Goal: Obtain resource: Obtain resource

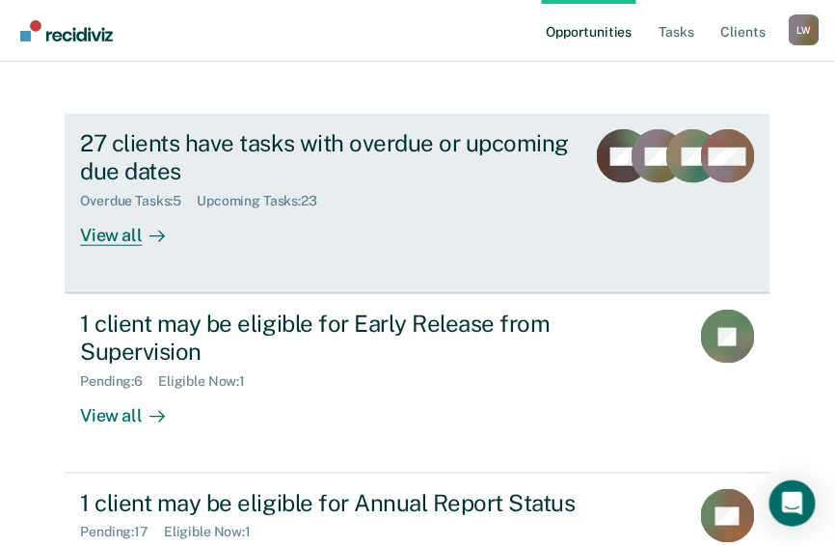
scroll to position [300, 0]
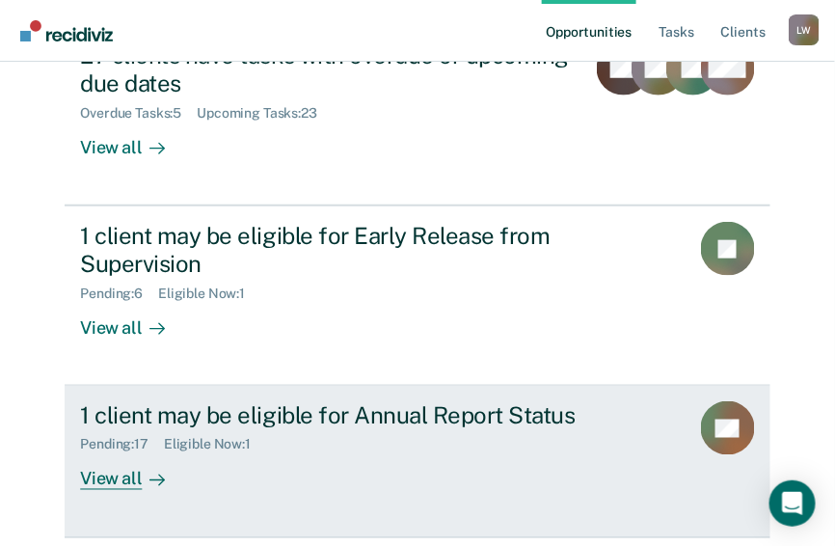
click at [112, 437] on div "Pending : 17" at bounding box center [122, 445] width 84 height 16
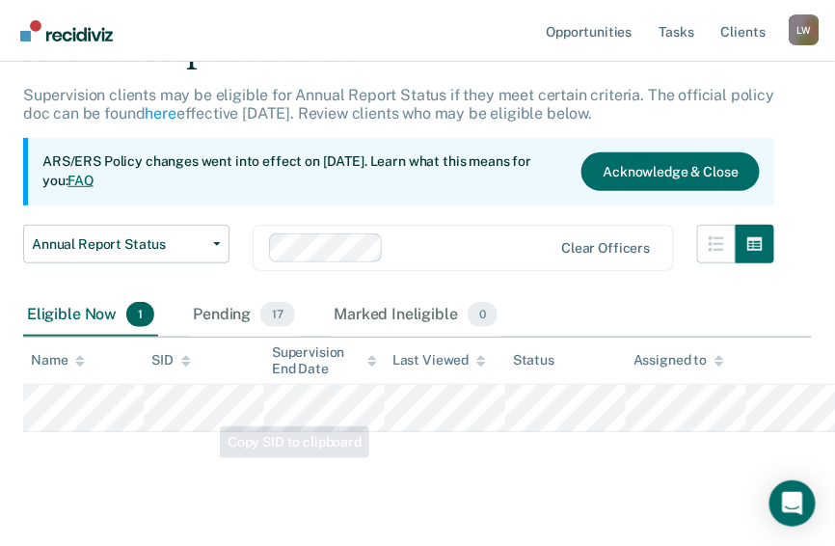
scroll to position [124, 0]
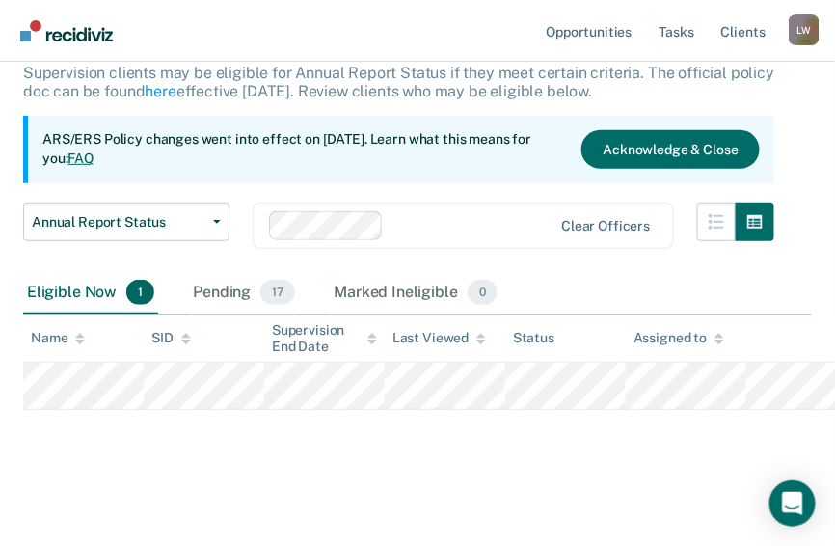
click at [99, 291] on div "Eligible Now 1" at bounding box center [90, 293] width 135 height 42
click at [723, 214] on icon "button" at bounding box center [716, 221] width 15 height 15
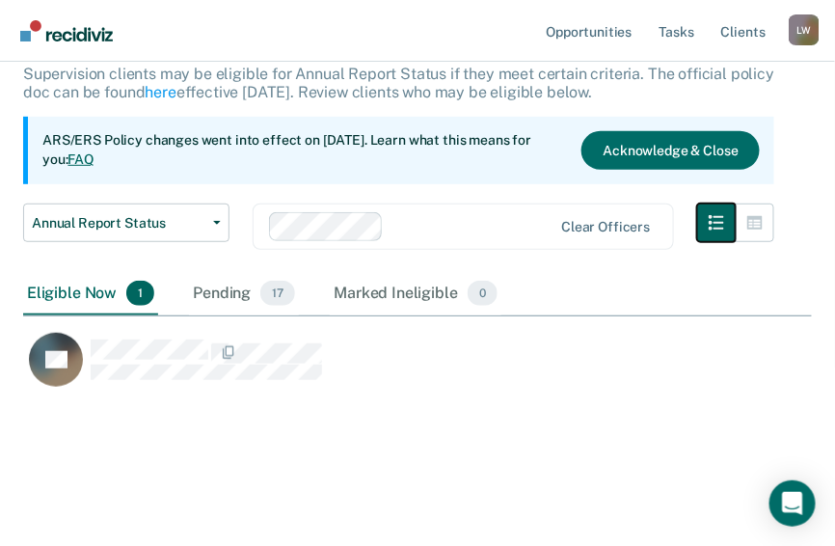
scroll to position [0, 0]
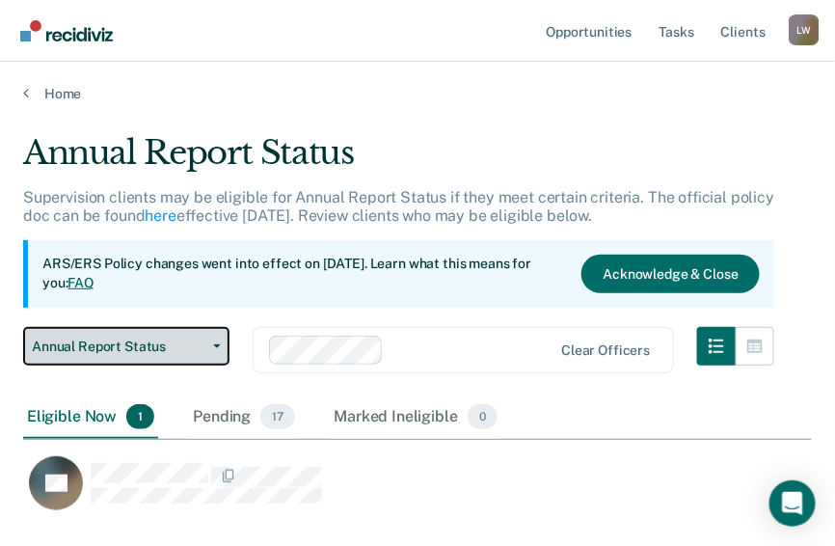
click at [217, 346] on icon "button" at bounding box center [217, 346] width 8 height 4
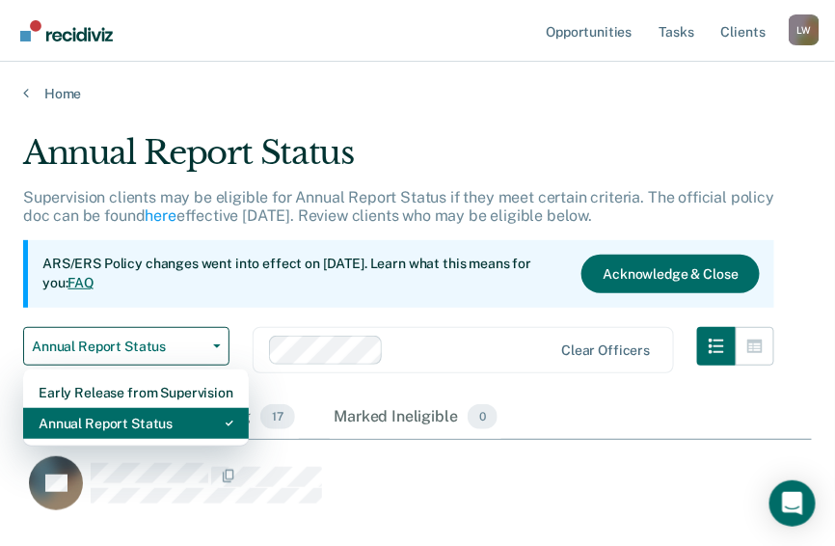
click at [171, 423] on div "Annual Report Status" at bounding box center [136, 423] width 195 height 31
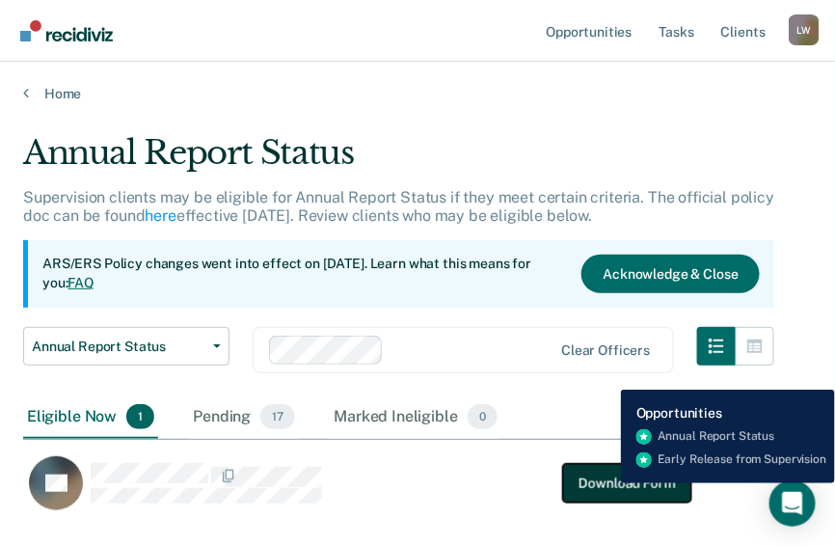
click at [606, 483] on button "Download Form" at bounding box center [626, 483] width 127 height 39
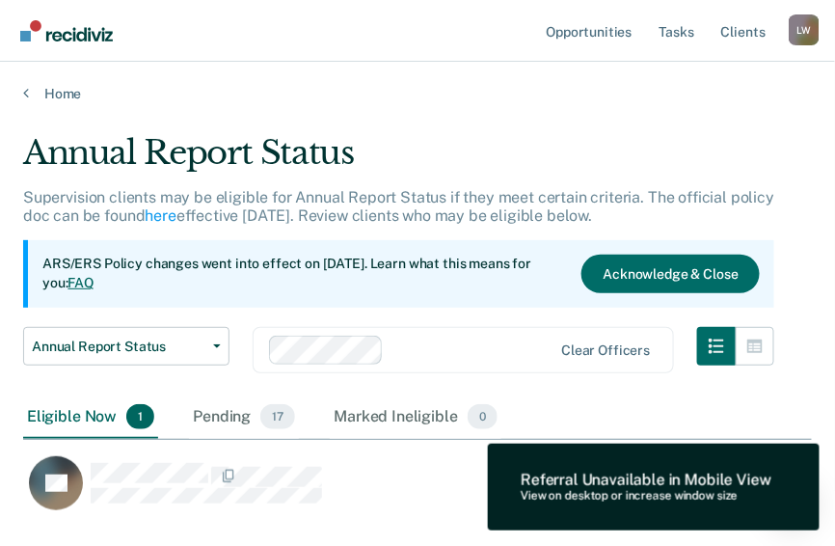
click at [415, 513] on div "AT" at bounding box center [368, 493] width 691 height 77
click at [44, 32] on img "Main navigation" at bounding box center [67, 30] width 93 height 21
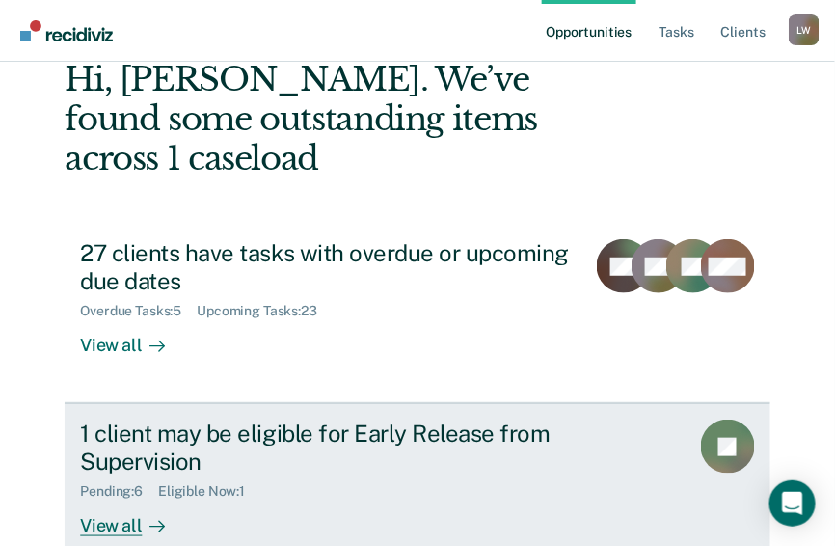
scroll to position [300, 0]
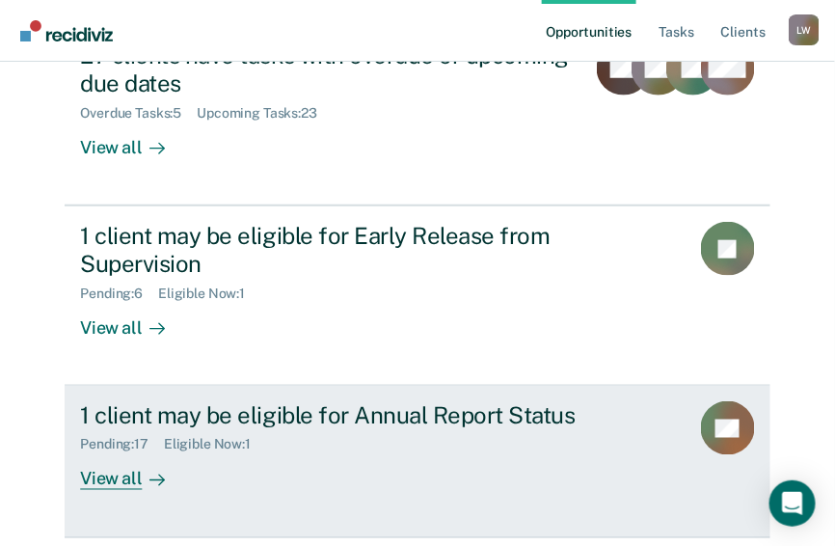
click at [206, 437] on div "Eligible Now : 1" at bounding box center [215, 445] width 102 height 16
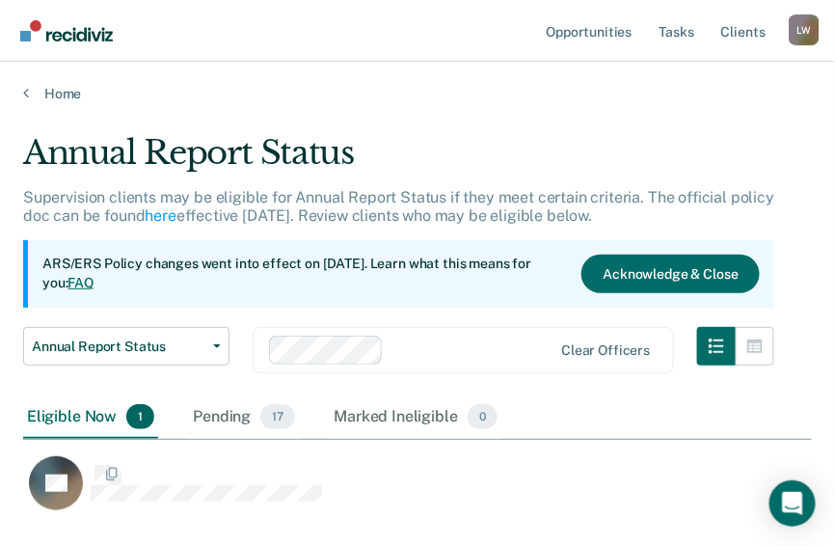
scroll to position [379, 777]
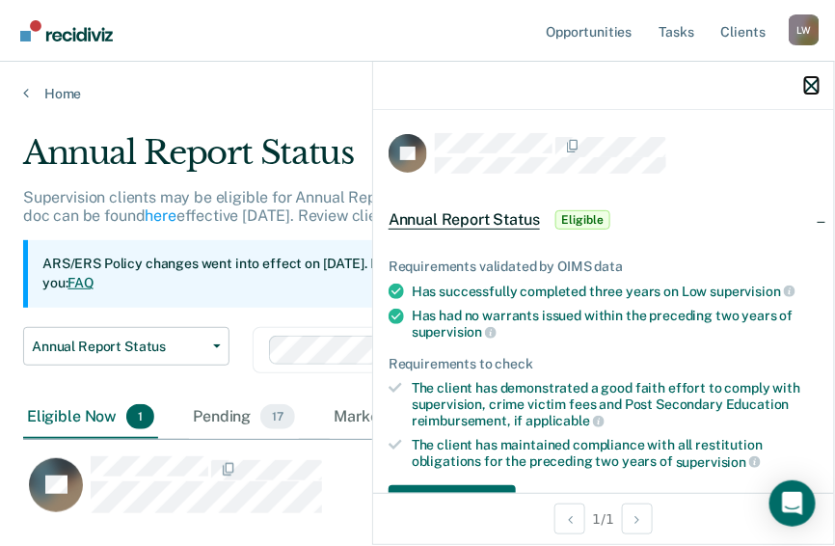
click at [816, 84] on icon "button" at bounding box center [811, 85] width 13 height 13
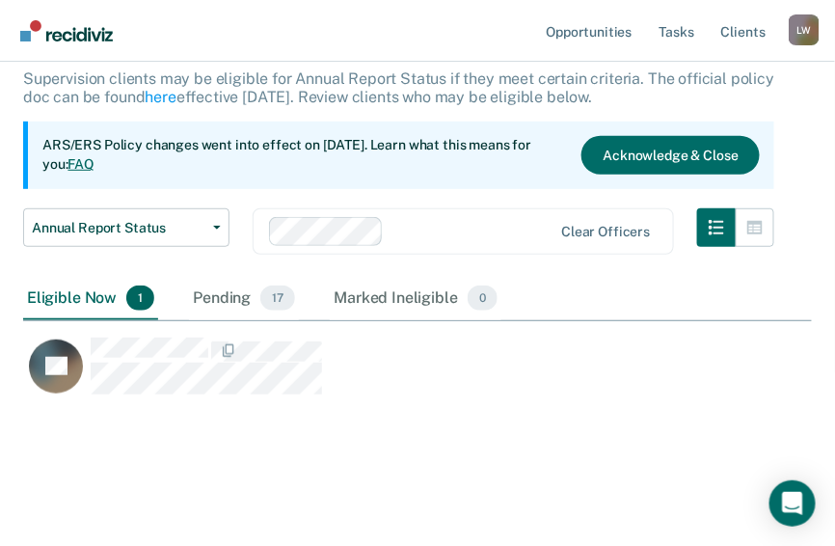
scroll to position [123, 0]
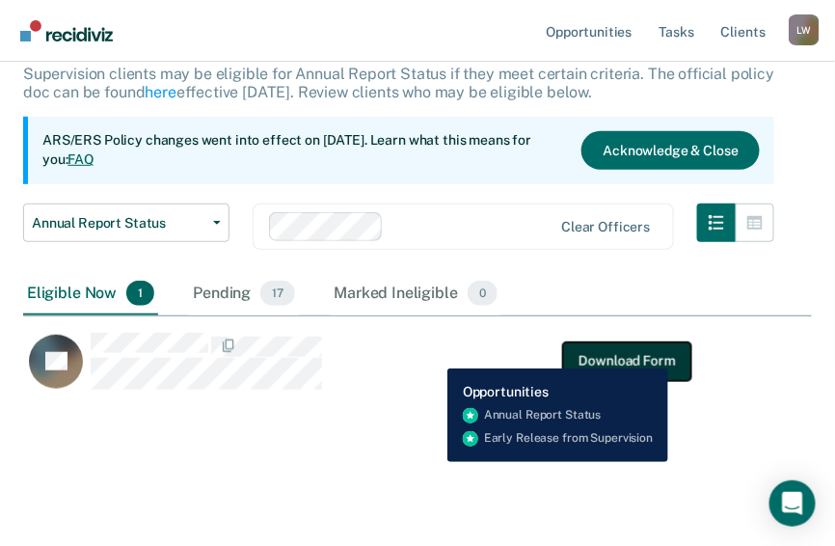
click at [669, 354] on button "Download Form" at bounding box center [626, 360] width 127 height 39
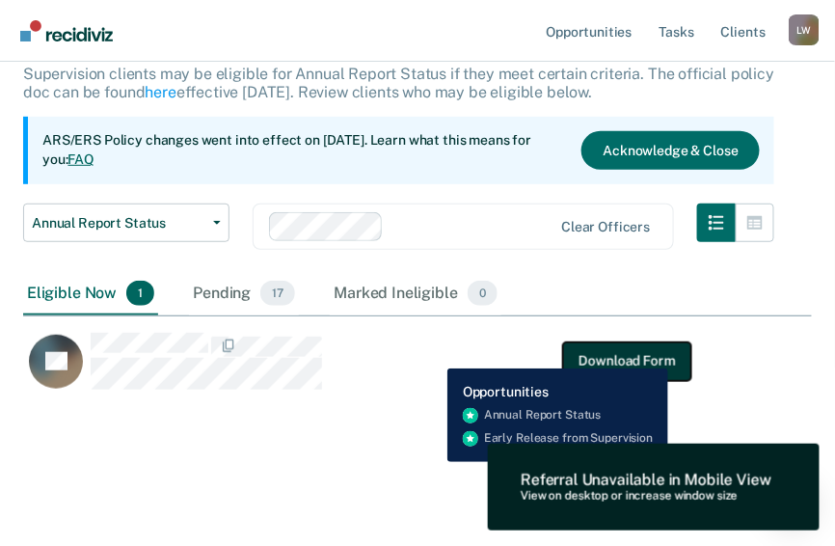
click at [669, 354] on button "Download Form" at bounding box center [626, 360] width 127 height 39
click at [670, 354] on button "Download Form" at bounding box center [626, 360] width 127 height 39
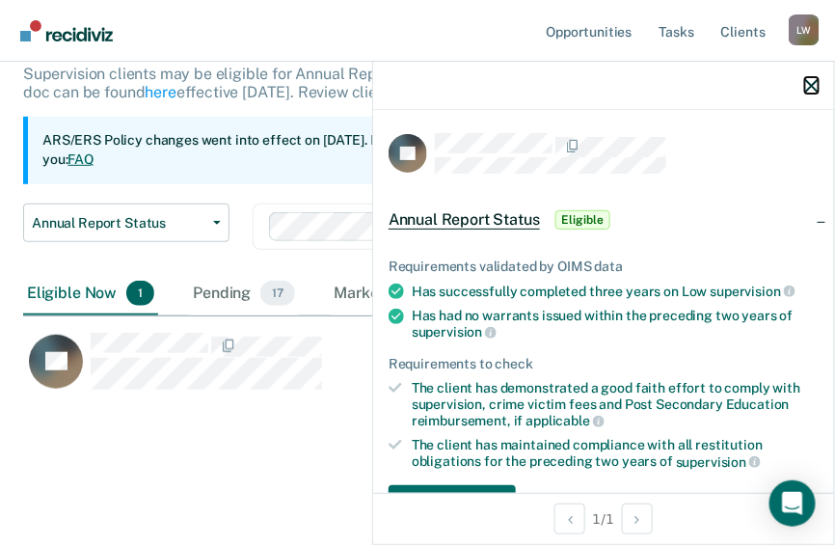
click at [811, 84] on icon "button" at bounding box center [811, 85] width 13 height 13
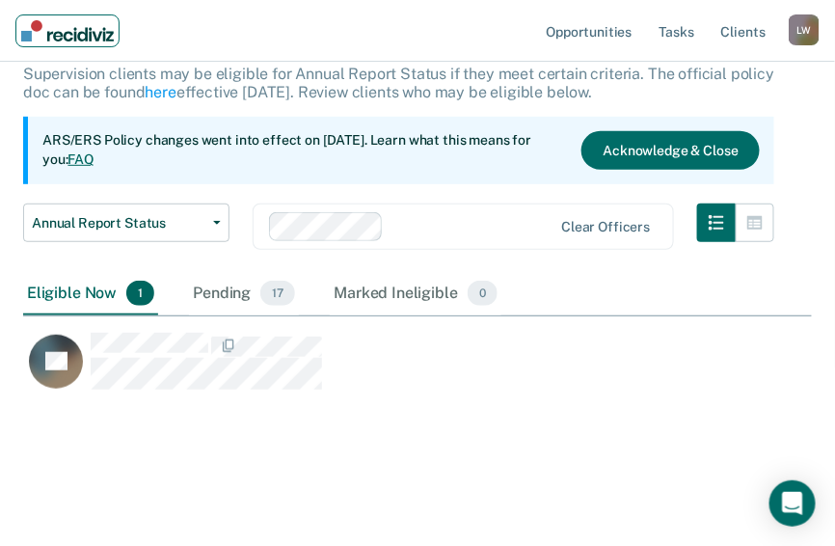
click at [34, 26] on img "Main navigation" at bounding box center [67, 30] width 93 height 21
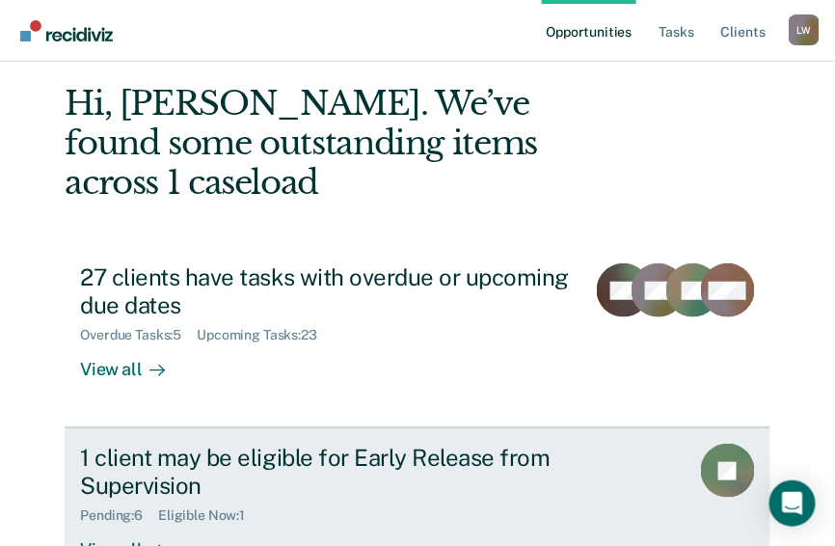
scroll to position [231, 0]
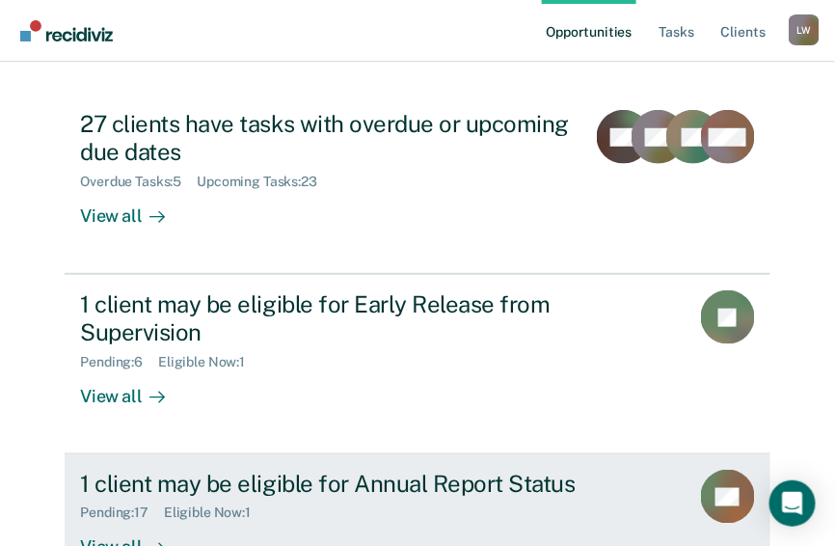
click at [142, 537] on div at bounding box center [153, 548] width 23 height 22
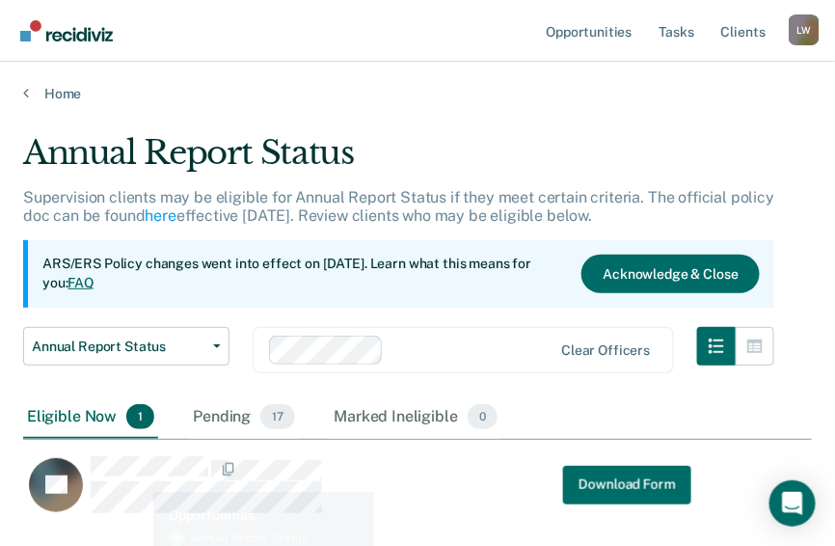
scroll to position [379, 777]
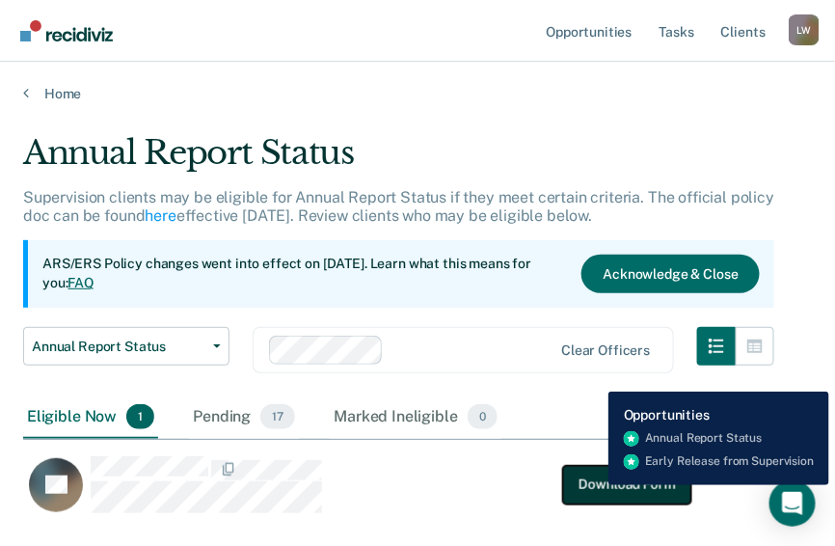
click at [594, 485] on button "Download Form" at bounding box center [626, 484] width 127 height 39
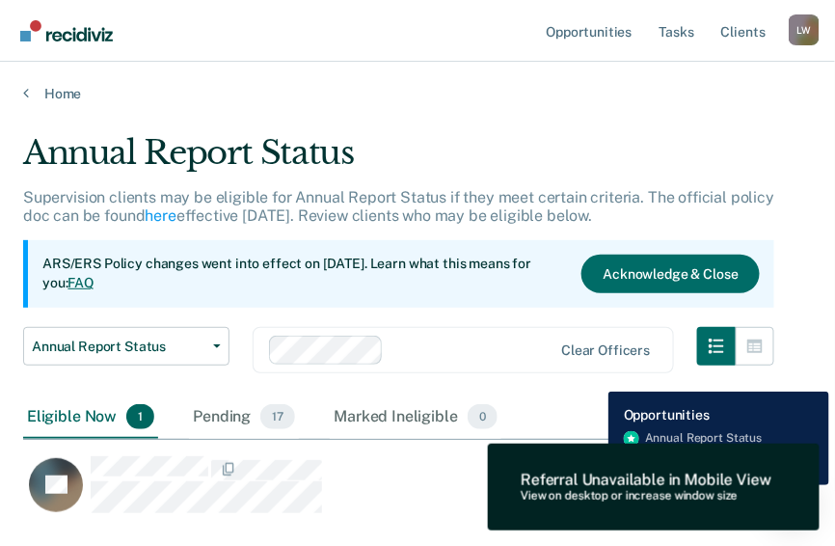
click at [594, 485] on div "Referral Unavailable in Mobile View" at bounding box center [646, 480] width 251 height 18
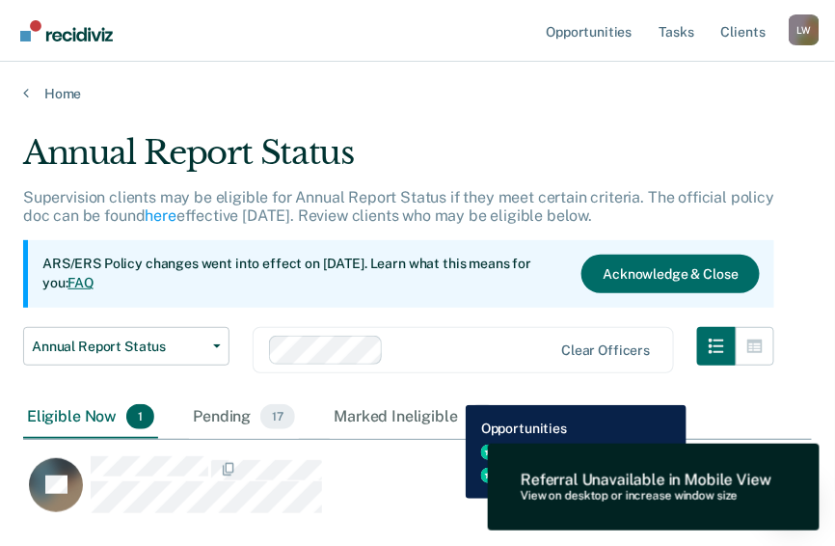
click at [451, 498] on div "AT Download Form" at bounding box center [357, 484] width 668 height 59
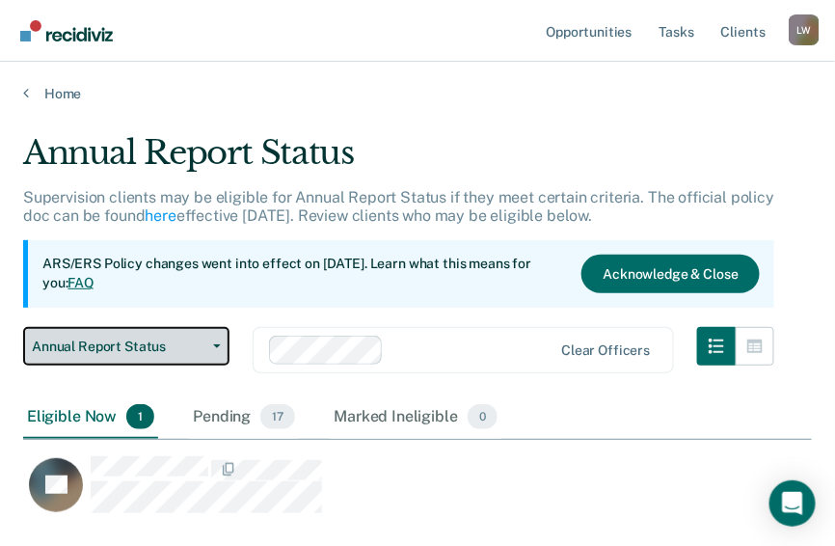
click at [218, 340] on button "Annual Report Status" at bounding box center [126, 346] width 206 height 39
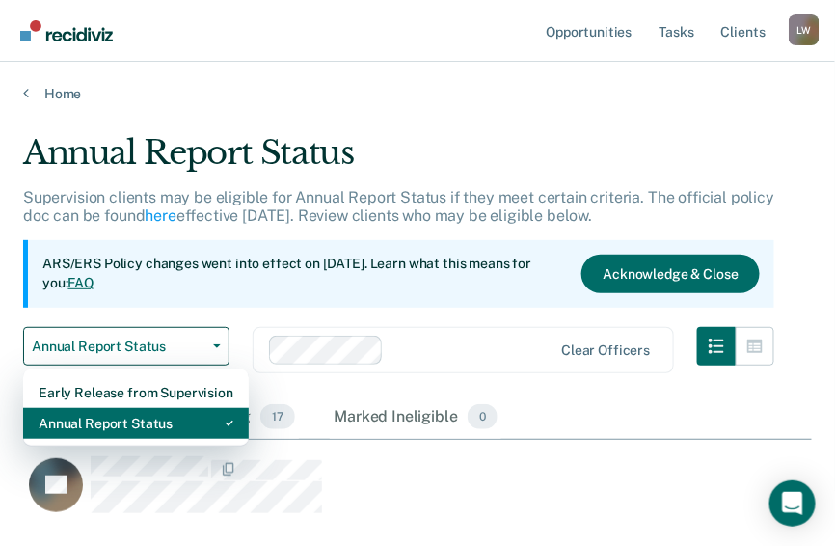
click at [138, 422] on div "Annual Report Status" at bounding box center [136, 423] width 195 height 31
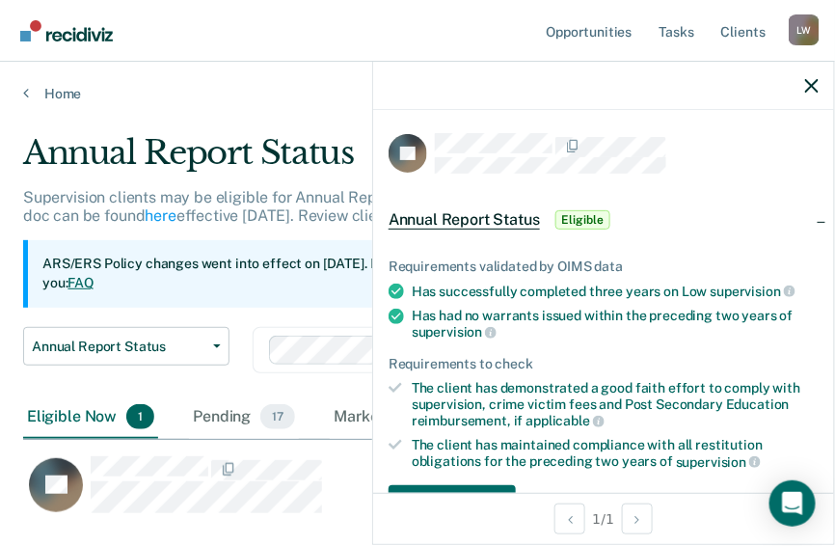
click at [578, 214] on span "Eligible" at bounding box center [582, 219] width 55 height 19
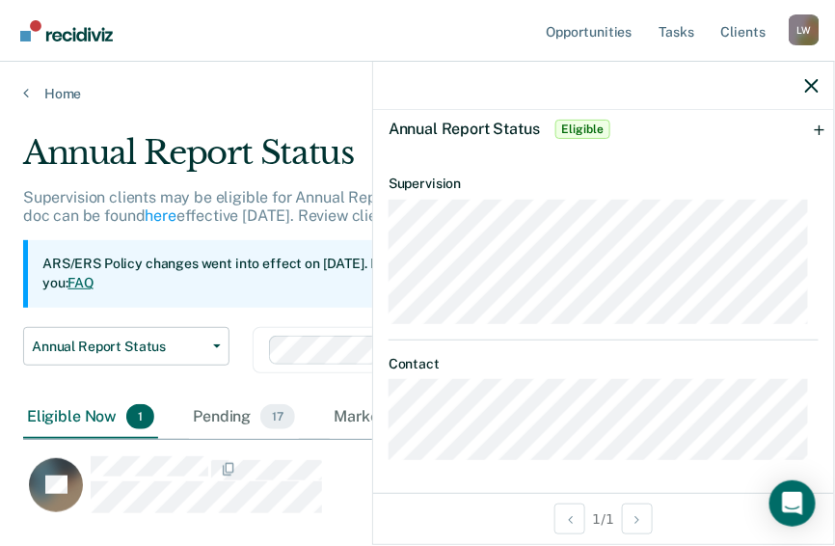
scroll to position [92, 0]
click at [579, 132] on span "Eligible" at bounding box center [582, 128] width 55 height 19
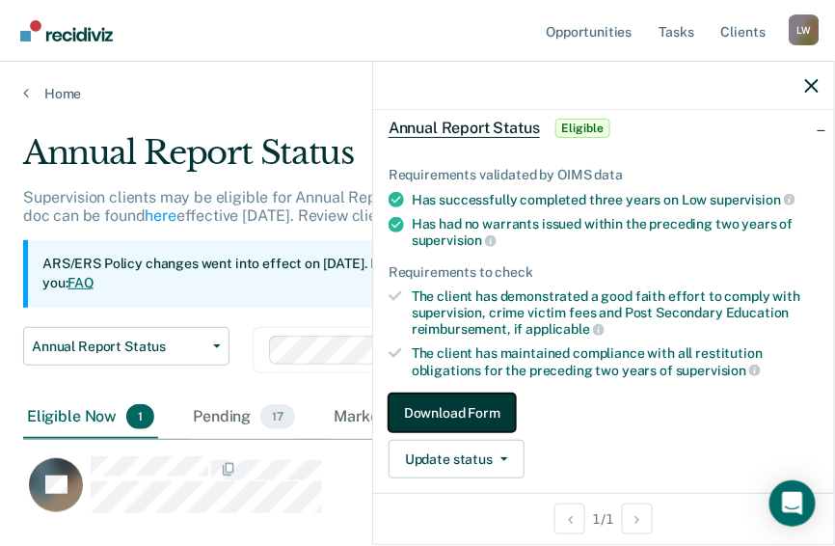
click at [443, 411] on button "Download Form" at bounding box center [452, 412] width 127 height 39
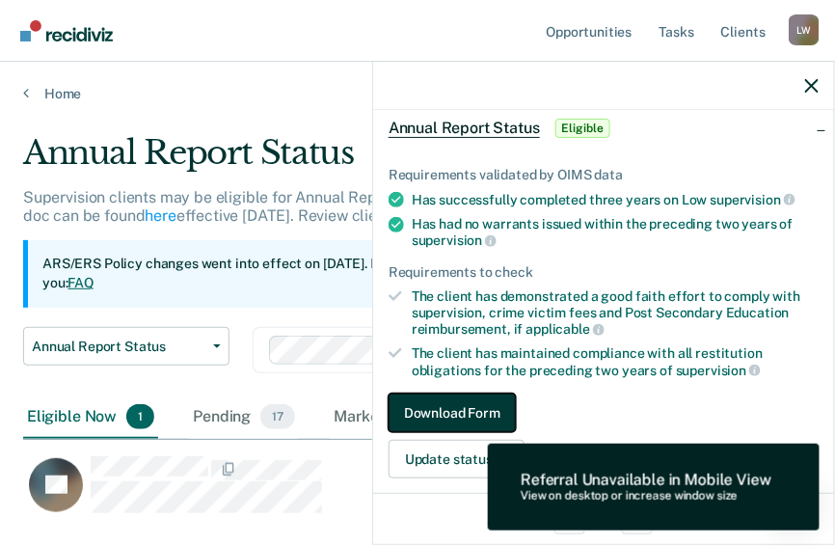
click at [444, 411] on button "Download Form" at bounding box center [452, 412] width 127 height 39
click at [444, 409] on button "Download Form" at bounding box center [452, 412] width 127 height 39
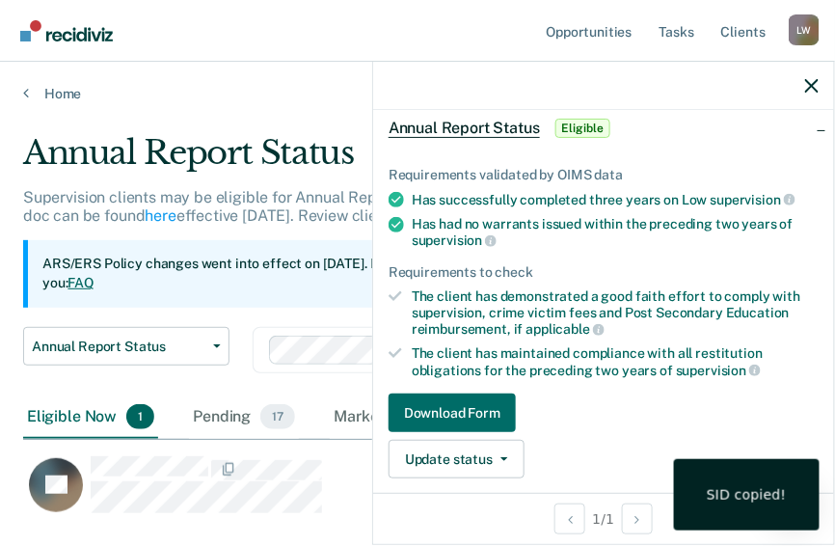
click at [740, 486] on div "SID copied!" at bounding box center [747, 494] width 80 height 17
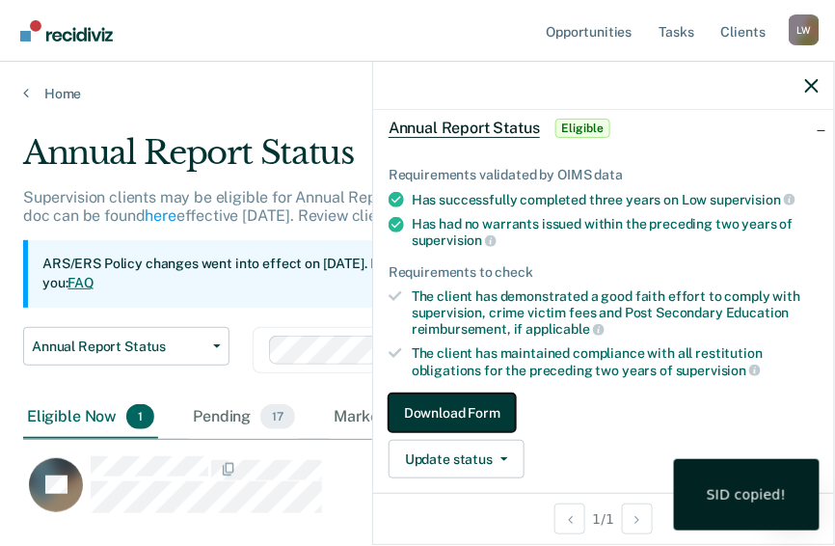
click at [445, 404] on button "Download Form" at bounding box center [452, 412] width 127 height 39
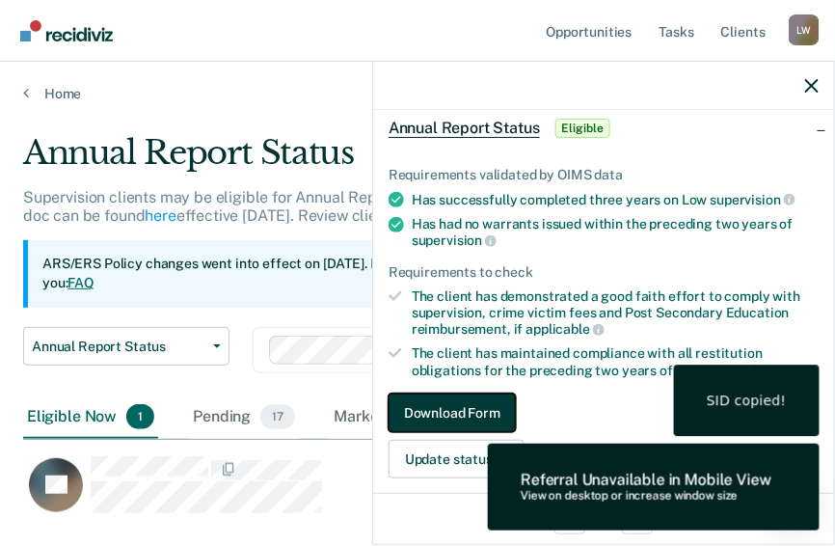
click at [445, 404] on button "Download Form" at bounding box center [452, 412] width 127 height 39
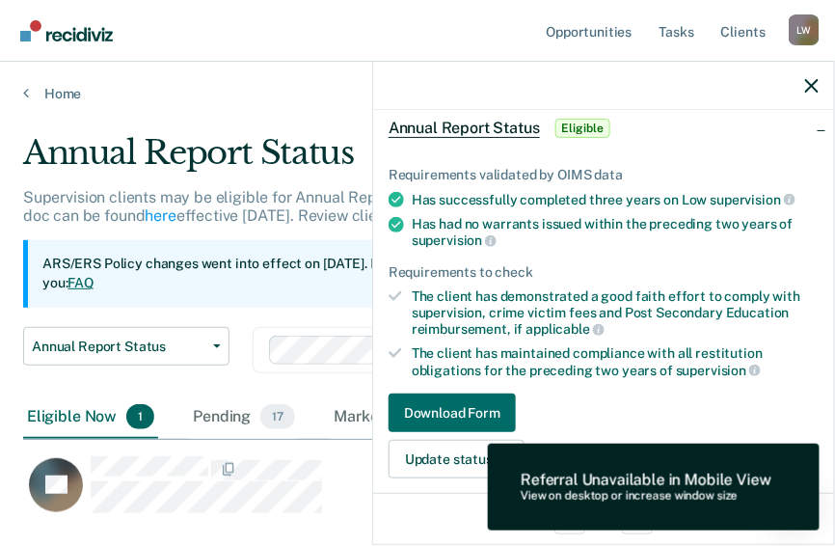
click at [483, 123] on span "Annual Report Status" at bounding box center [464, 128] width 151 height 19
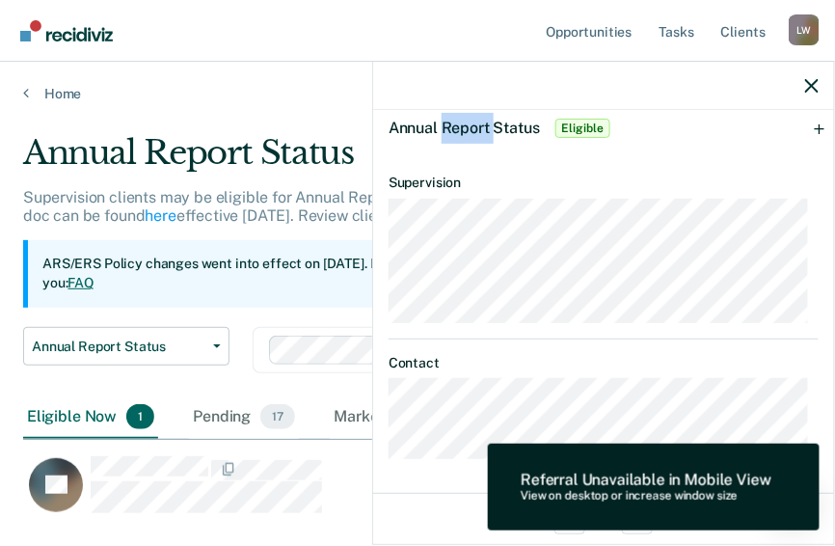
click at [483, 123] on span "Annual Report Status" at bounding box center [464, 128] width 151 height 18
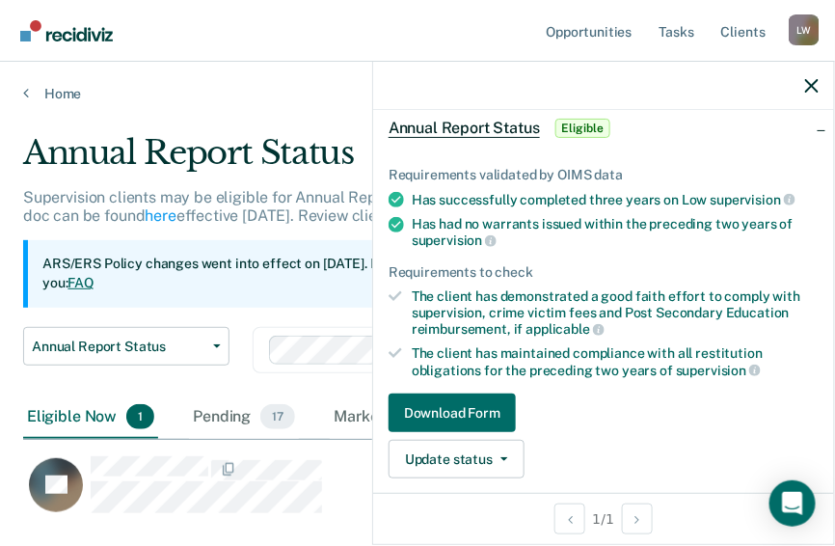
drag, startPoint x: 483, startPoint y: 123, endPoint x: 586, endPoint y: 130, distance: 103.4
click at [586, 130] on span "Eligible" at bounding box center [582, 128] width 55 height 19
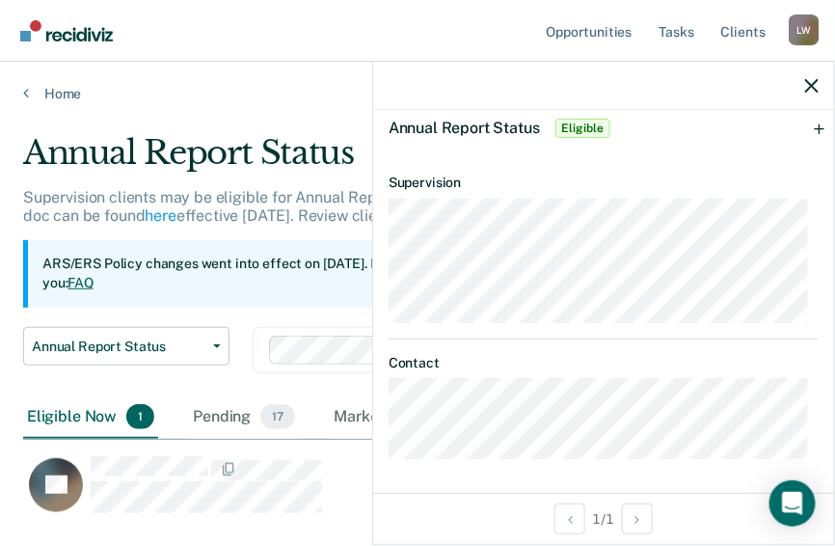
click at [488, 128] on span "Annual Report Status" at bounding box center [464, 128] width 151 height 18
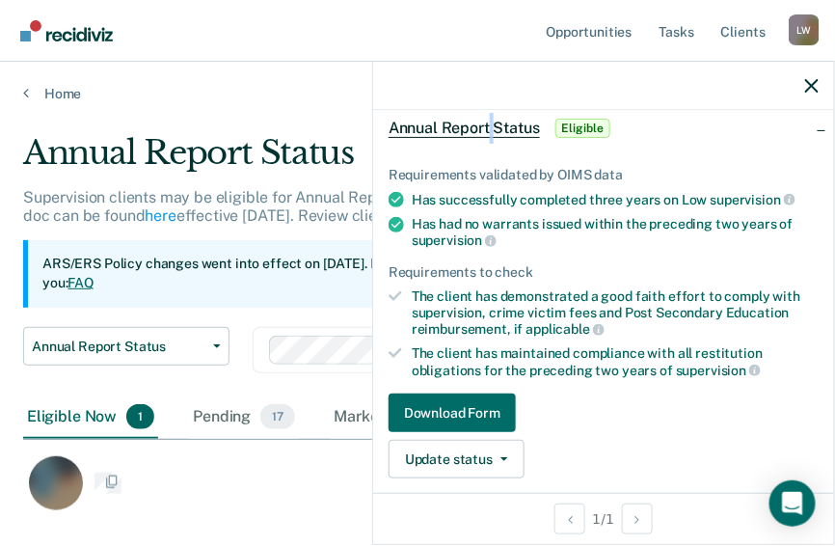
click at [488, 128] on span "Annual Report Status" at bounding box center [464, 128] width 151 height 19
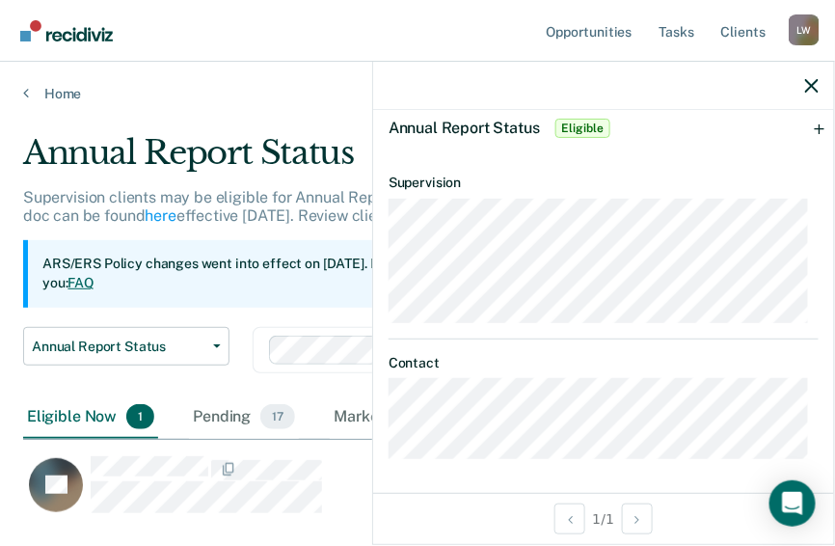
click at [483, 129] on span "Annual Report Status" at bounding box center [464, 128] width 151 height 18
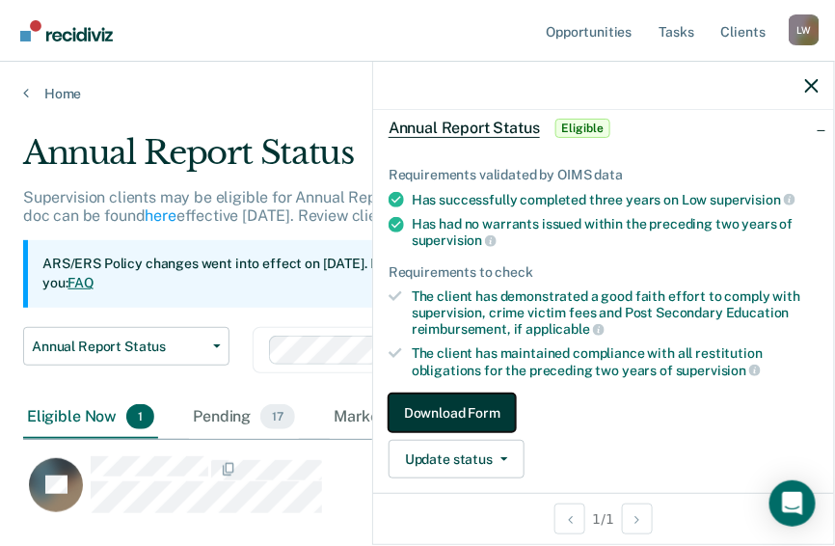
click at [464, 402] on button "Download Form" at bounding box center [452, 412] width 127 height 39
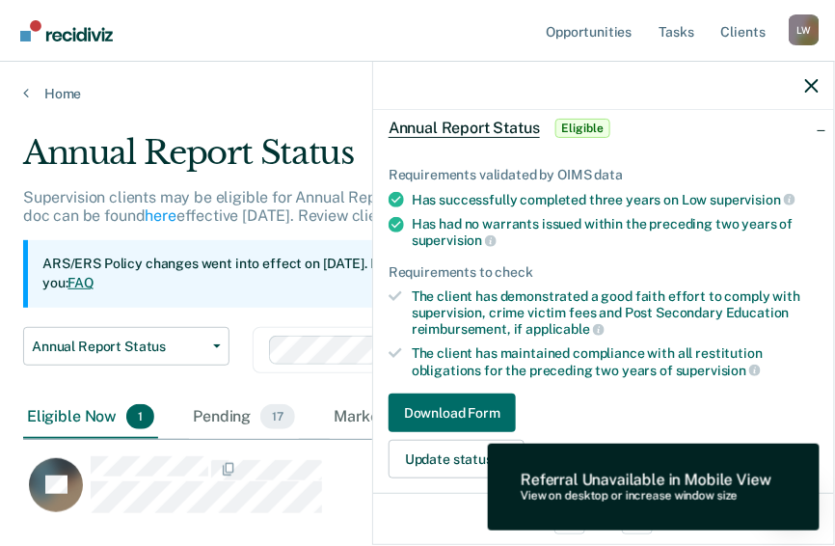
click at [455, 505] on div "1 / 1" at bounding box center [603, 518] width 461 height 51
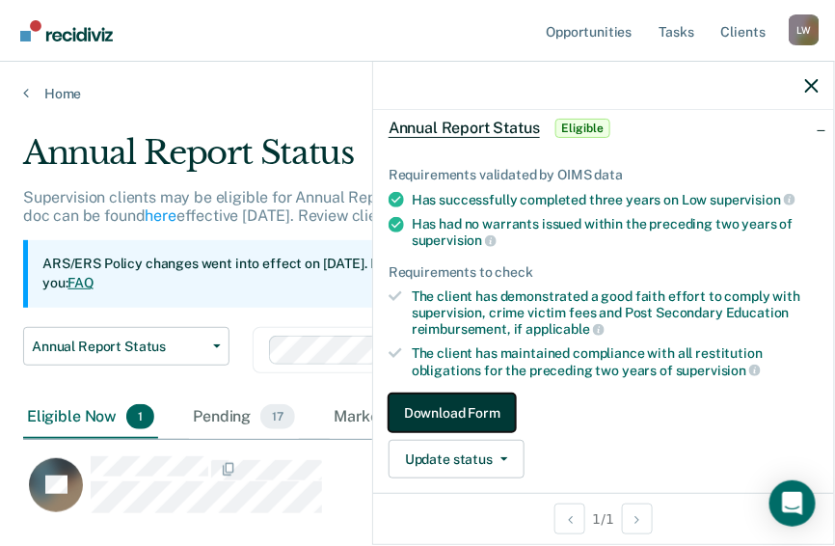
click at [448, 411] on button "Download Form" at bounding box center [452, 412] width 127 height 39
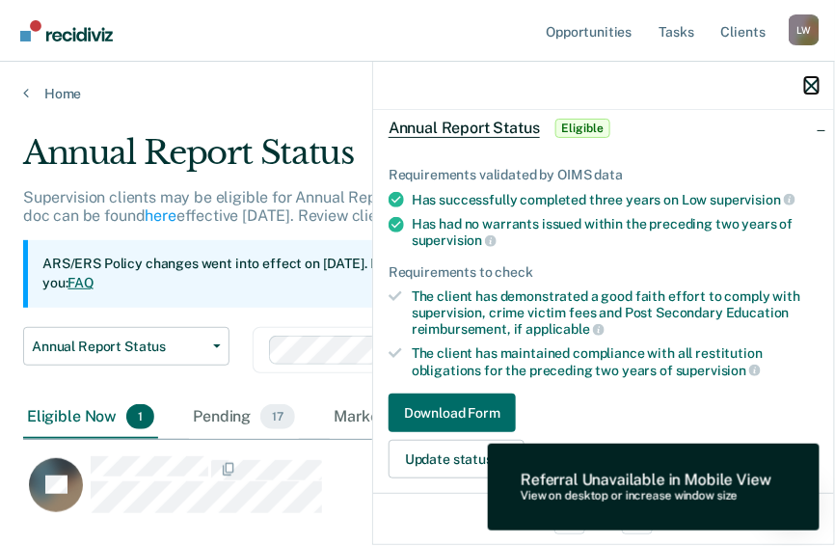
click at [808, 87] on icon "button" at bounding box center [811, 85] width 13 height 13
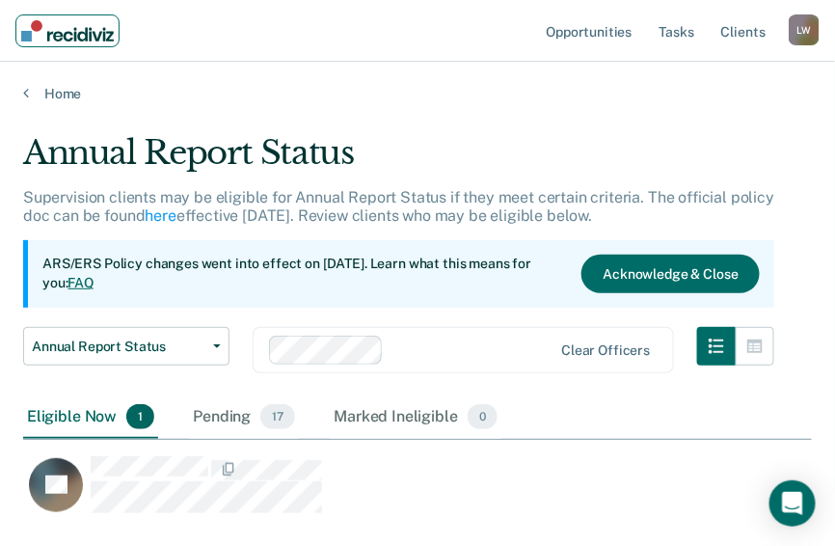
click at [27, 27] on img "Main navigation" at bounding box center [67, 30] width 93 height 21
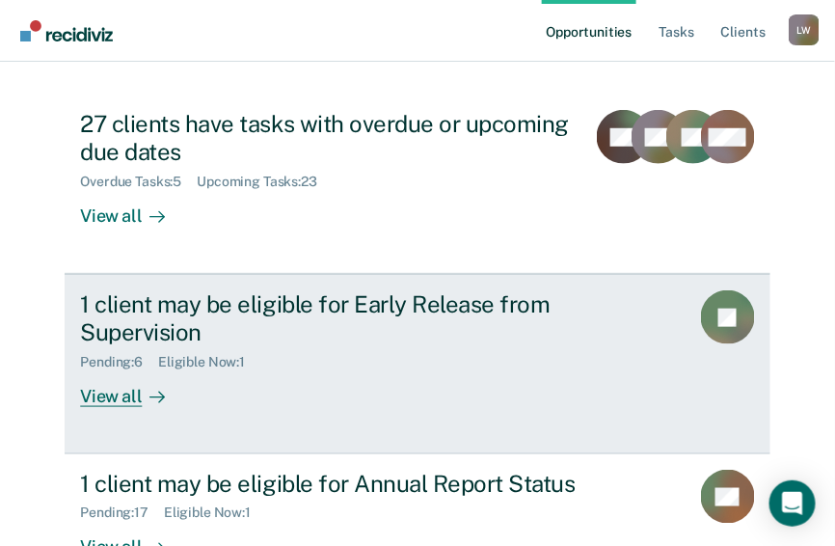
scroll to position [300, 0]
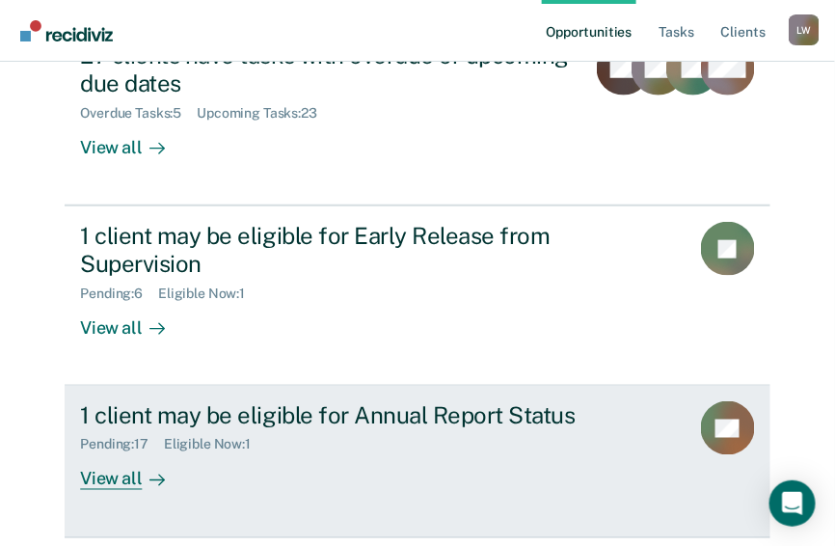
click at [72, 413] on link "1 client may be eligible for Annual Report Status Pending : 17 Eligible Now : 1…" at bounding box center [417, 461] width 705 height 151
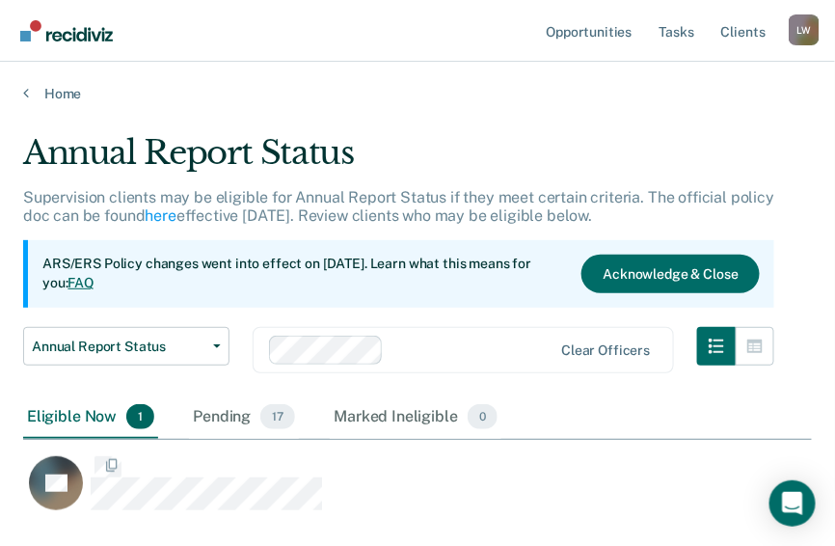
scroll to position [379, 777]
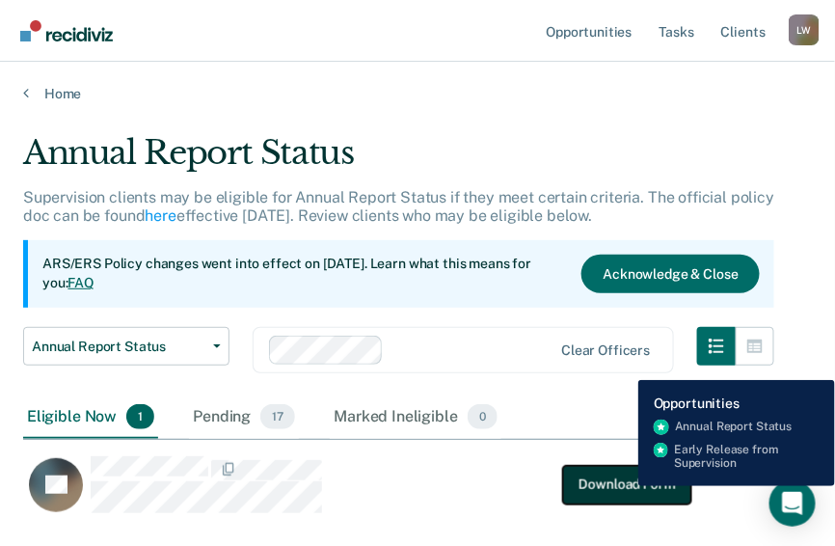
click at [624, 486] on button "Download Form" at bounding box center [626, 484] width 127 height 39
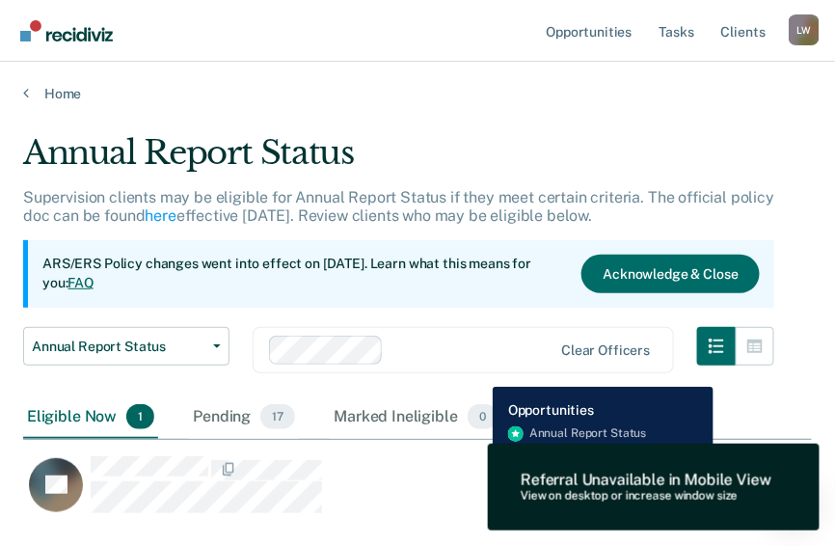
click at [478, 480] on div "AT Download Form" at bounding box center [357, 484] width 668 height 59
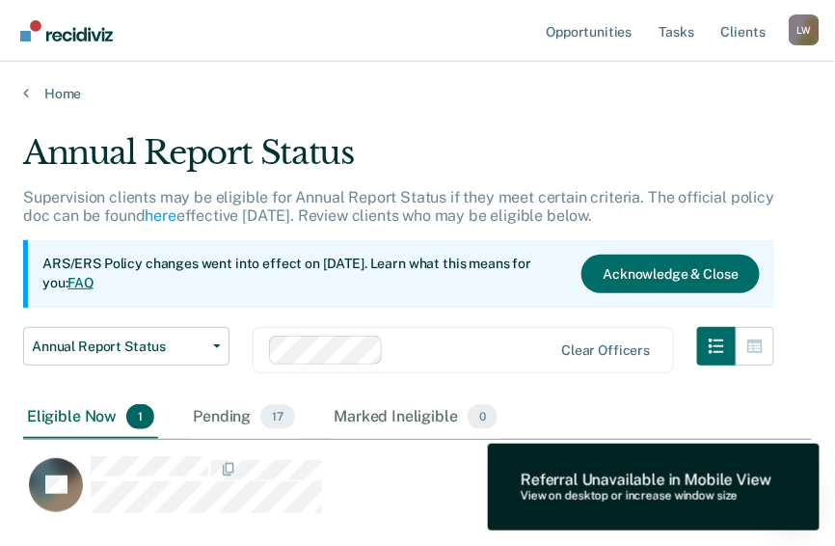
click at [448, 518] on div "AT" at bounding box center [368, 493] width 691 height 77
click at [609, 417] on div "Eligible Now 1 Pending 17 Marked Ineligible 0" at bounding box center [417, 417] width 789 height 43
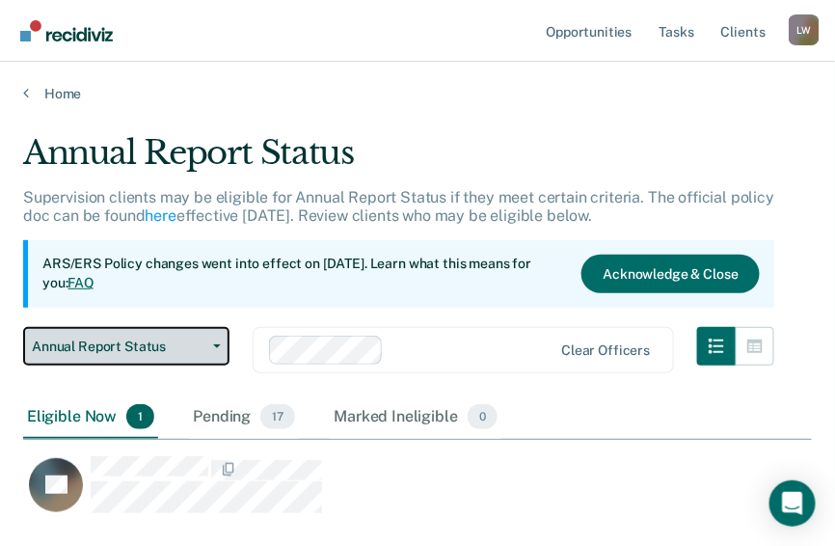
click at [223, 342] on button "Annual Report Status" at bounding box center [126, 346] width 206 height 39
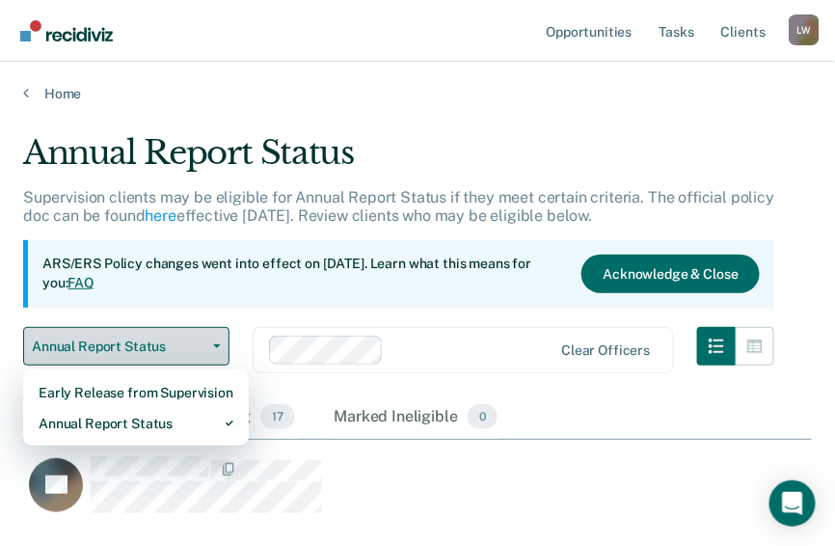
click at [223, 342] on button "Annual Report Status" at bounding box center [126, 346] width 206 height 39
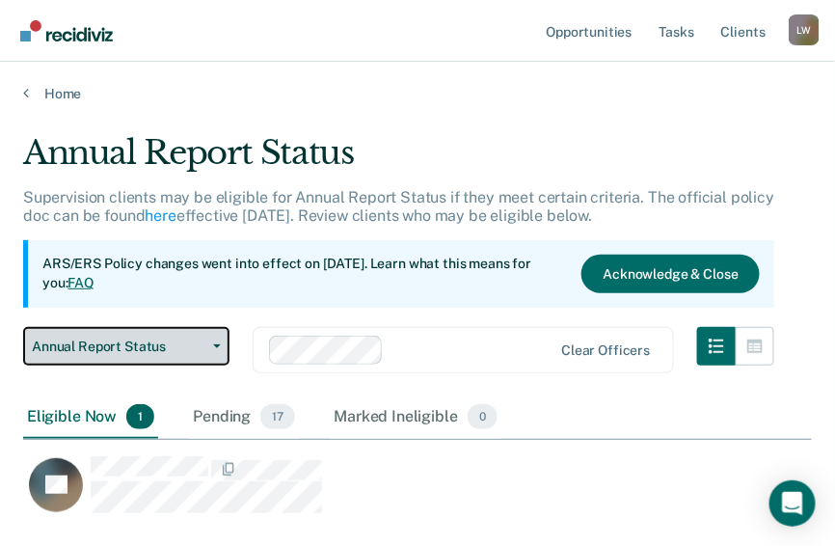
click at [223, 342] on button "Annual Report Status" at bounding box center [126, 346] width 206 height 39
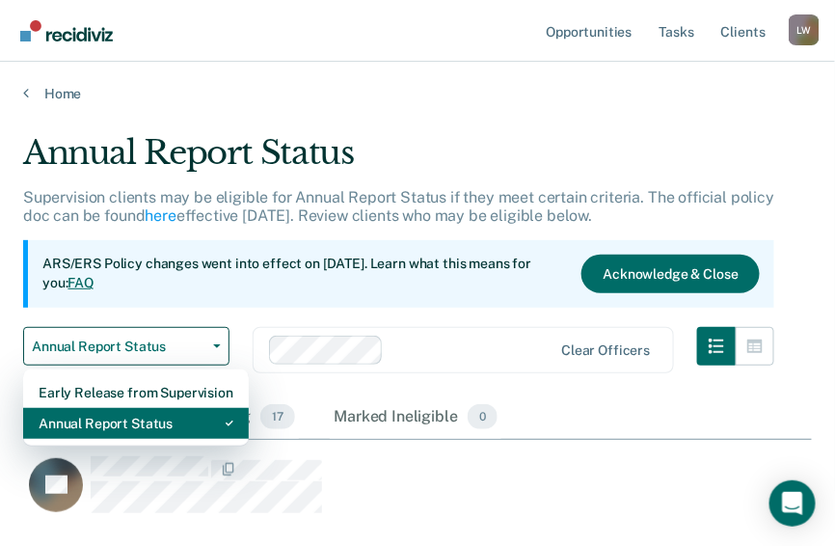
click at [179, 421] on div "Annual Report Status" at bounding box center [136, 423] width 195 height 31
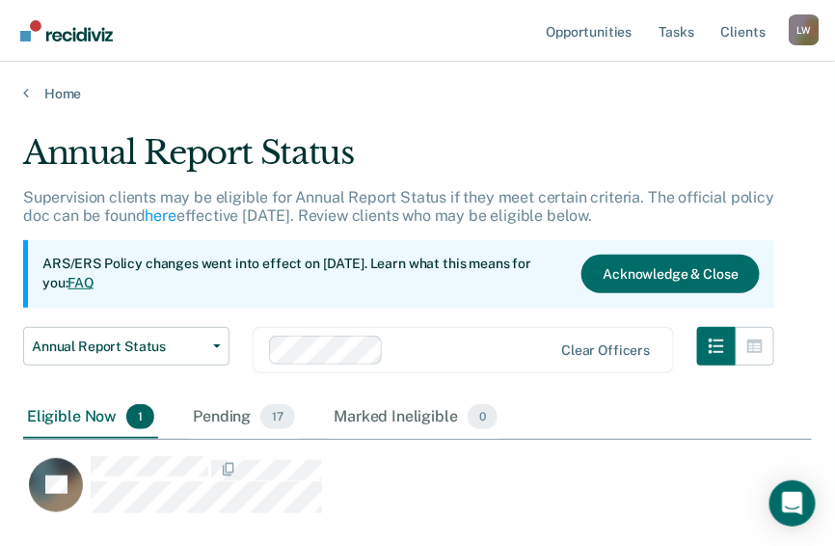
click at [135, 418] on span "1" at bounding box center [140, 416] width 28 height 25
click at [137, 418] on span "1" at bounding box center [140, 416] width 28 height 25
click at [137, 417] on span "1" at bounding box center [140, 416] width 28 height 25
click at [138, 414] on span "1" at bounding box center [140, 416] width 28 height 25
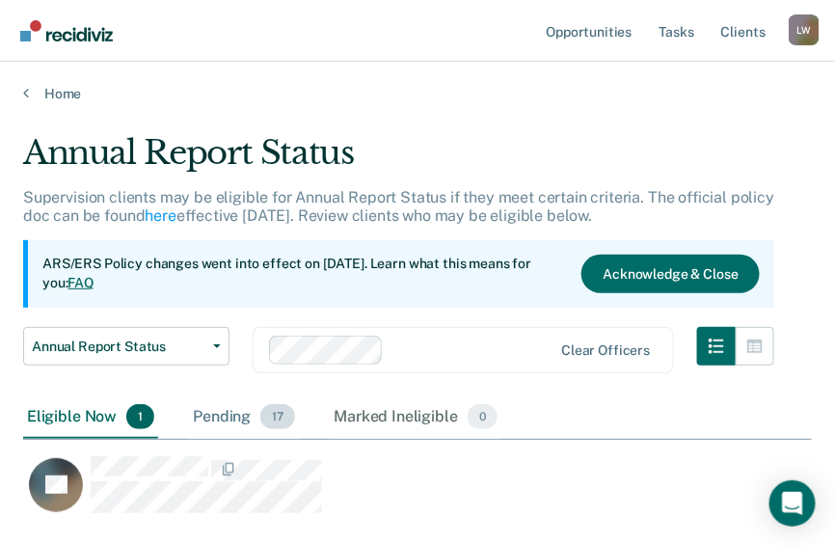
drag, startPoint x: 138, startPoint y: 414, endPoint x: 274, endPoint y: 413, distance: 136.0
click at [274, 413] on span "17" at bounding box center [277, 416] width 35 height 25
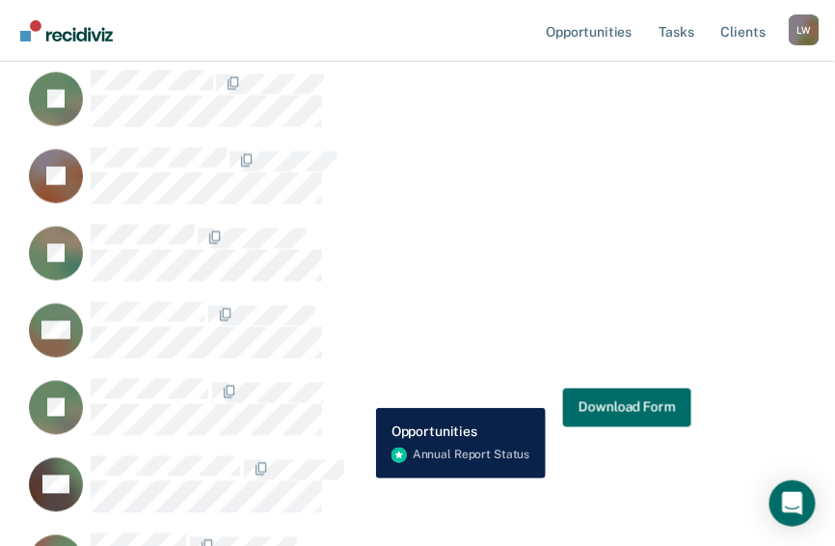
scroll to position [540, 0]
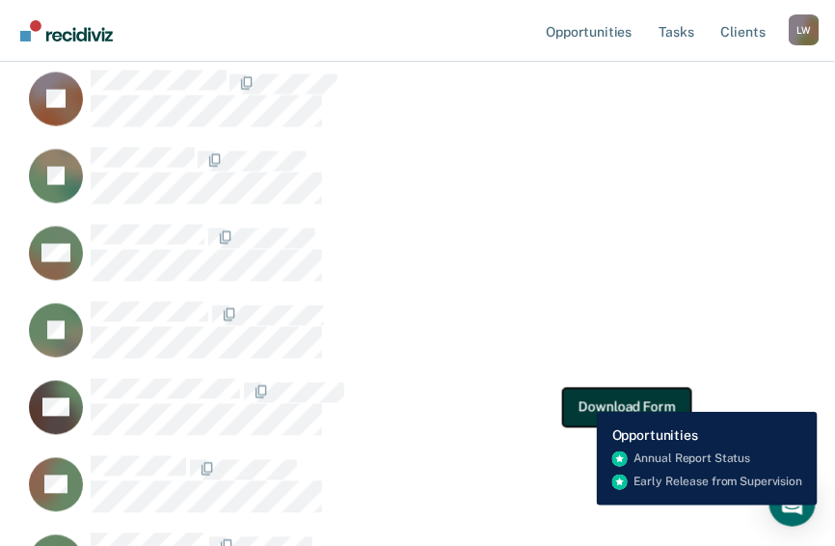
click at [582, 397] on button "Download Form" at bounding box center [626, 407] width 127 height 39
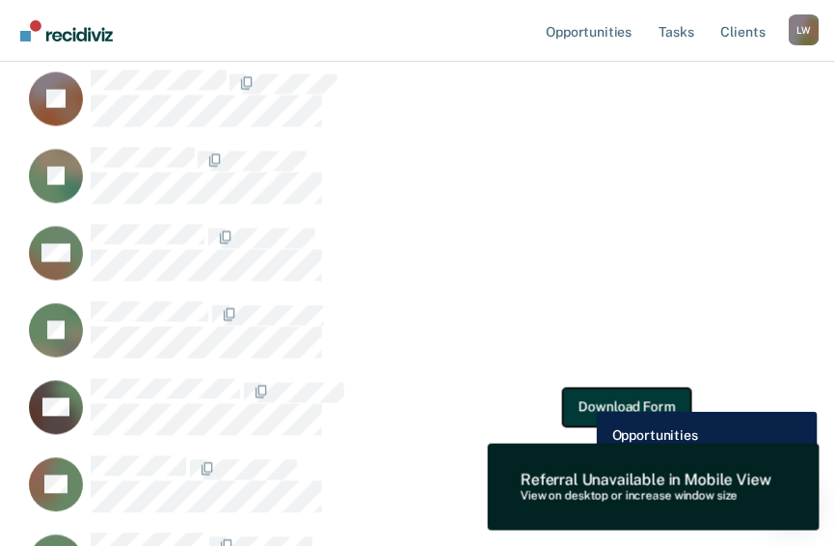
click at [582, 397] on button "Download Form" at bounding box center [626, 407] width 127 height 39
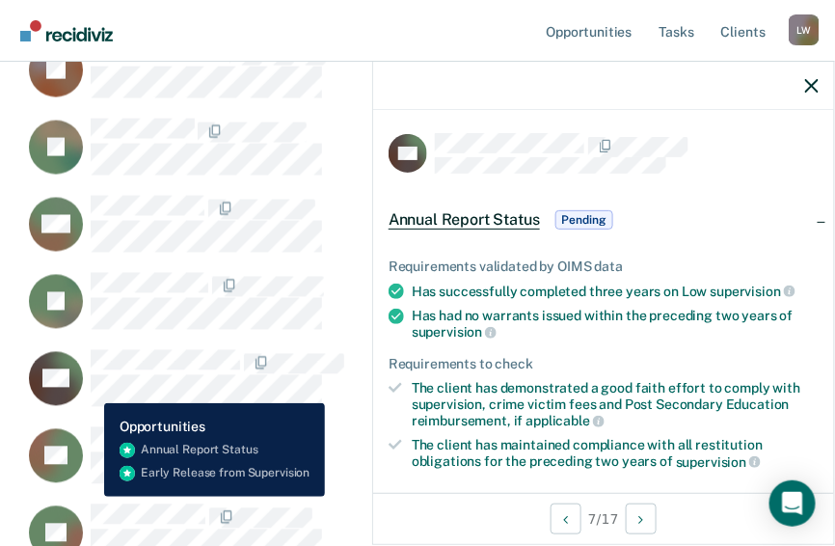
scroll to position [571, 0]
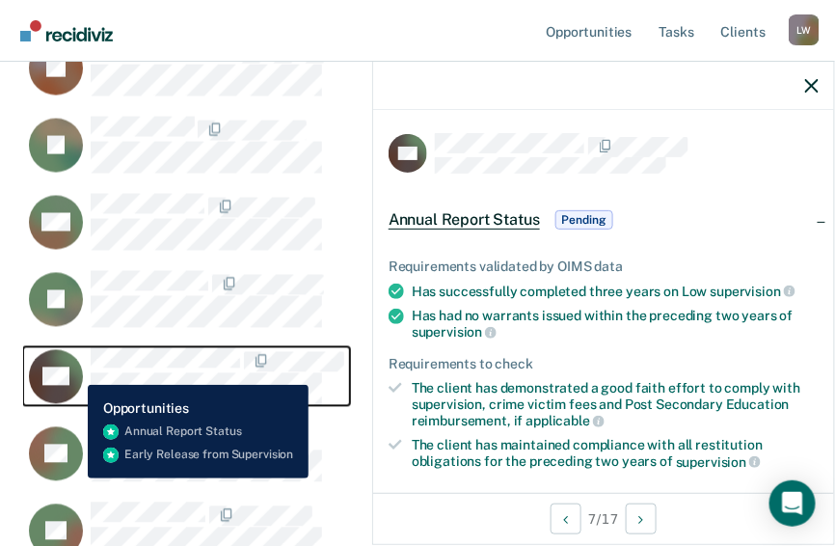
click at [73, 370] on icon "CaseloadOpportunityCell-01131234" at bounding box center [82, 374] width 70 height 84
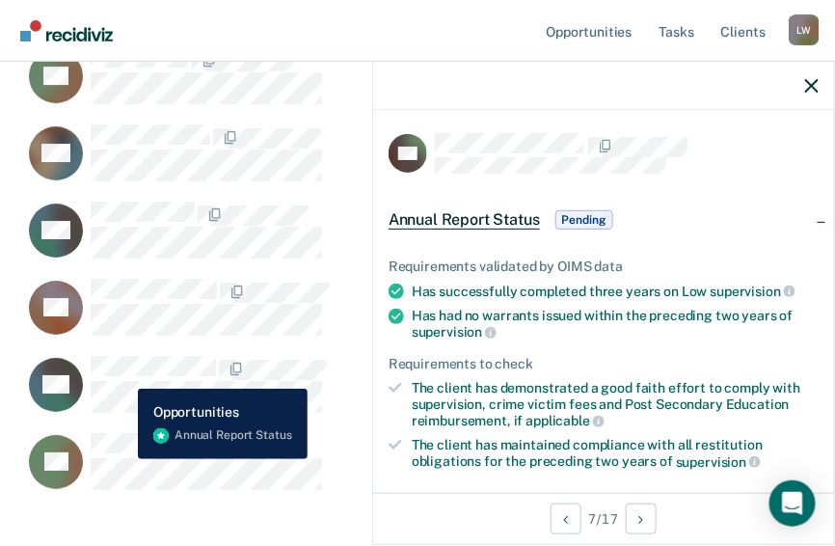
scroll to position [1265, 0]
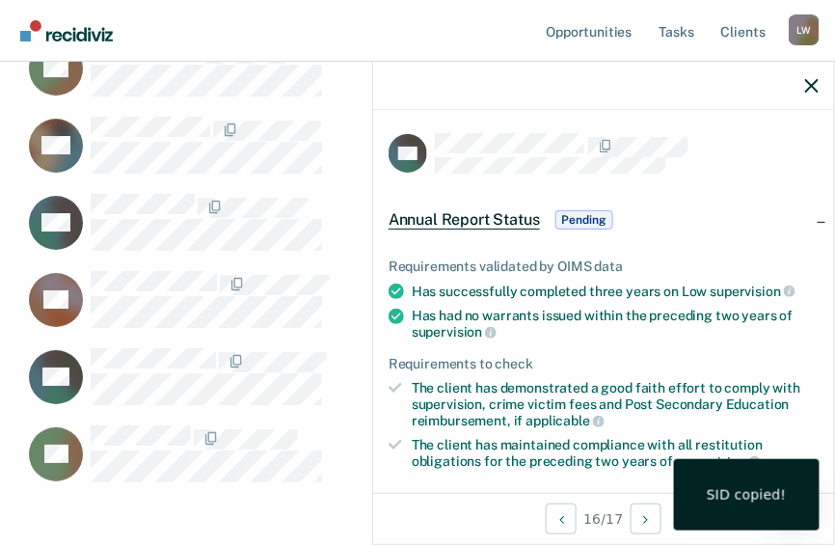
click at [786, 500] on div "SID copied!" at bounding box center [747, 494] width 80 height 17
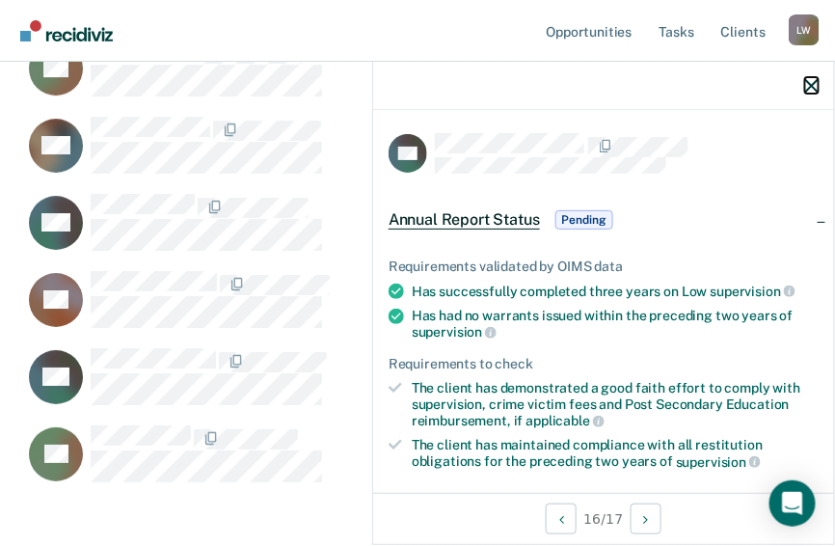
click at [812, 88] on icon "button" at bounding box center [811, 85] width 13 height 13
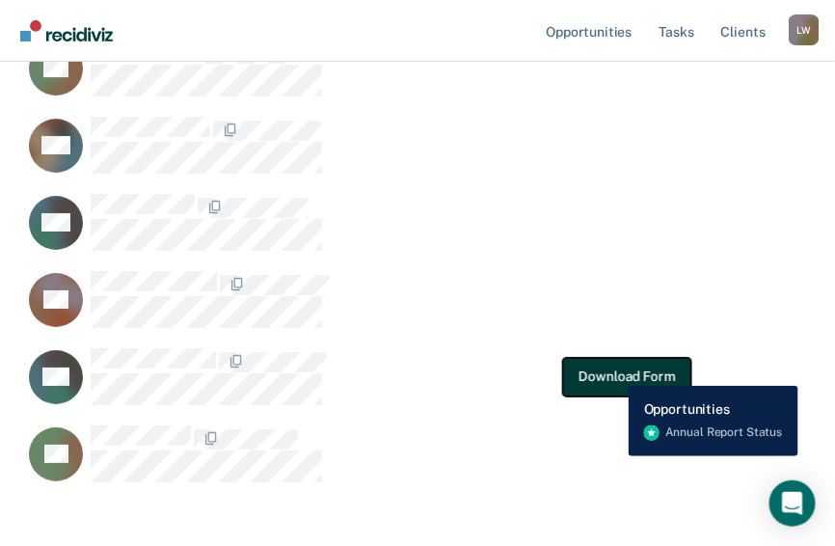
click at [614, 371] on button "Download Form" at bounding box center [626, 376] width 127 height 39
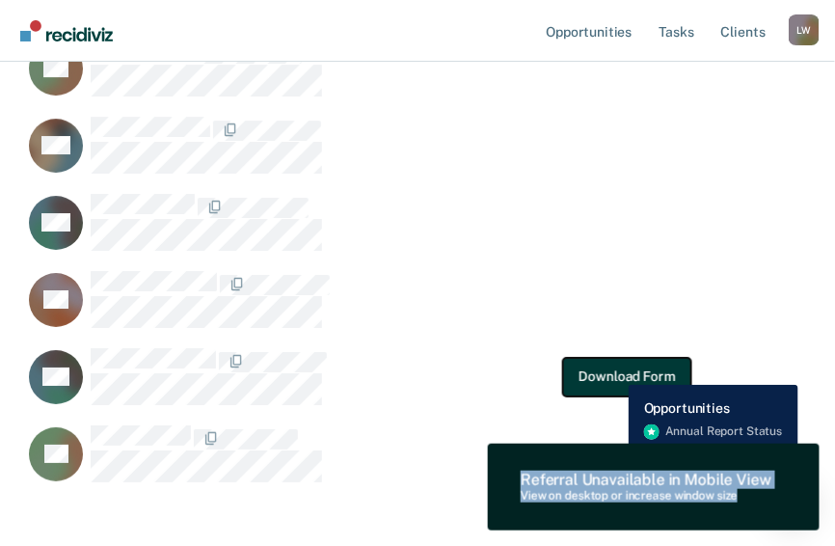
click at [614, 370] on button "Download Form" at bounding box center [626, 376] width 127 height 39
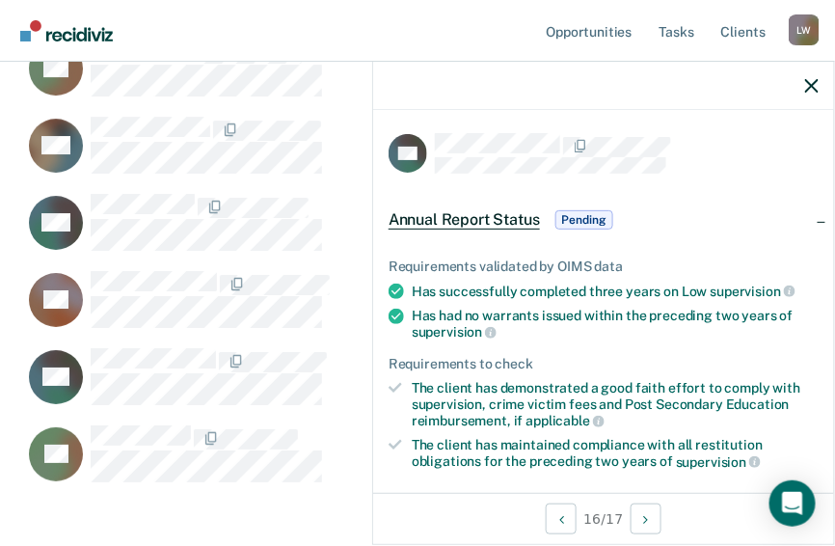
click at [481, 214] on span "Annual Report Status" at bounding box center [464, 219] width 151 height 19
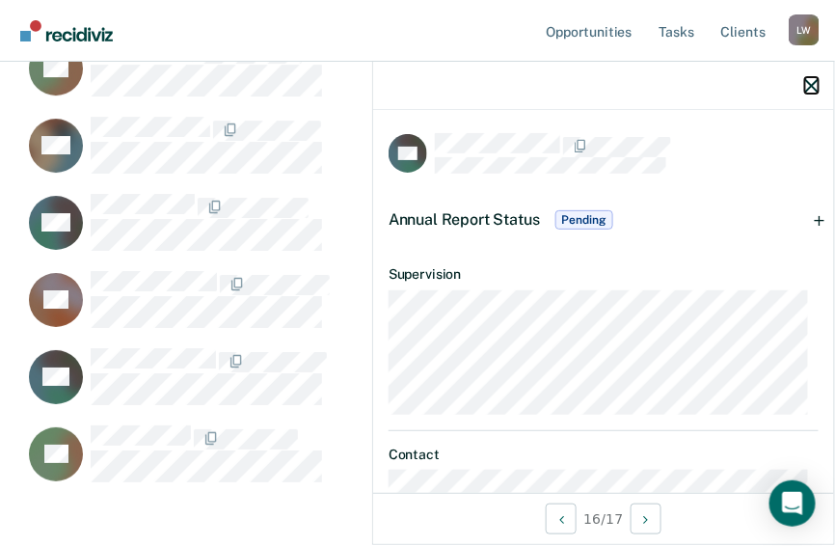
click at [813, 83] on icon "button" at bounding box center [811, 85] width 13 height 13
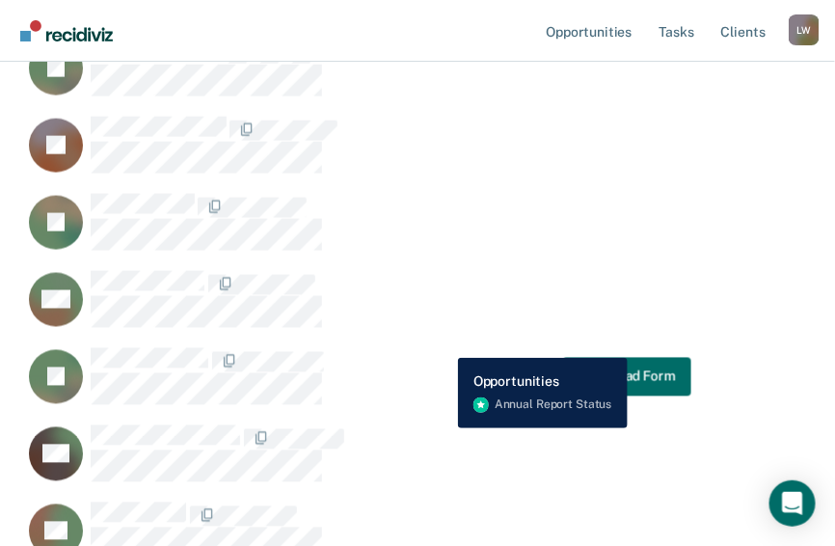
scroll to position [31, 0]
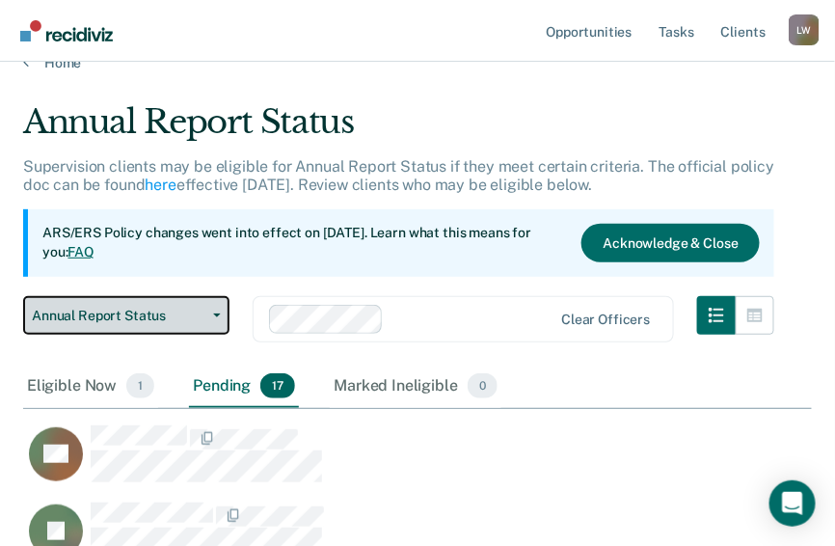
click at [217, 313] on icon "button" at bounding box center [217, 315] width 8 height 4
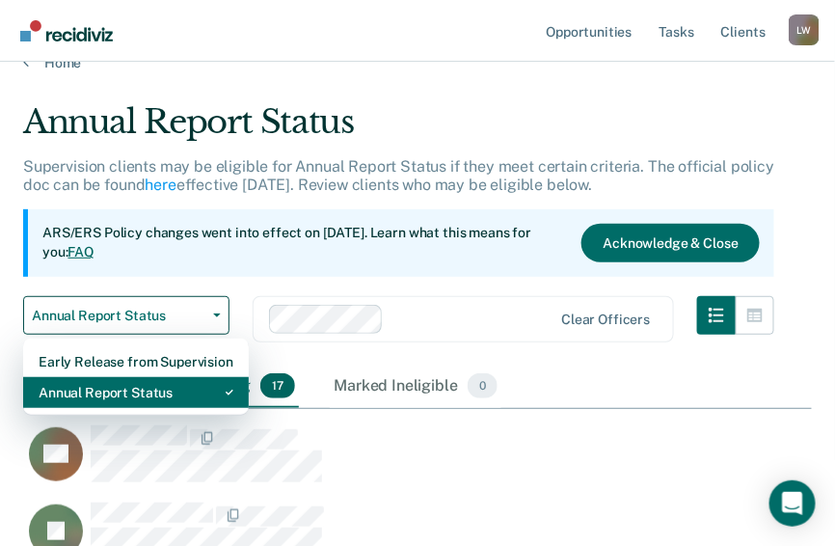
click at [177, 391] on div "Annual Report Status" at bounding box center [136, 392] width 195 height 31
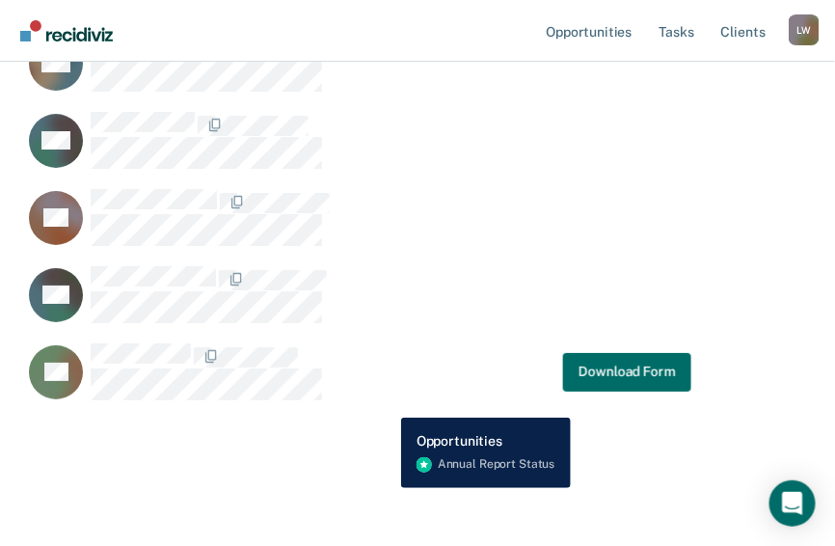
scroll to position [1358, 0]
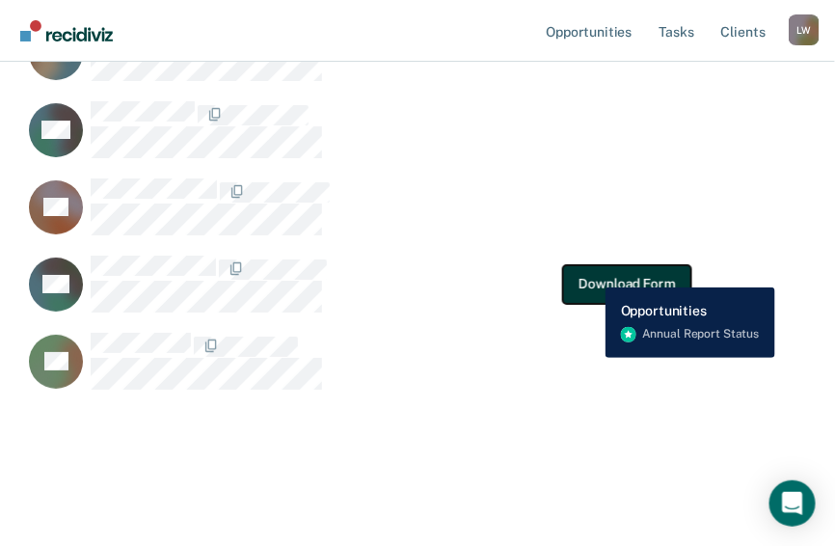
click at [591, 273] on button "Download Form" at bounding box center [626, 283] width 127 height 39
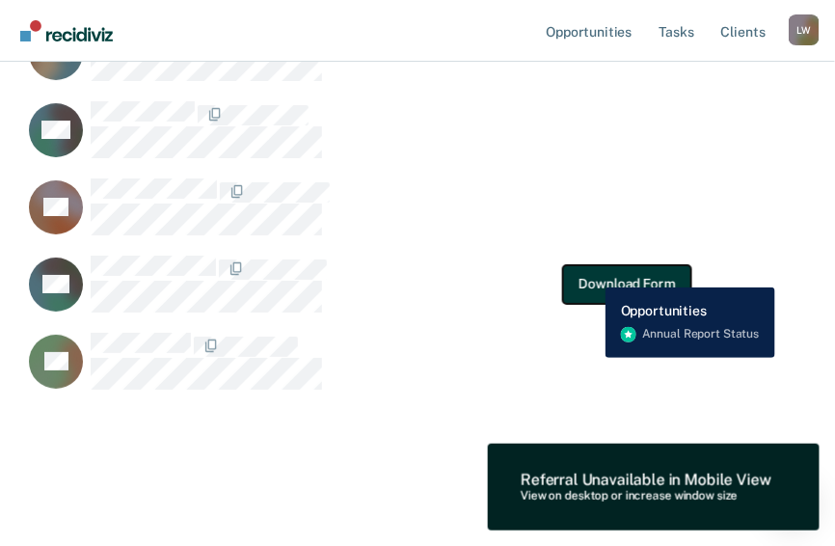
click at [591, 273] on button "Download Form" at bounding box center [626, 283] width 127 height 39
click at [591, 274] on button "Download Form" at bounding box center [626, 283] width 127 height 39
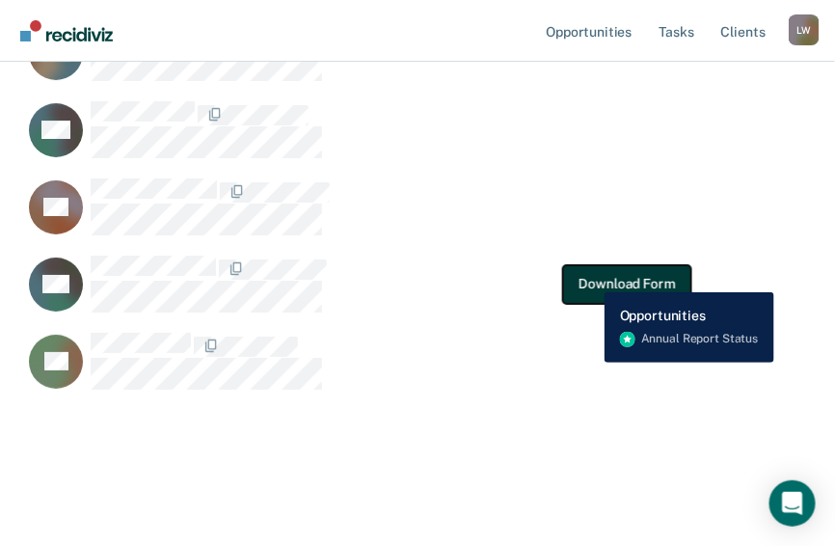
click at [590, 278] on button "Download Form" at bounding box center [626, 283] width 127 height 39
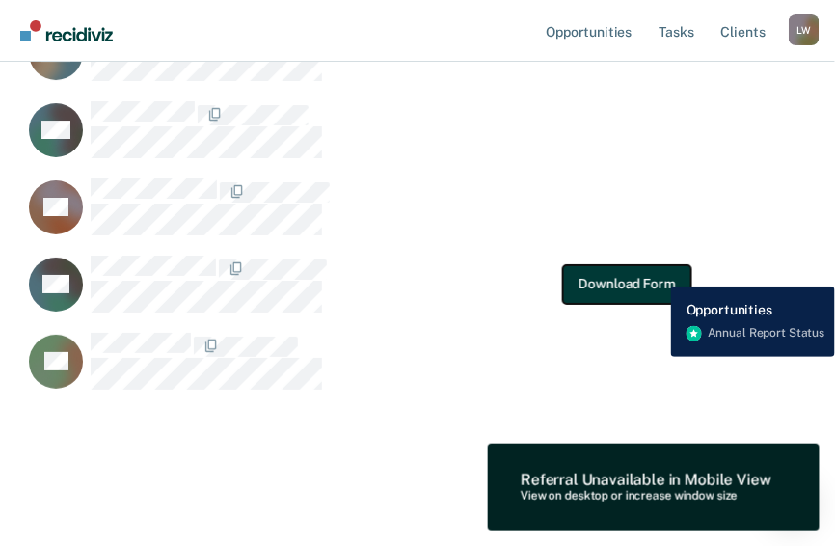
click at [657, 272] on button "Download Form" at bounding box center [626, 283] width 127 height 39
click at [658, 272] on button "Download Form" at bounding box center [626, 283] width 127 height 39
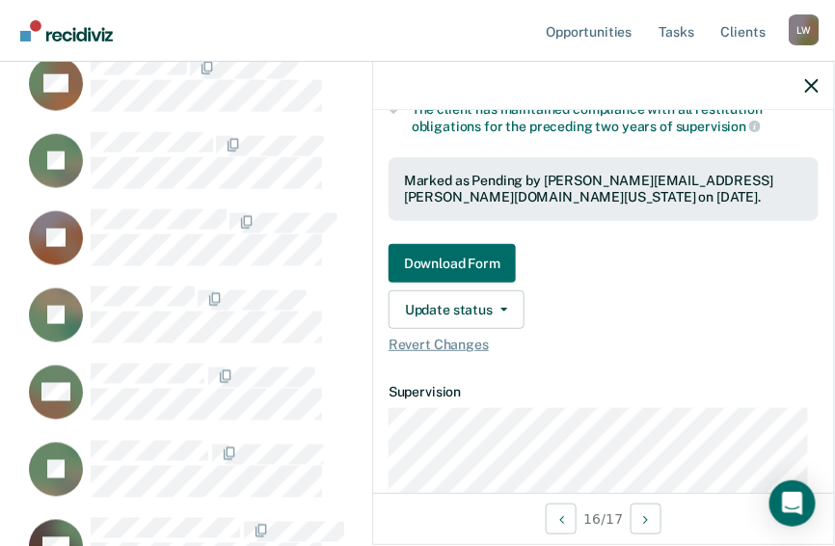
scroll to position [448, 0]
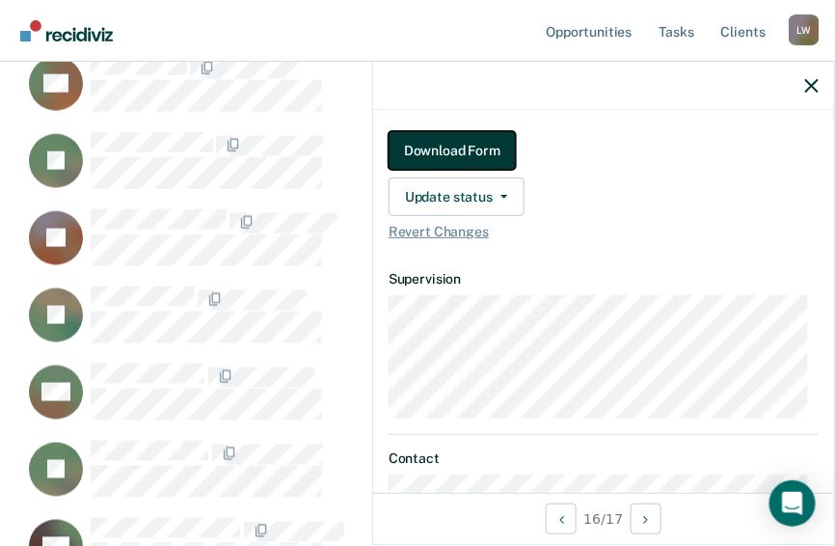
click at [477, 142] on button "Download Form" at bounding box center [452, 150] width 127 height 39
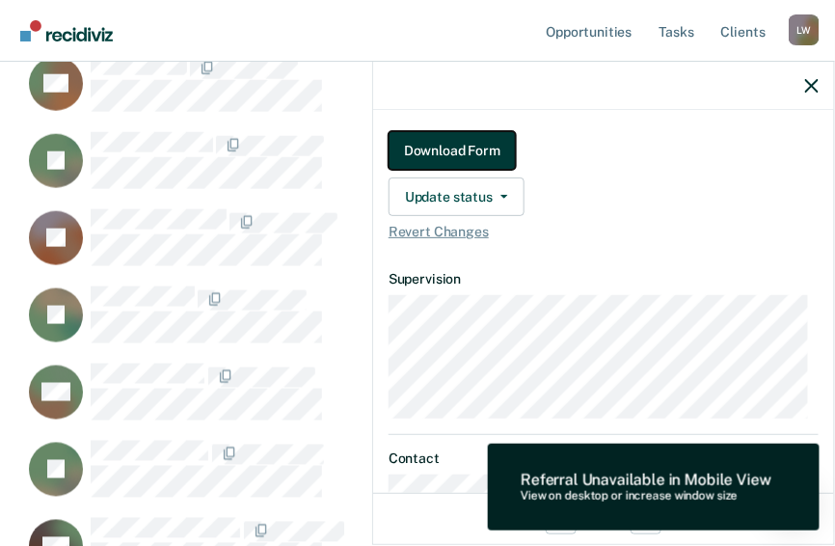
click at [477, 142] on button "Download Form" at bounding box center [452, 150] width 127 height 39
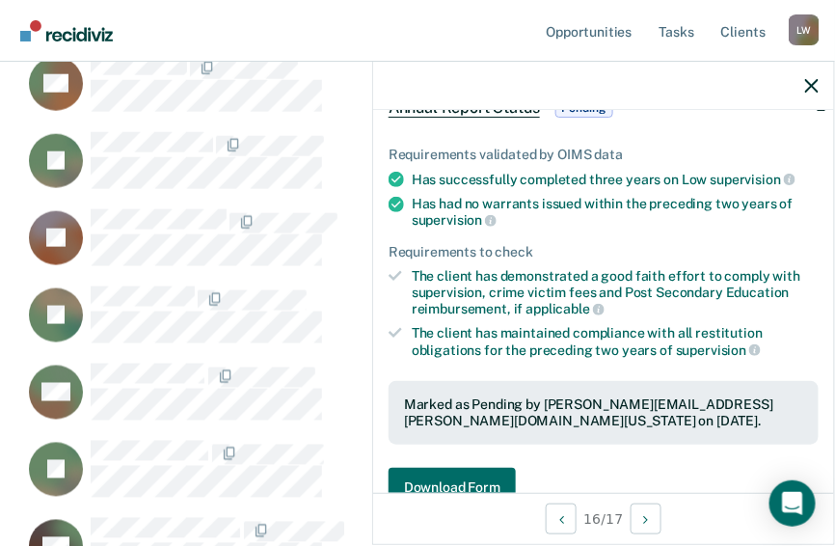
scroll to position [0, 0]
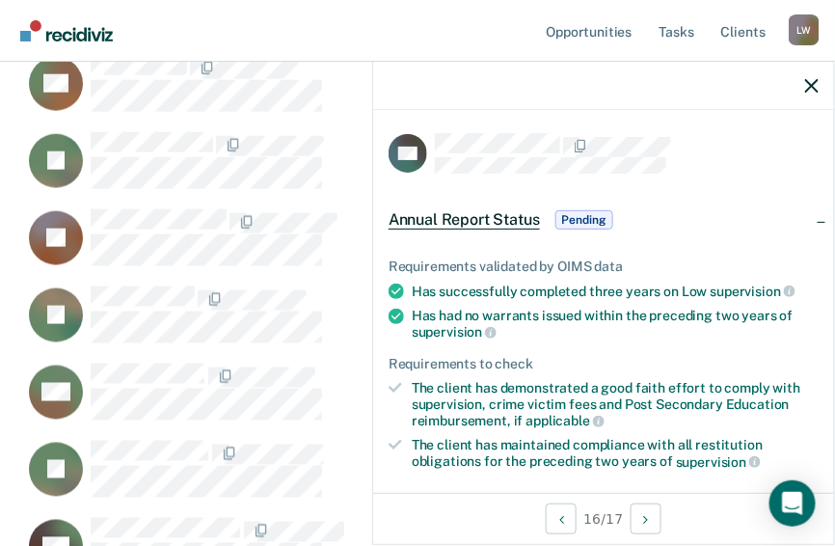
click at [463, 215] on span "Annual Report Status" at bounding box center [464, 219] width 151 height 19
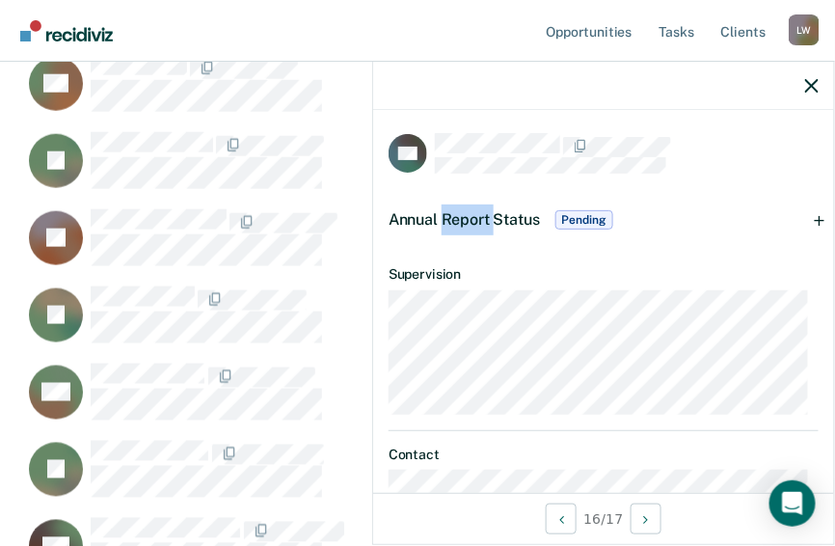
click at [463, 215] on span "Annual Report Status" at bounding box center [464, 219] width 151 height 18
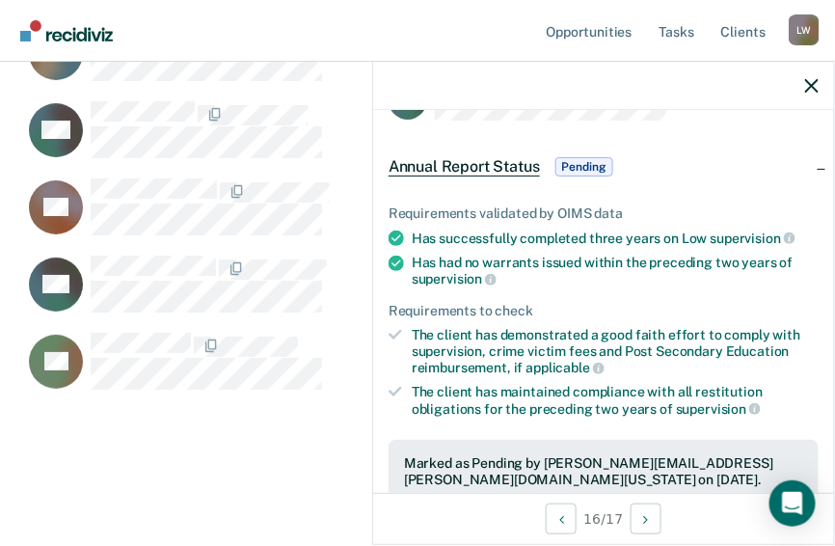
scroll to position [77, 0]
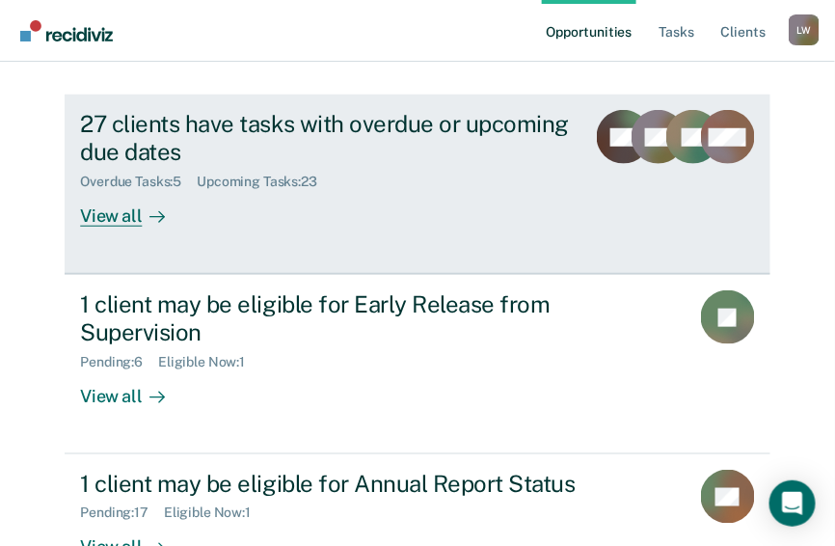
scroll to position [300, 0]
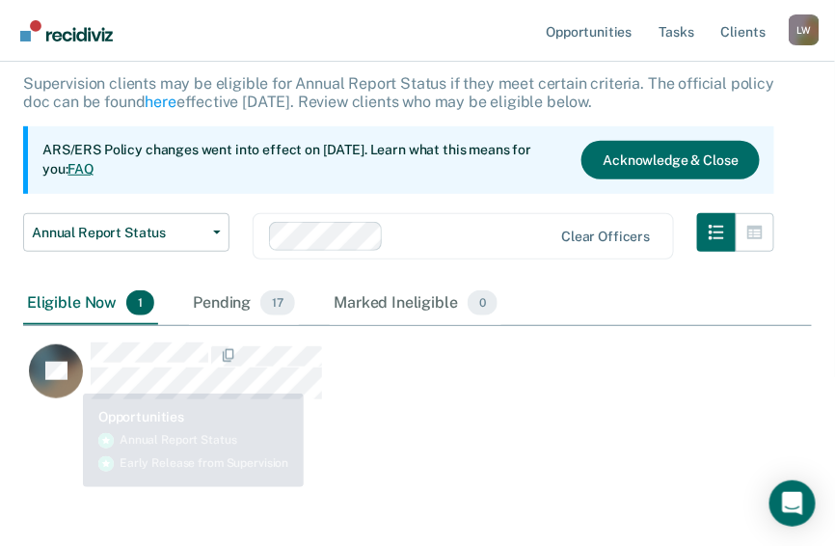
scroll to position [123, 0]
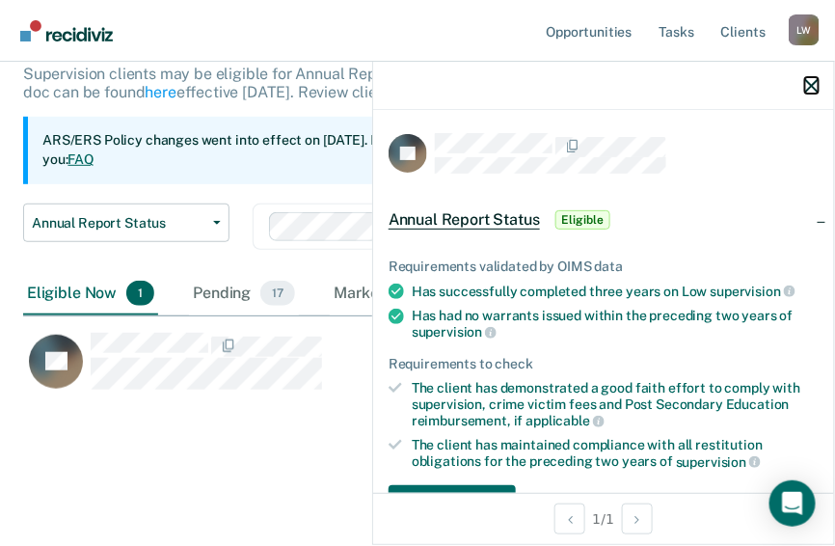
click at [813, 85] on icon "button" at bounding box center [811, 85] width 13 height 13
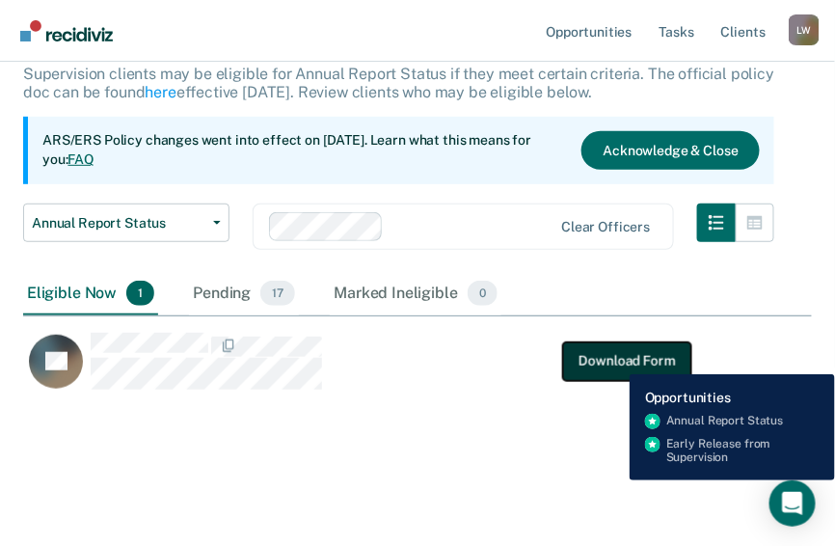
click at [615, 360] on button "Download Form" at bounding box center [626, 360] width 127 height 39
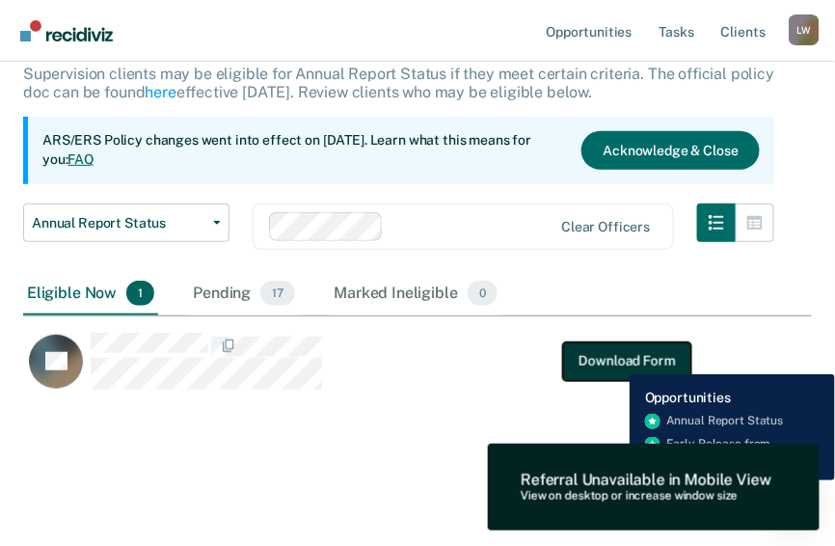
click at [615, 360] on button "Download Form" at bounding box center [626, 360] width 127 height 39
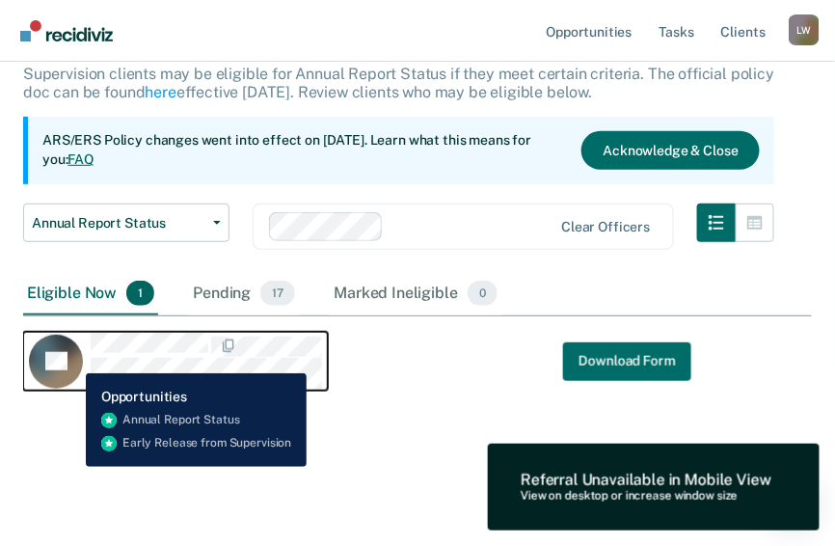
click at [71, 359] on rect "CaseloadOpportunityCell-02766349" at bounding box center [56, 361] width 54 height 54
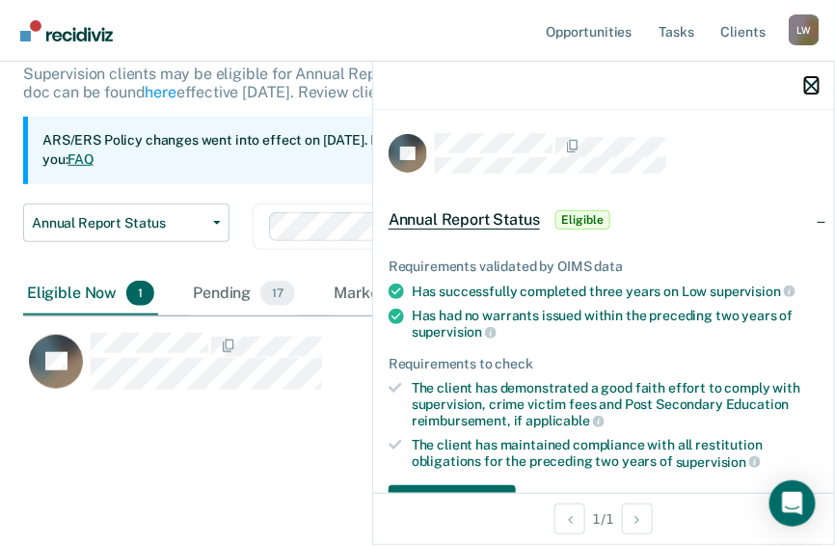
click at [816, 80] on icon "button" at bounding box center [811, 85] width 13 height 13
click at [580, 214] on span "Eligible" at bounding box center [582, 219] width 55 height 19
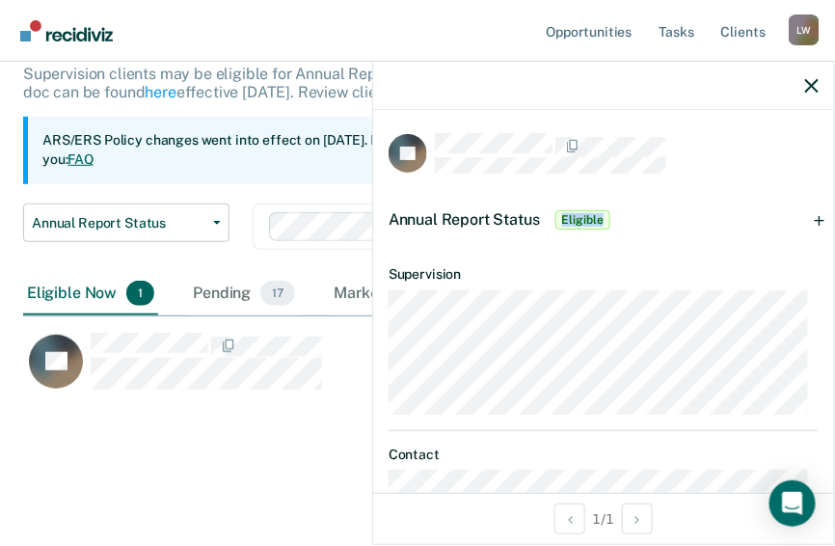
click at [580, 214] on span "Eligible" at bounding box center [582, 219] width 55 height 19
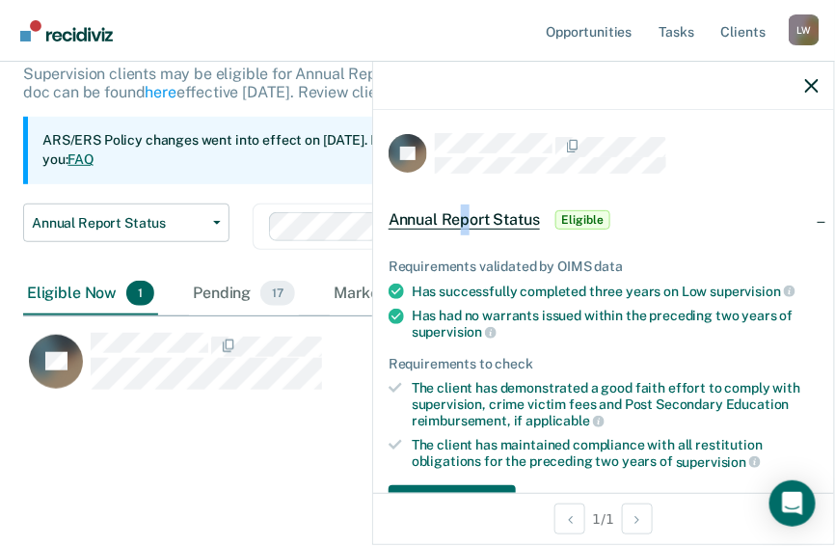
drag, startPoint x: 580, startPoint y: 214, endPoint x: 466, endPoint y: 214, distance: 114.7
click at [466, 214] on span "Annual Report Status" at bounding box center [464, 219] width 151 height 19
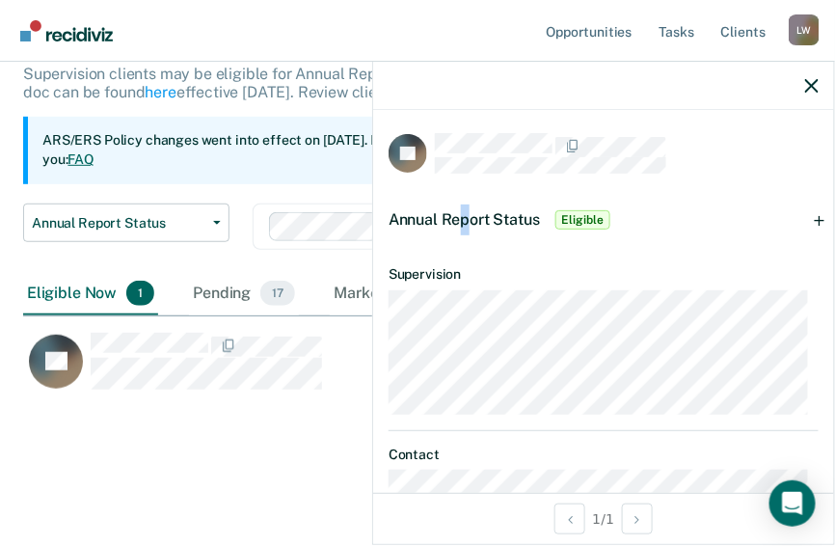
click at [466, 214] on span "Annual Report Status" at bounding box center [464, 219] width 151 height 18
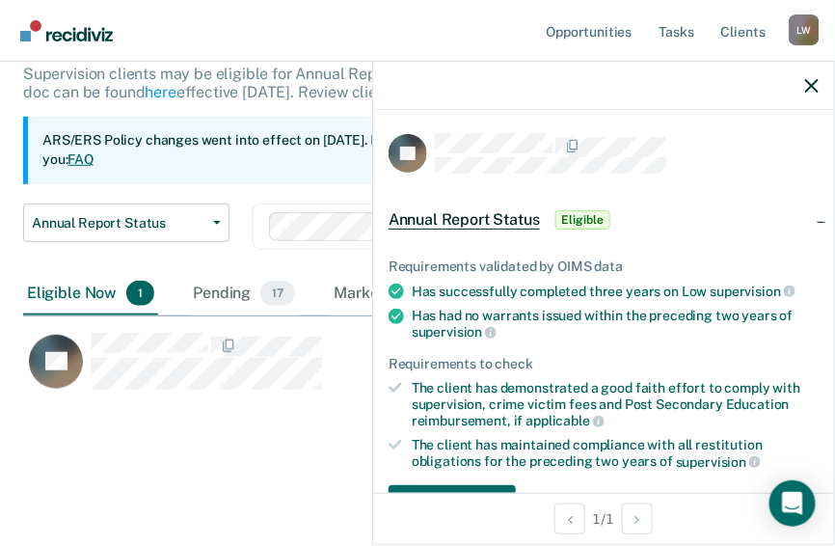
click at [546, 219] on div "Annual Report Status Eligible" at bounding box center [502, 219] width 226 height 31
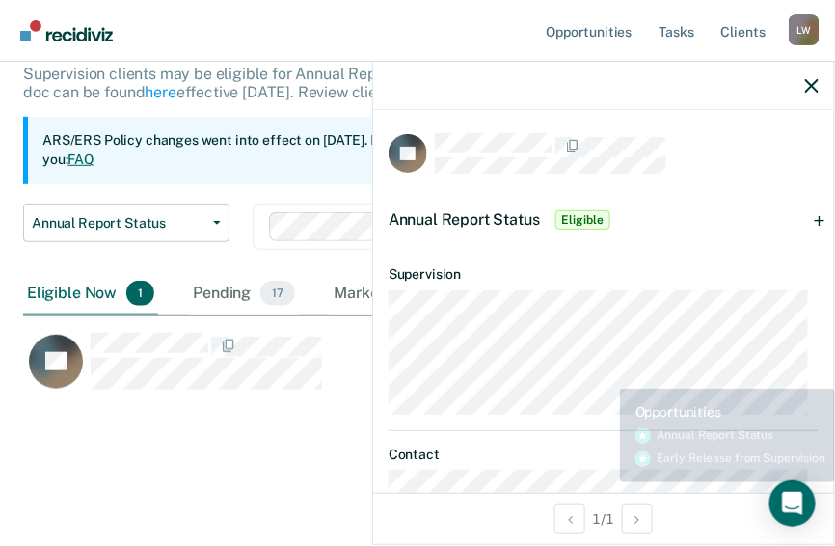
scroll to position [0, 0]
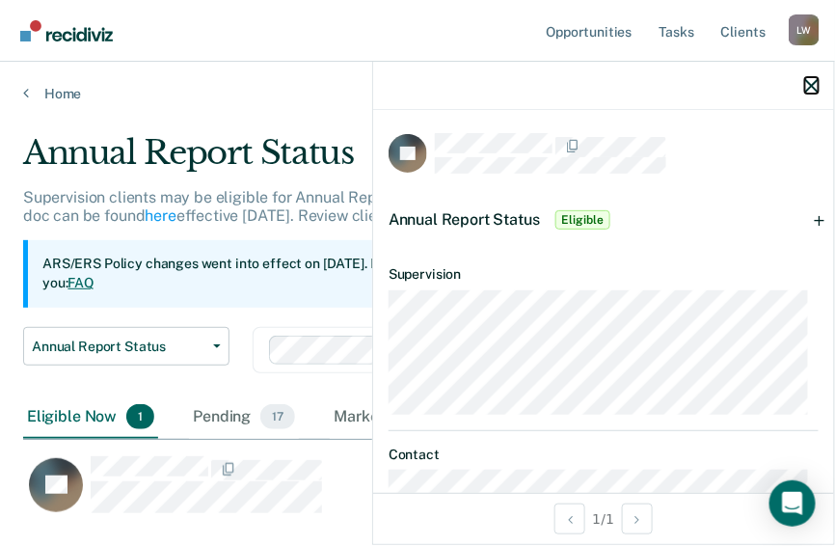
click at [814, 83] on icon "button" at bounding box center [811, 85] width 13 height 13
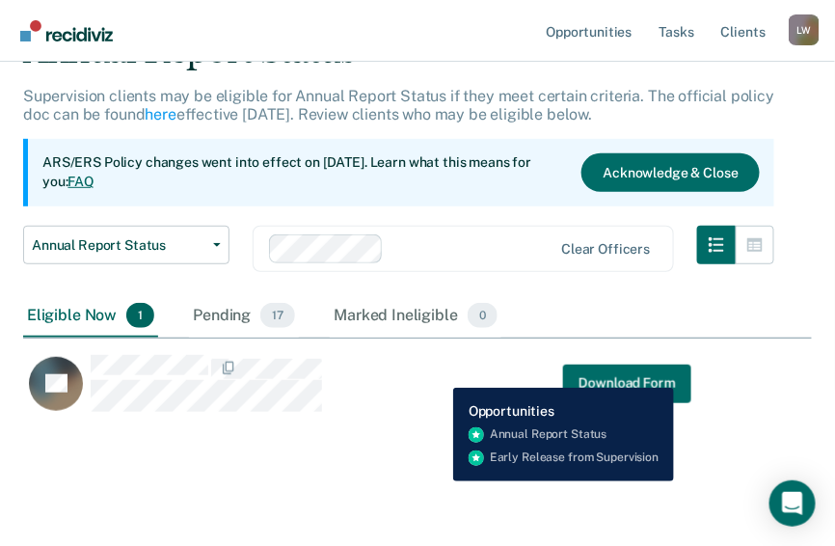
scroll to position [123, 0]
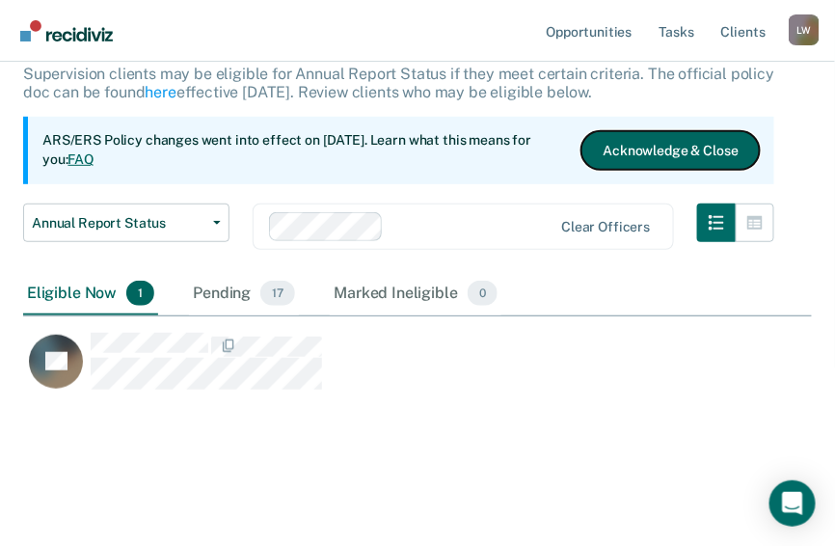
click at [708, 150] on button "Acknowledge & Close" at bounding box center [670, 150] width 178 height 39
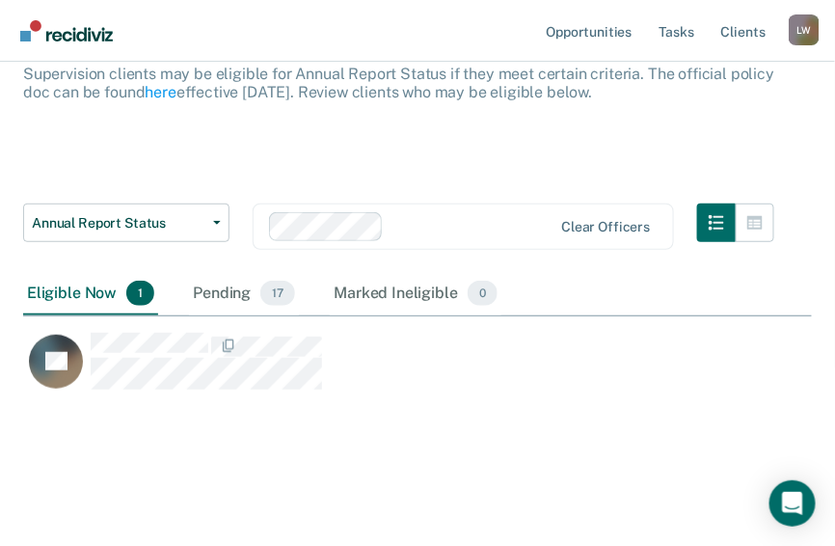
scroll to position [36, 0]
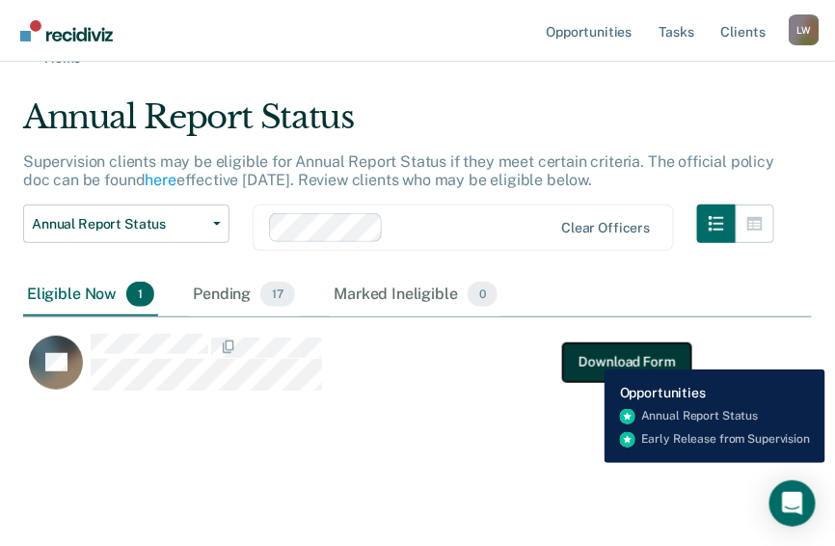
click at [590, 355] on button "Download Form" at bounding box center [626, 361] width 127 height 39
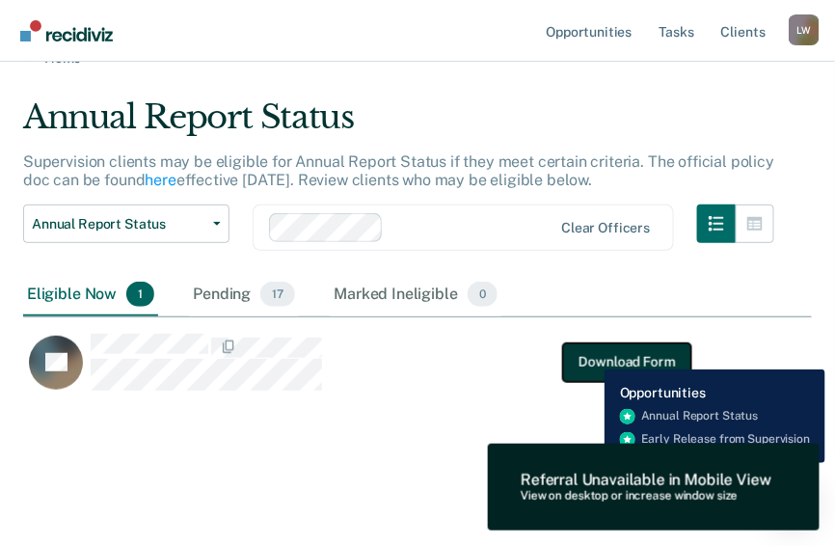
click at [590, 355] on button "Download Form" at bounding box center [626, 361] width 127 height 39
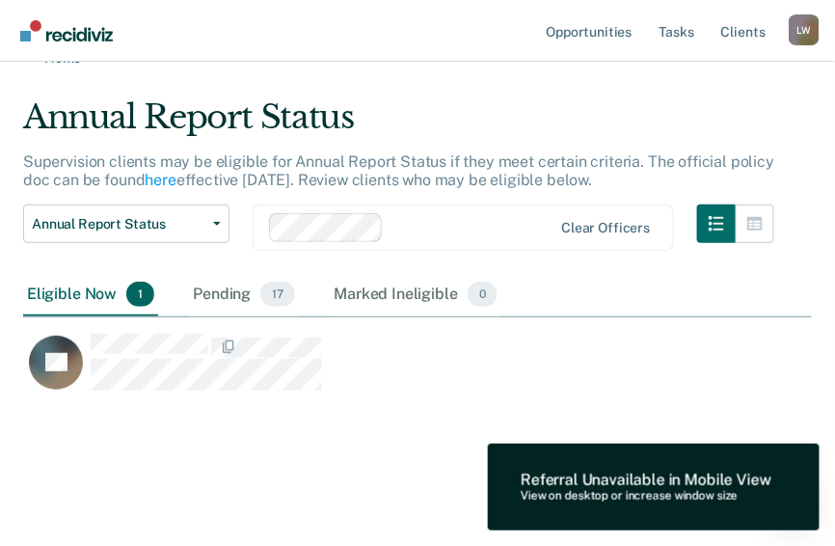
click at [253, 440] on div "Annual Report Status Supervision clients may be eligible for Annual Report Stat…" at bounding box center [417, 281] width 789 height 368
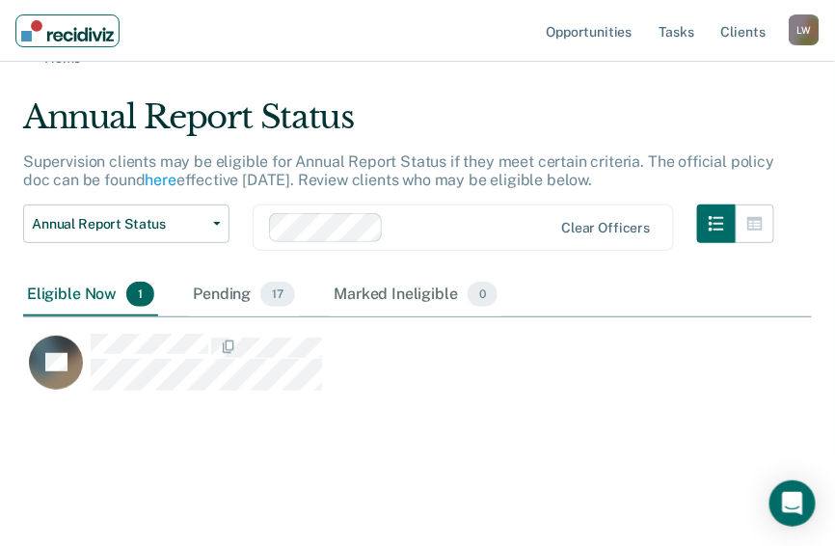
click at [39, 40] on img "Main navigation" at bounding box center [67, 30] width 93 height 21
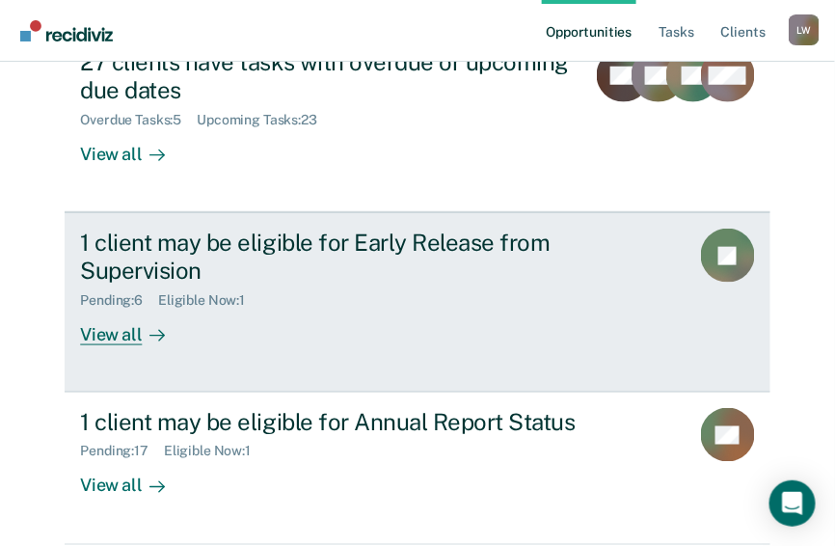
scroll to position [300, 0]
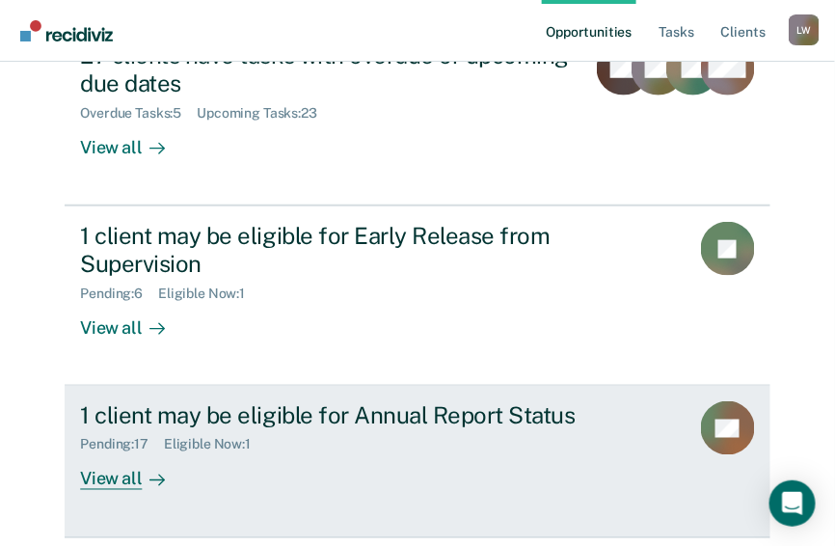
click at [221, 437] on div "Eligible Now : 1" at bounding box center [215, 445] width 102 height 16
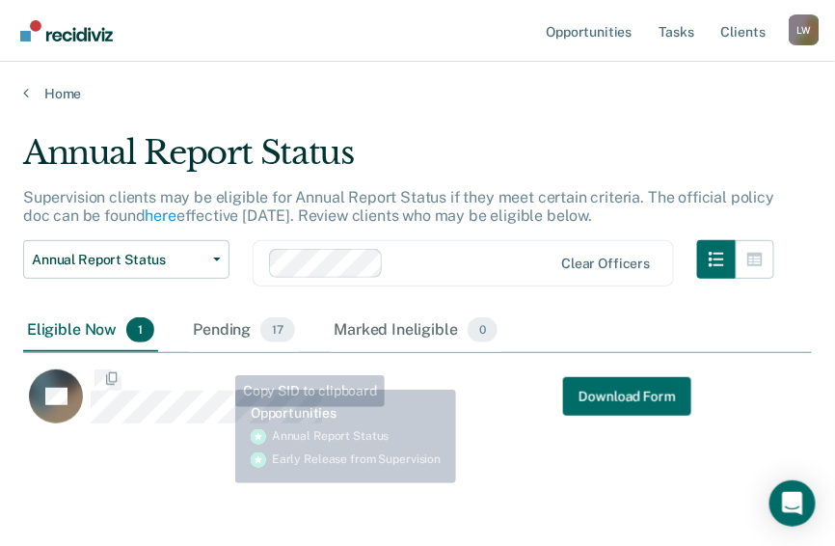
scroll to position [293, 777]
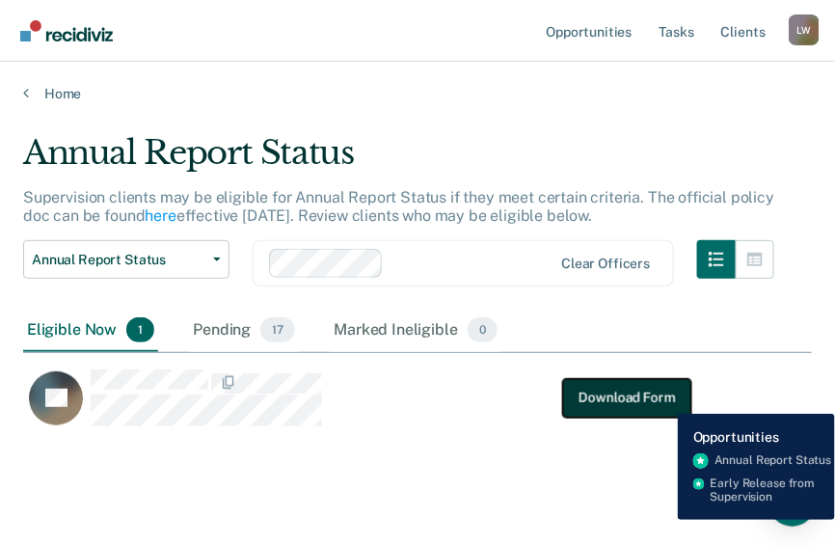
click at [663, 399] on button "Download Form" at bounding box center [626, 397] width 127 height 39
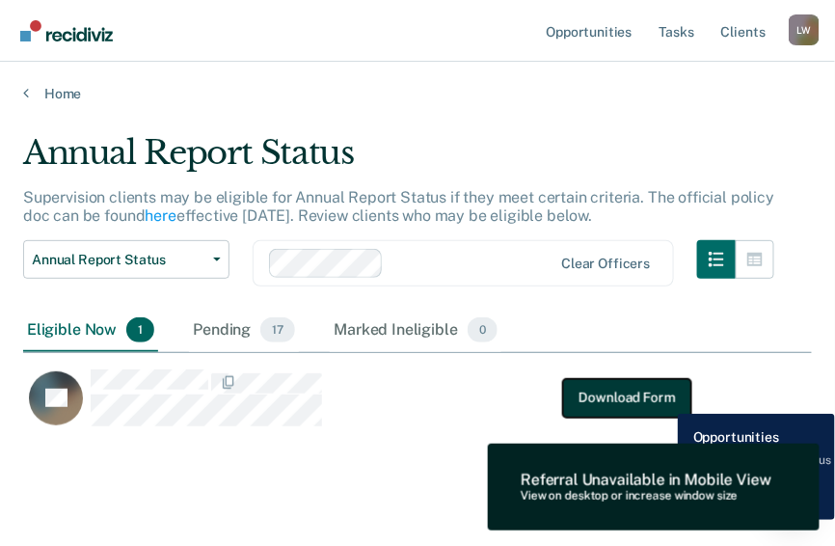
click at [663, 399] on button "Download Form" at bounding box center [626, 397] width 127 height 39
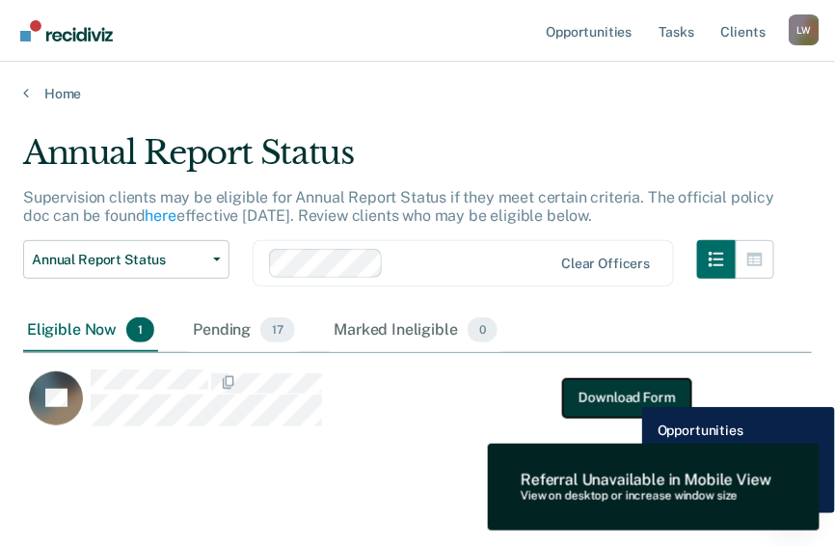
click at [628, 392] on button "Download Form" at bounding box center [626, 397] width 127 height 39
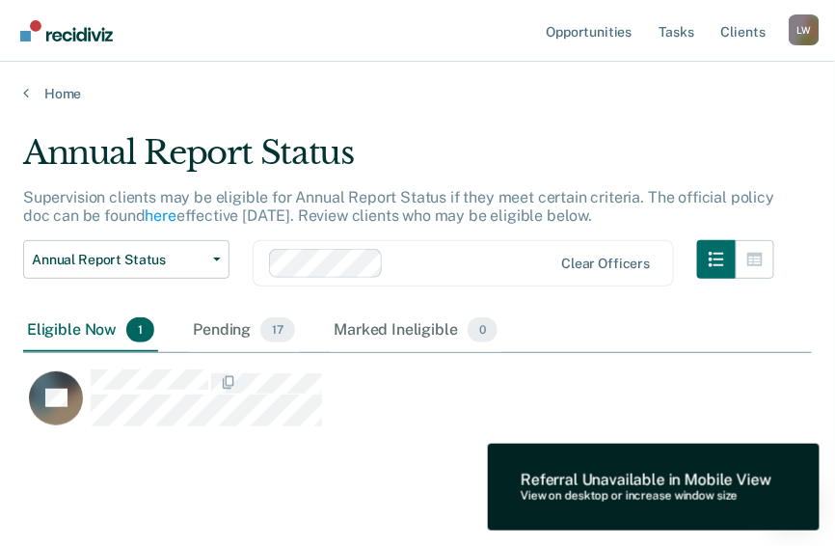
click at [426, 437] on div "AT" at bounding box center [368, 406] width 691 height 77
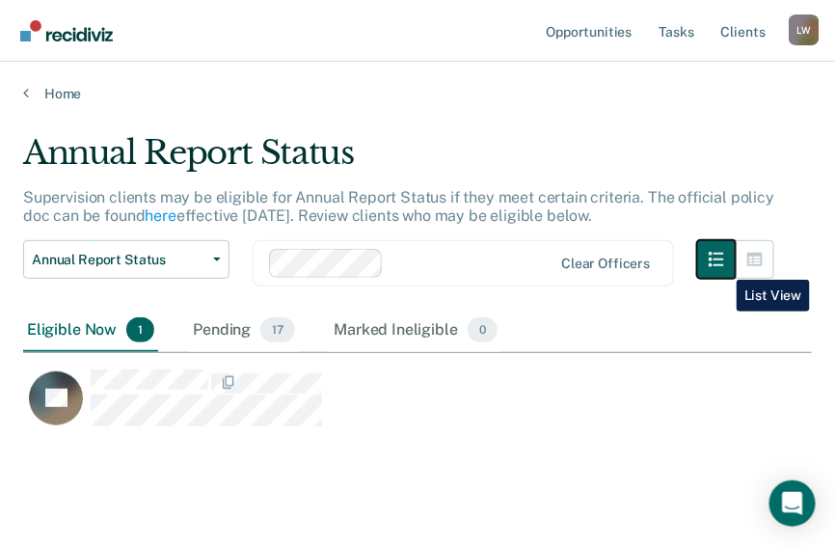
click at [722, 265] on icon "button" at bounding box center [716, 259] width 15 height 15
click at [724, 255] on icon "button" at bounding box center [716, 259] width 15 height 15
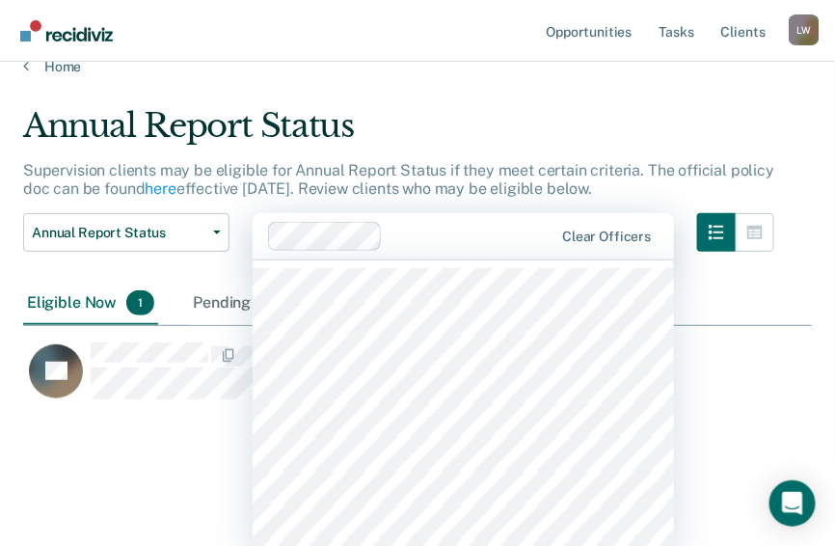
click at [331, 264] on html "Looks like you’re using Internet Explorer 11. For faster loading and a better e…" at bounding box center [417, 246] width 835 height 546
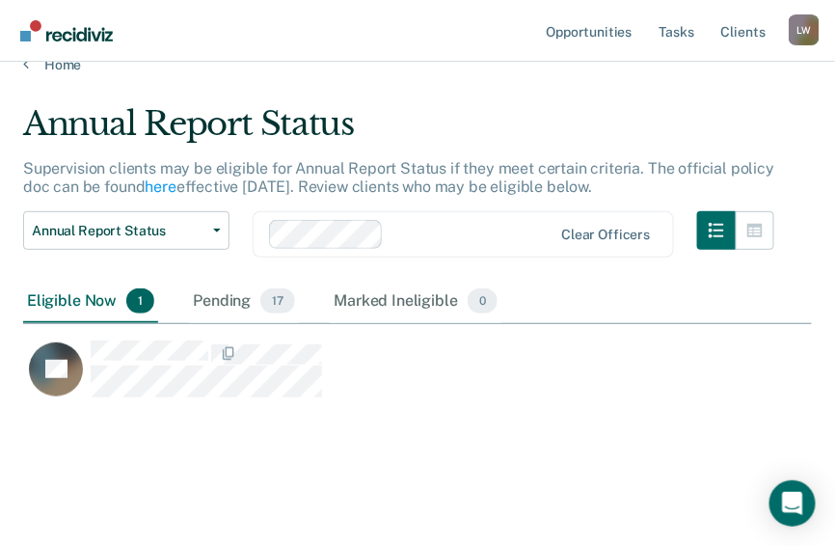
click at [406, 232] on div at bounding box center [471, 234] width 160 height 22
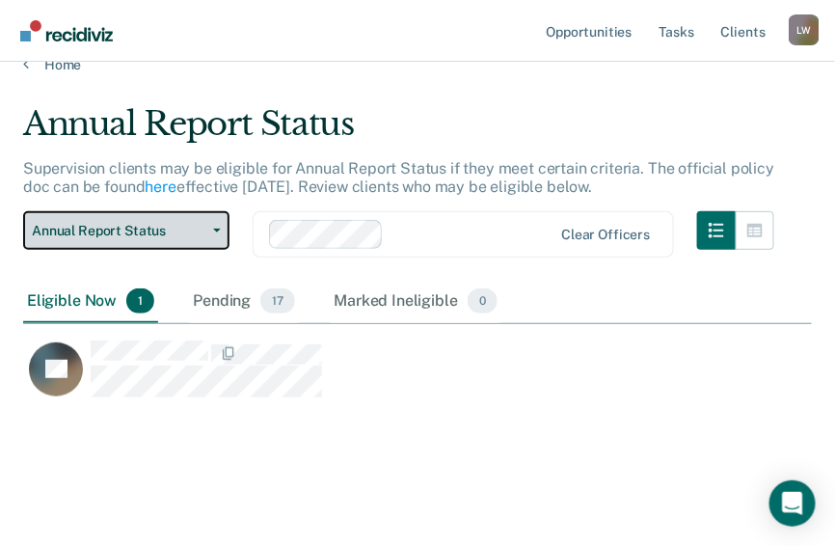
click at [216, 229] on icon "button" at bounding box center [217, 231] width 8 height 4
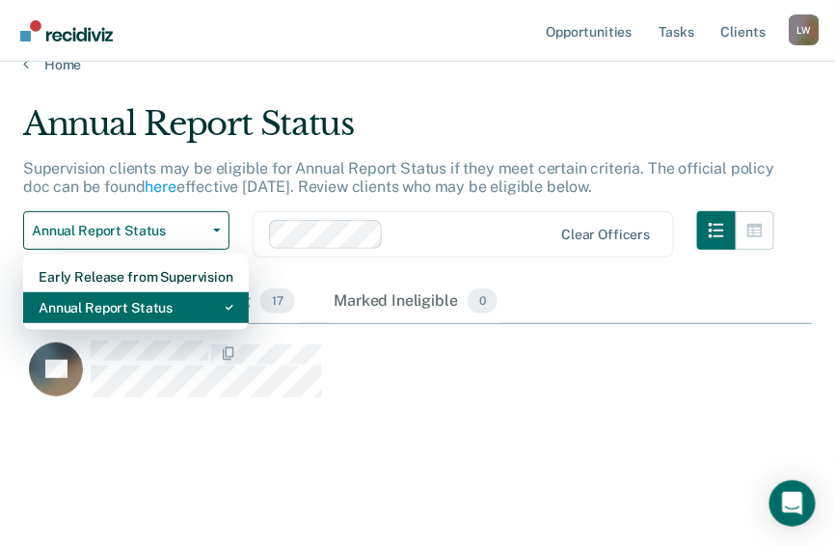
click at [228, 305] on icon "button" at bounding box center [230, 308] width 8 height 6
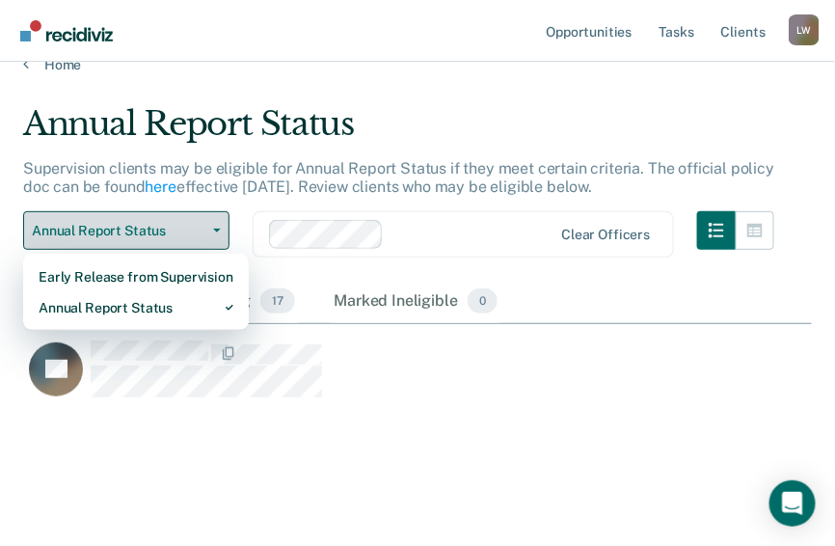
scroll to position [0, 0]
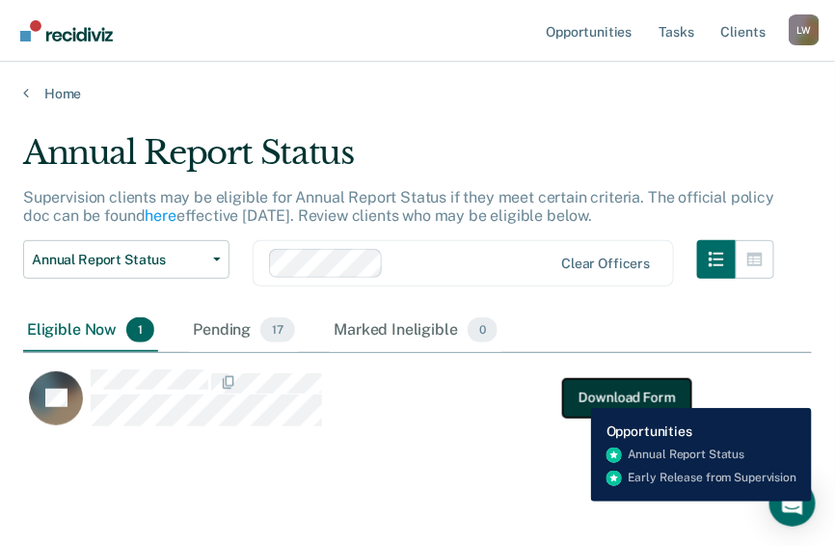
click at [577, 393] on button "Download Form" at bounding box center [626, 397] width 127 height 39
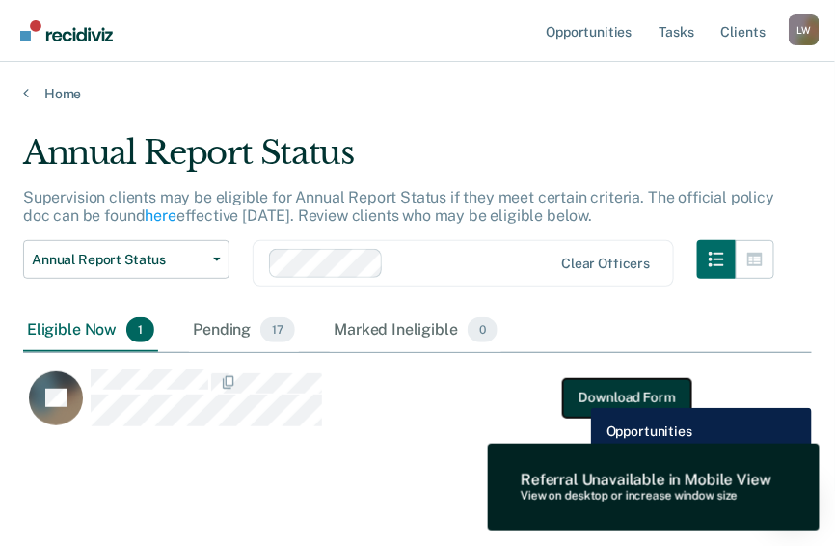
click at [577, 393] on button "Download Form" at bounding box center [626, 397] width 127 height 39
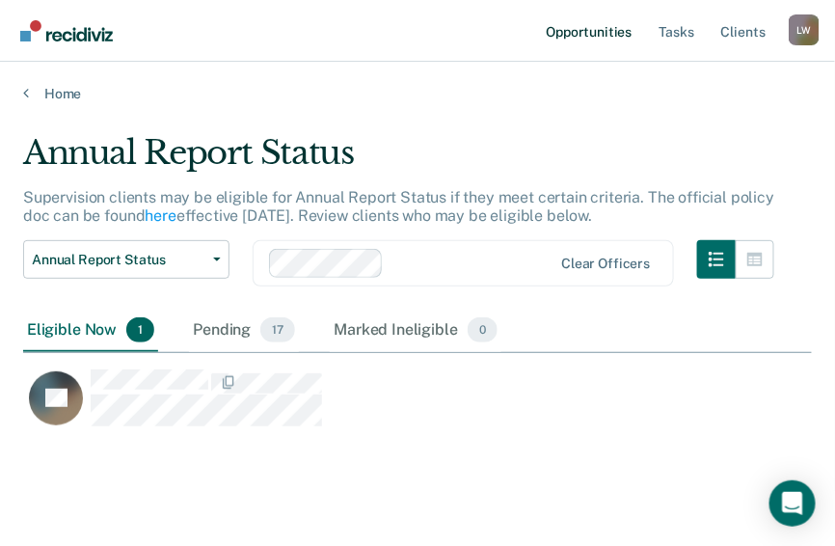
click at [565, 36] on link "Opportunities" at bounding box center [589, 31] width 94 height 62
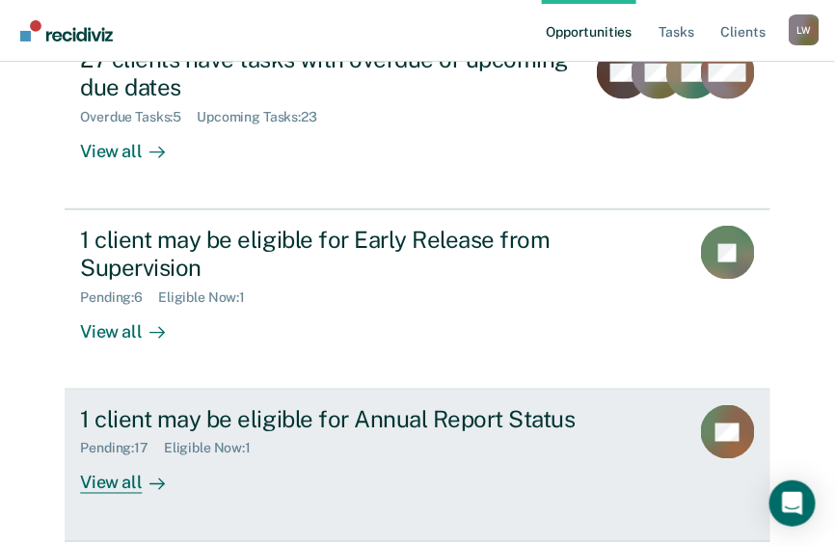
scroll to position [300, 0]
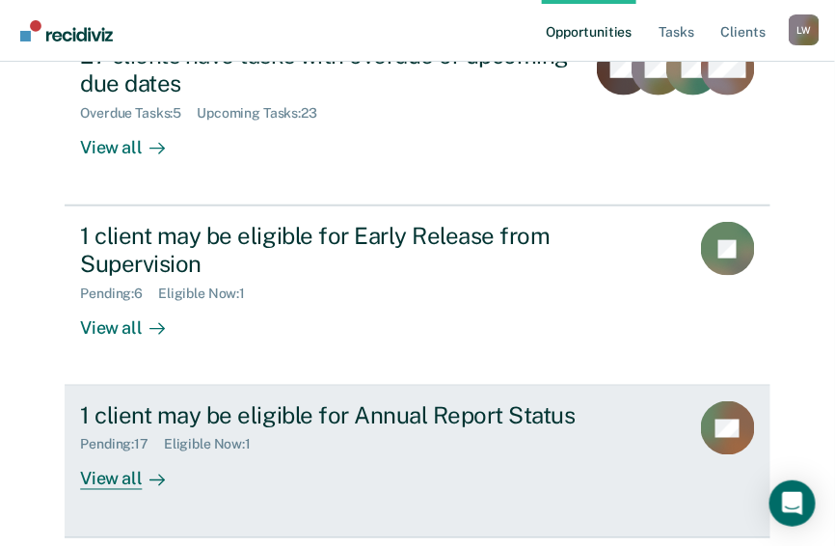
click at [105, 453] on div "View all" at bounding box center [134, 472] width 108 height 38
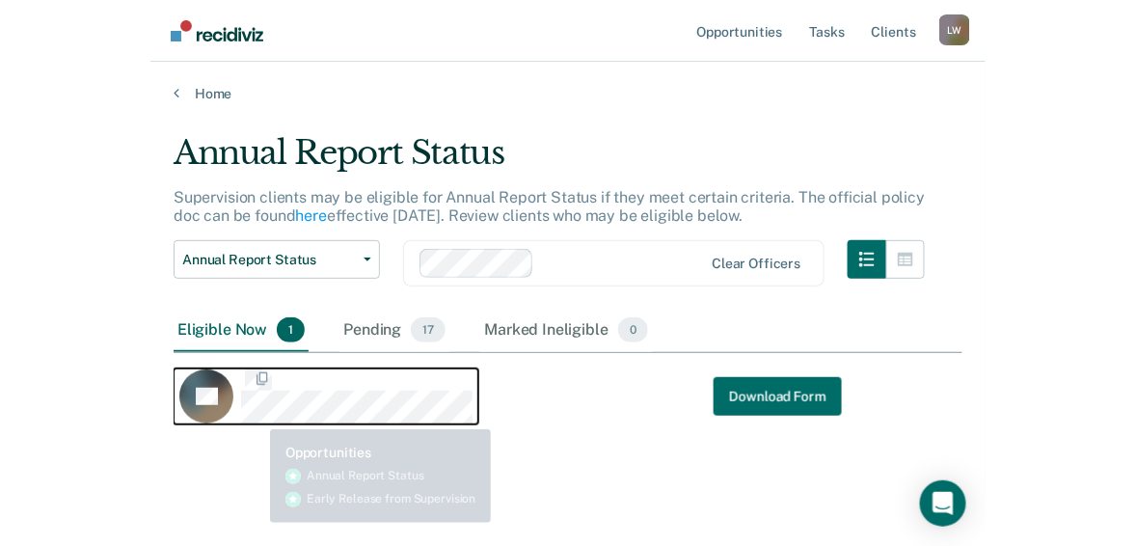
scroll to position [293, 777]
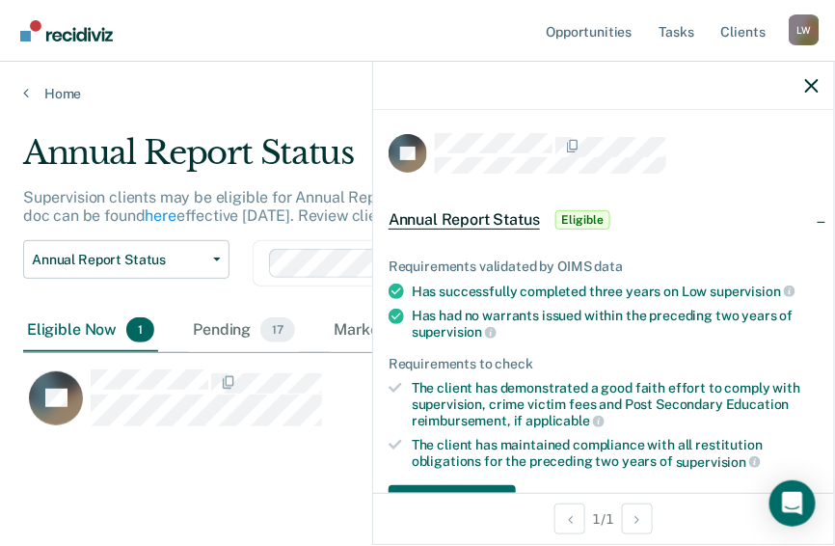
click at [104, 469] on div "Annual Report Status Supervision clients may be eligible for Annual Report Stat…" at bounding box center [417, 317] width 789 height 368
click at [811, 89] on icon "button" at bounding box center [811, 85] width 13 height 13
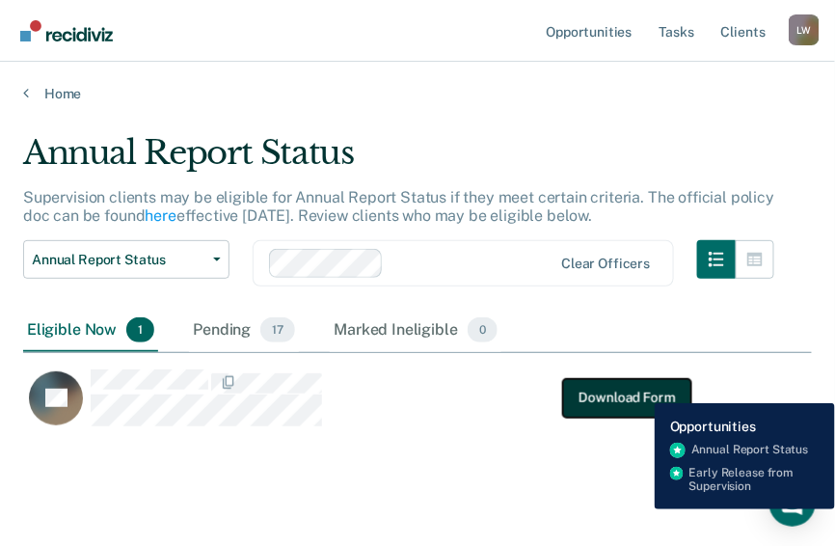
click at [640, 389] on button "Download Form" at bounding box center [626, 397] width 127 height 39
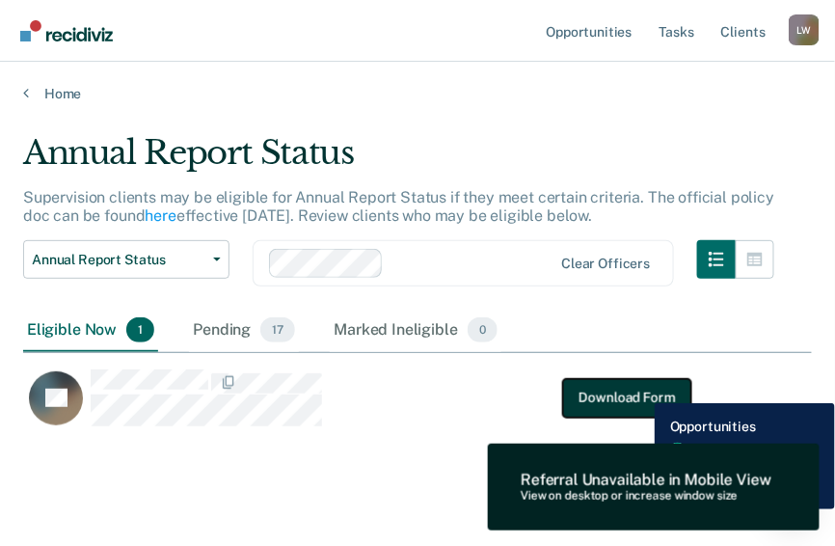
click at [640, 389] on button "Download Form" at bounding box center [626, 397] width 127 height 39
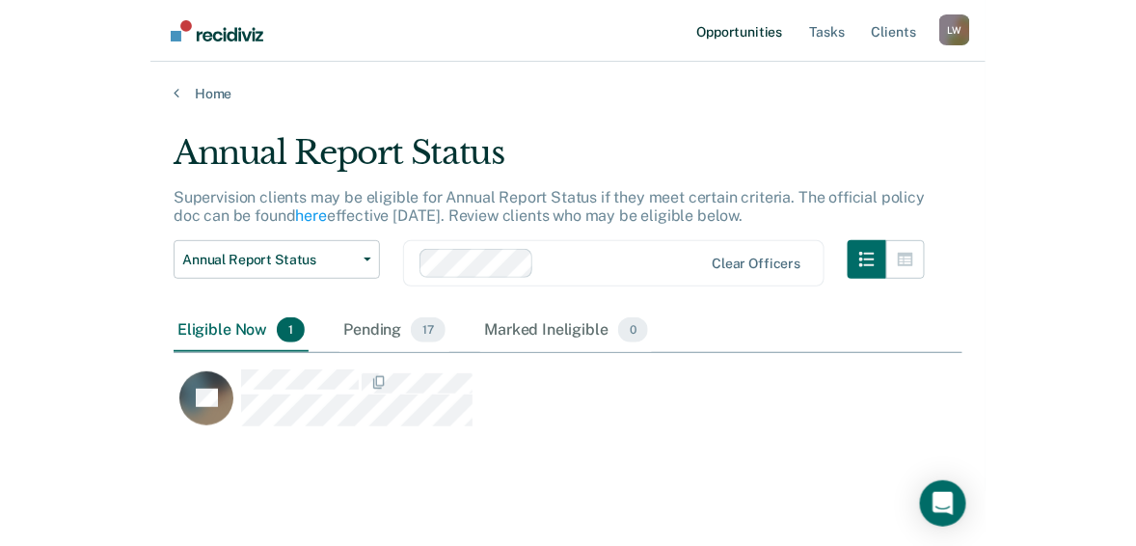
scroll to position [293, 1078]
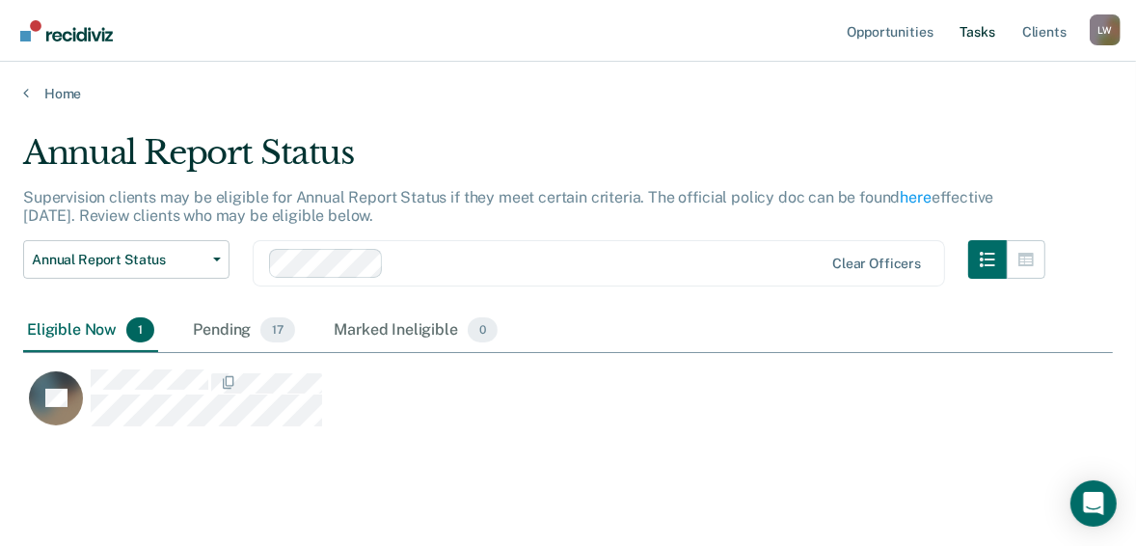
click at [847, 32] on link "Tasks" at bounding box center [977, 31] width 42 height 62
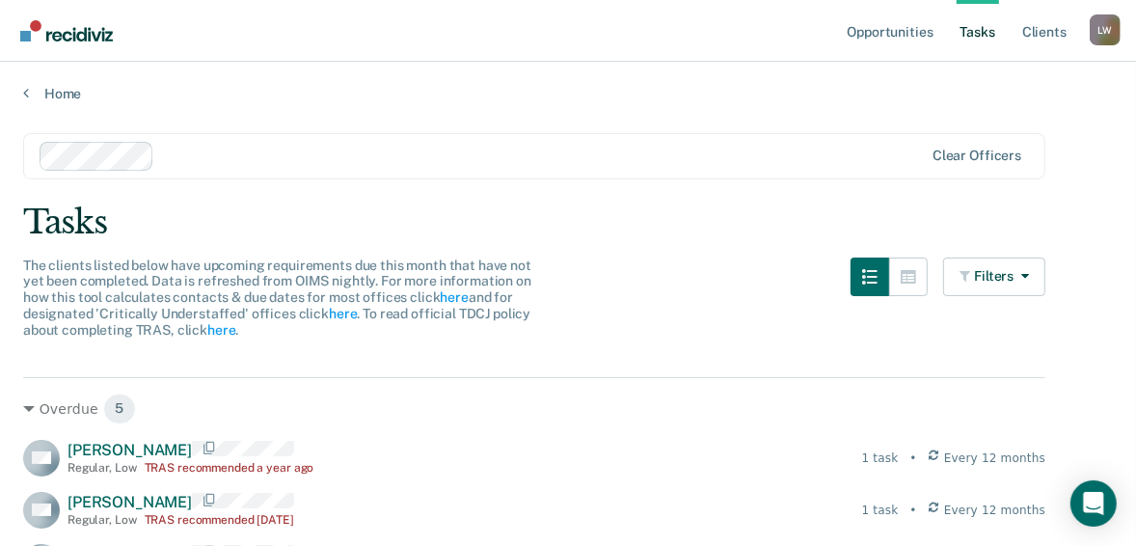
click at [847, 32] on link "Tasks" at bounding box center [977, 31] width 42 height 62
click at [847, 32] on link "Client s" at bounding box center [1044, 31] width 52 height 62
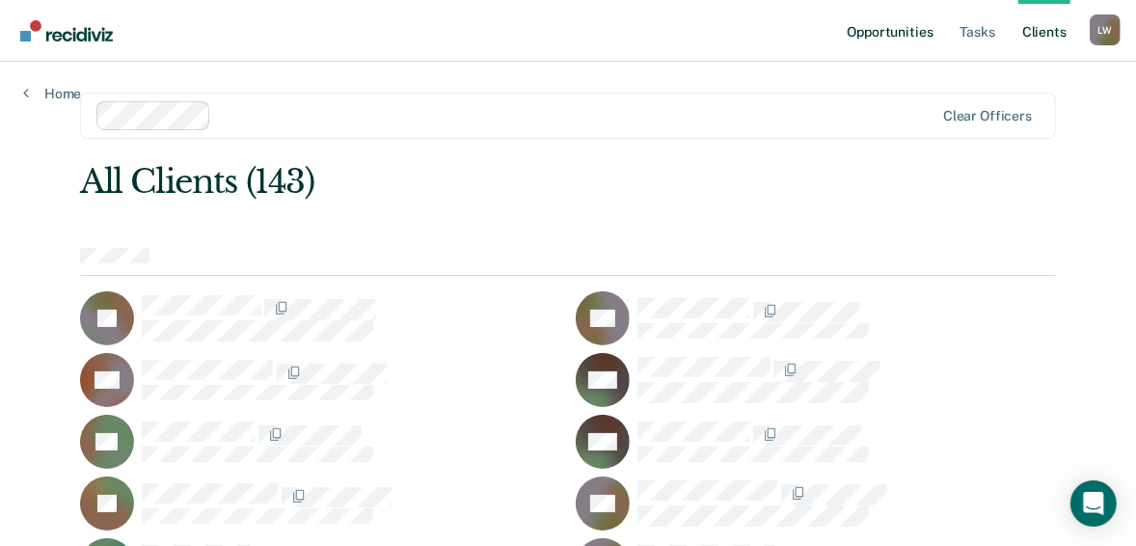
click at [847, 32] on link "Opportunities" at bounding box center [890, 31] width 94 height 62
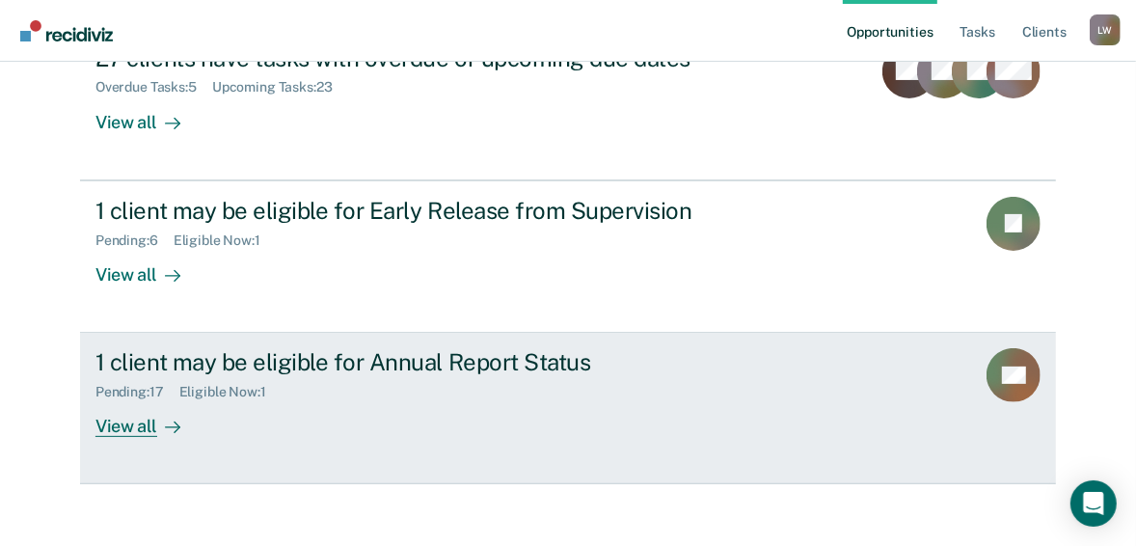
scroll to position [272, 0]
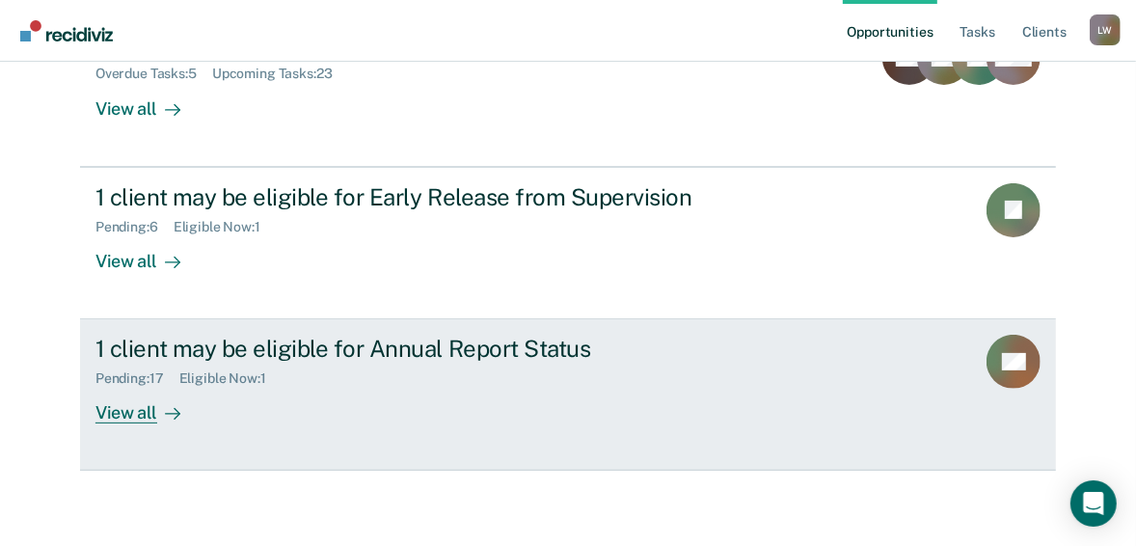
click at [175, 412] on icon at bounding box center [177, 414] width 5 height 11
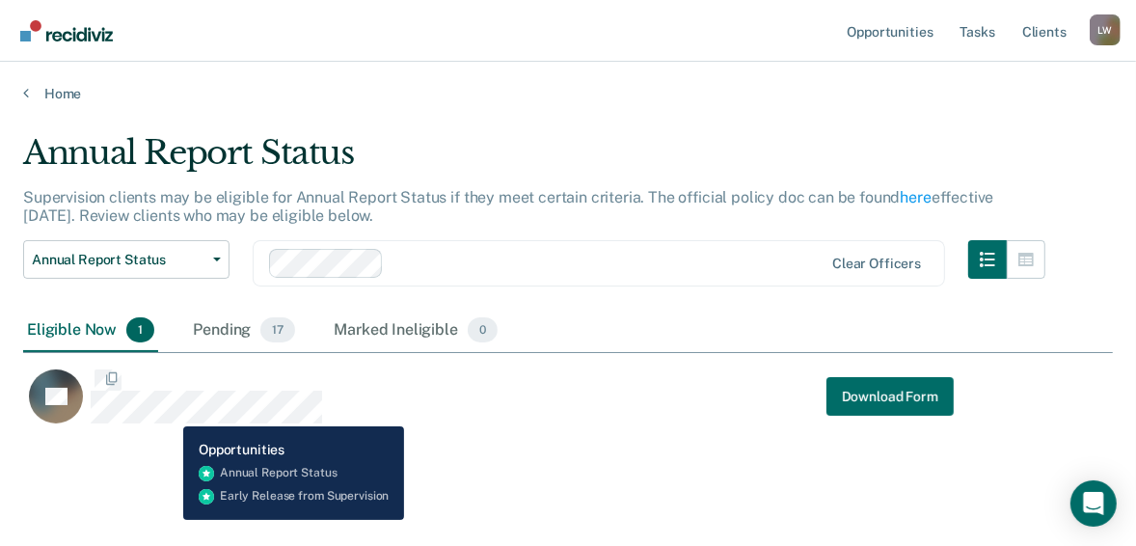
scroll to position [293, 1078]
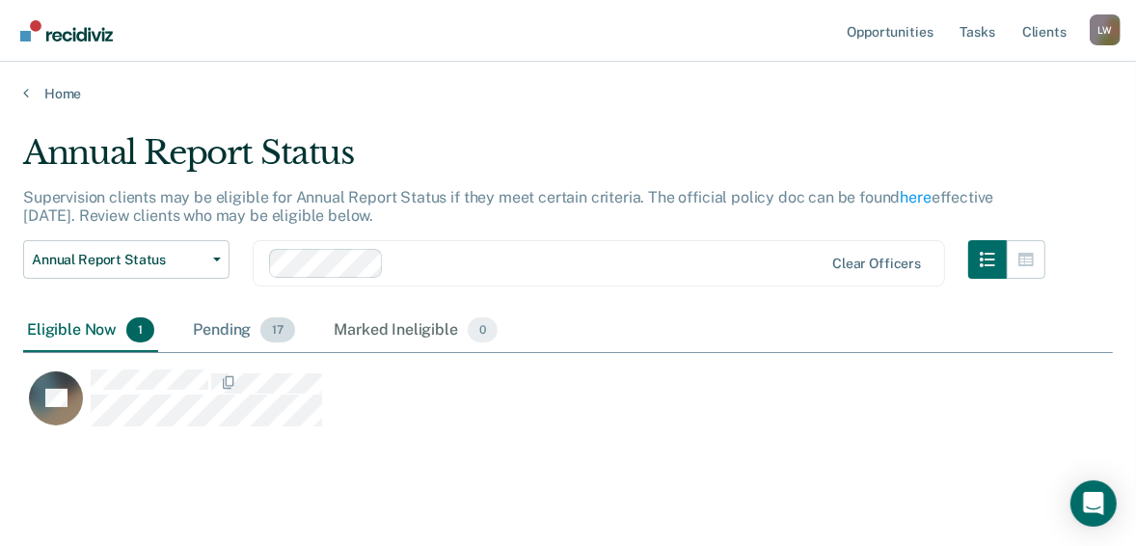
click at [276, 331] on span "17" at bounding box center [277, 329] width 35 height 25
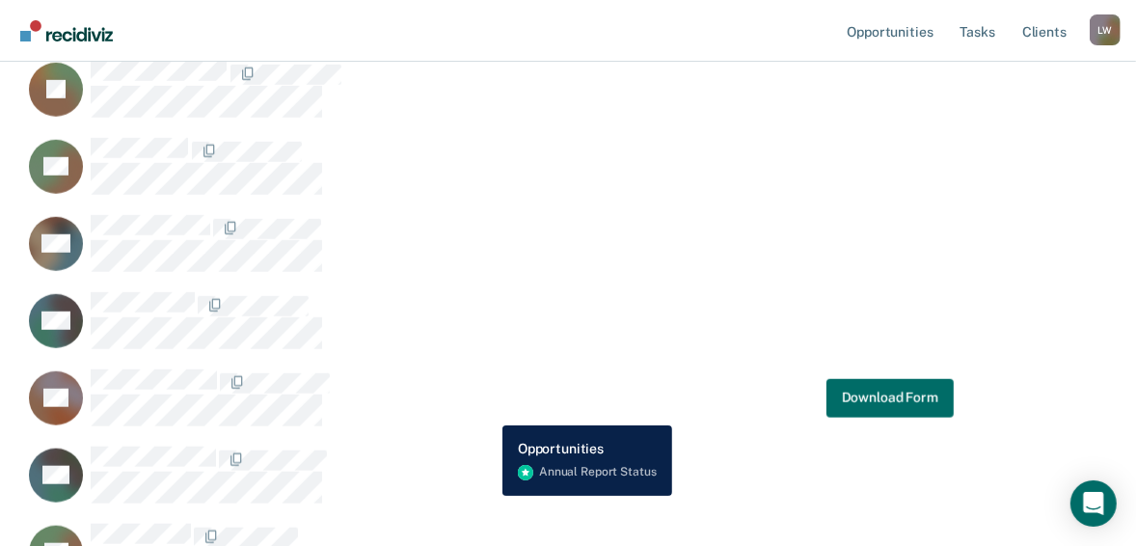
scroll to position [1157, 0]
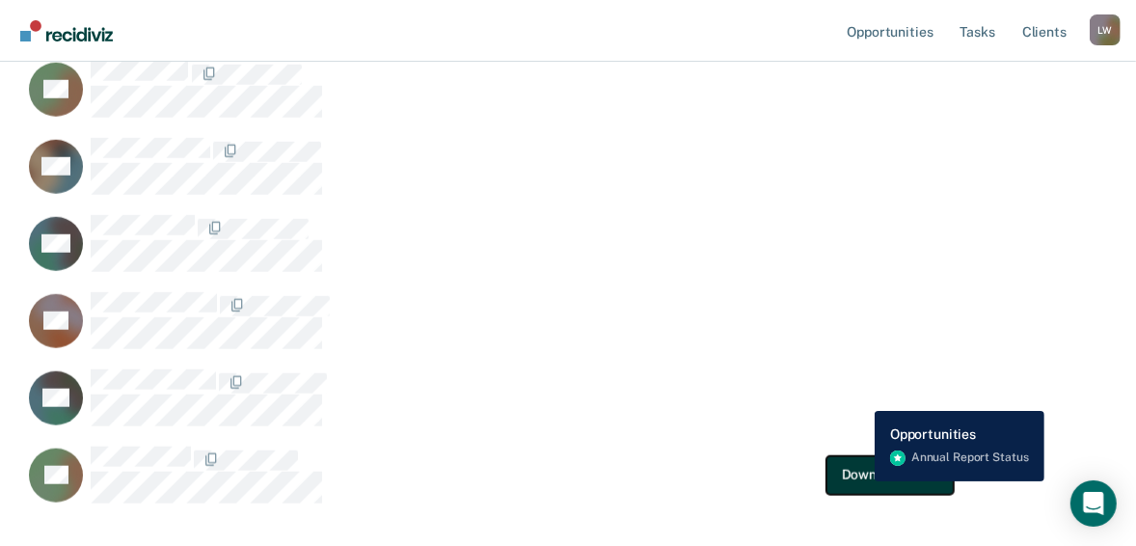
click at [847, 481] on button "Download Form" at bounding box center [889, 474] width 127 height 39
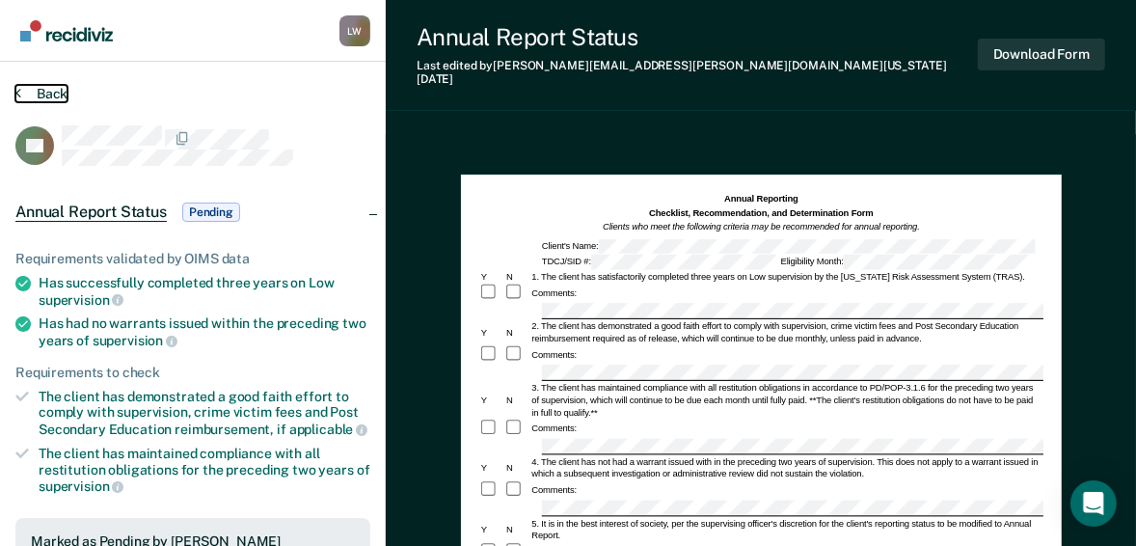
click at [44, 91] on button "Back" at bounding box center [41, 93] width 52 height 17
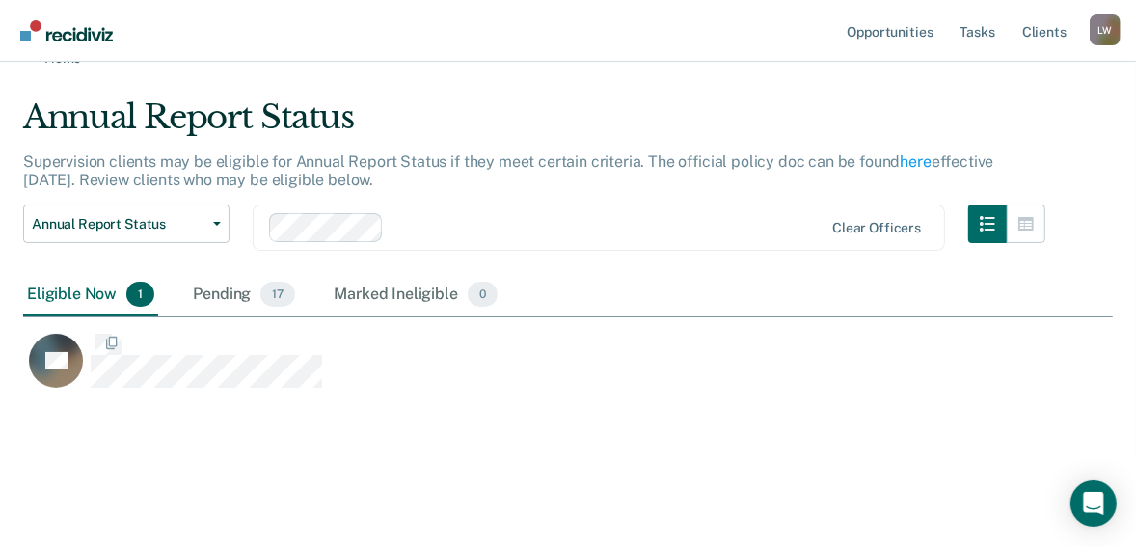
scroll to position [293, 1078]
click at [279, 294] on span "17" at bounding box center [277, 294] width 35 height 25
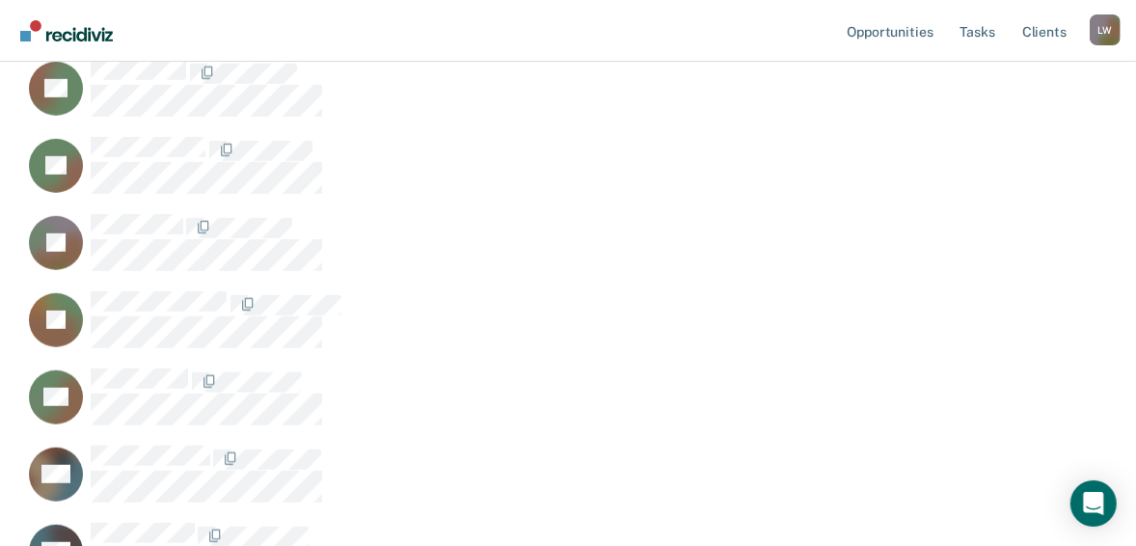
scroll to position [884, 0]
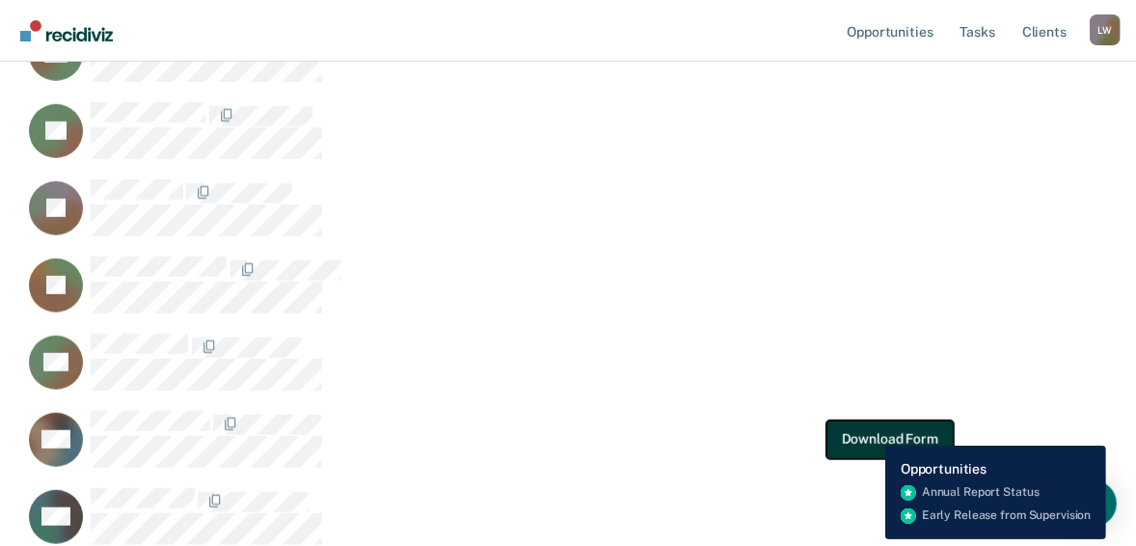
click at [847, 431] on button "Download Form" at bounding box center [889, 438] width 127 height 39
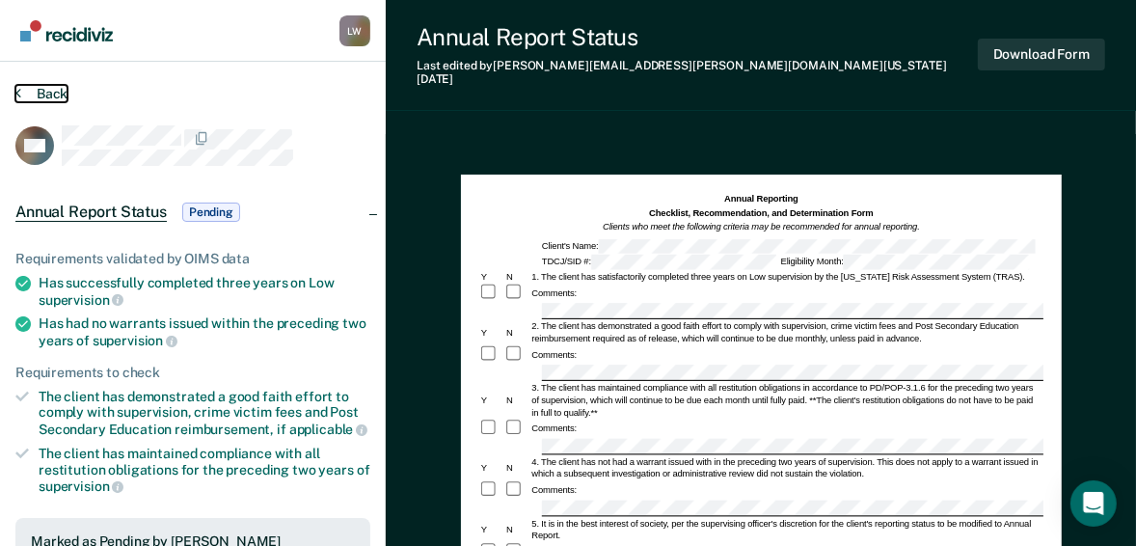
click at [17, 88] on icon at bounding box center [18, 92] width 6 height 15
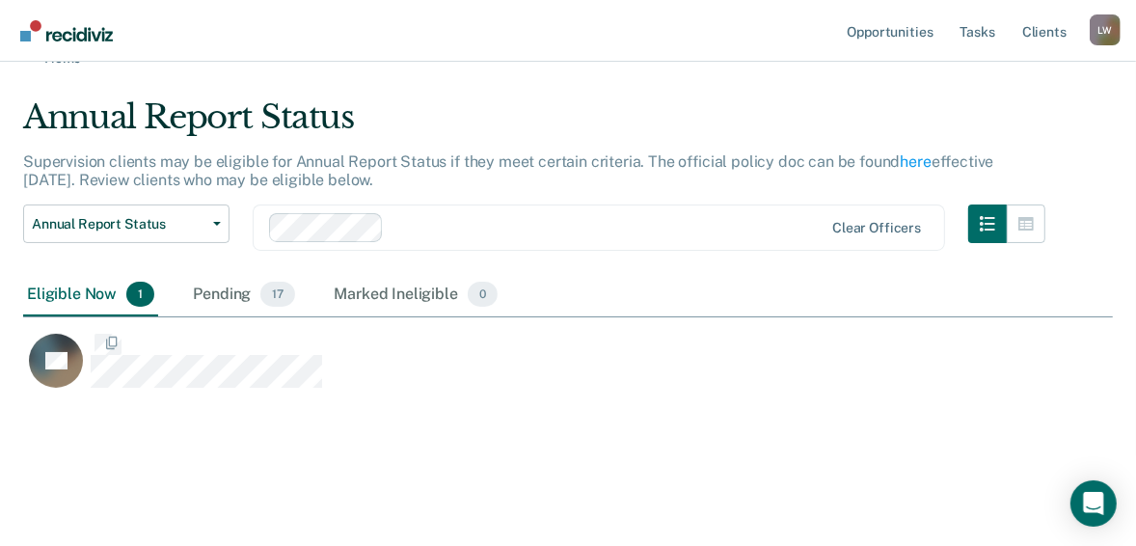
scroll to position [293, 1078]
click at [273, 294] on span "17" at bounding box center [277, 294] width 35 height 25
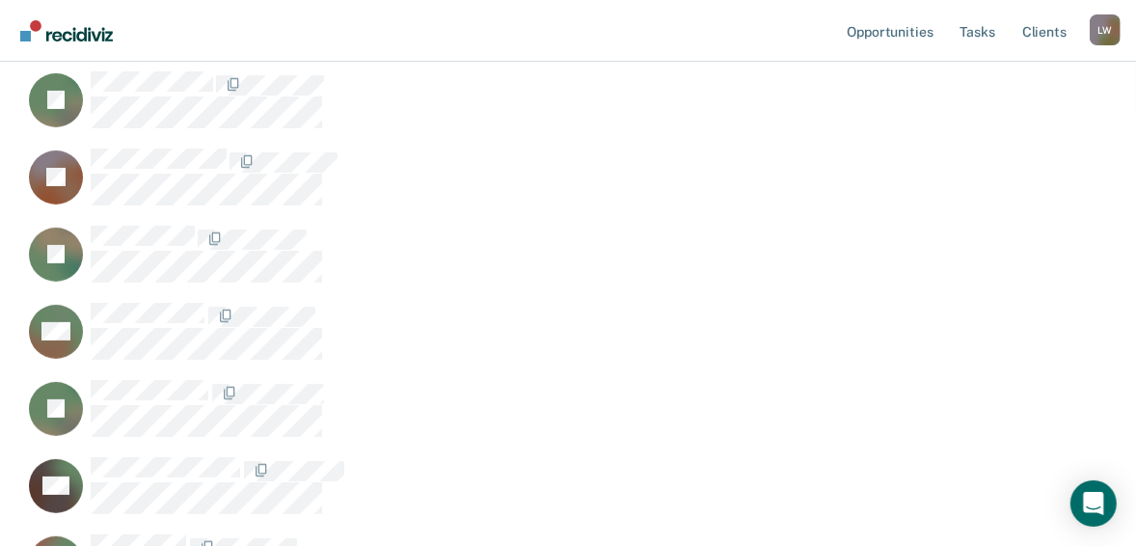
scroll to position [421, 0]
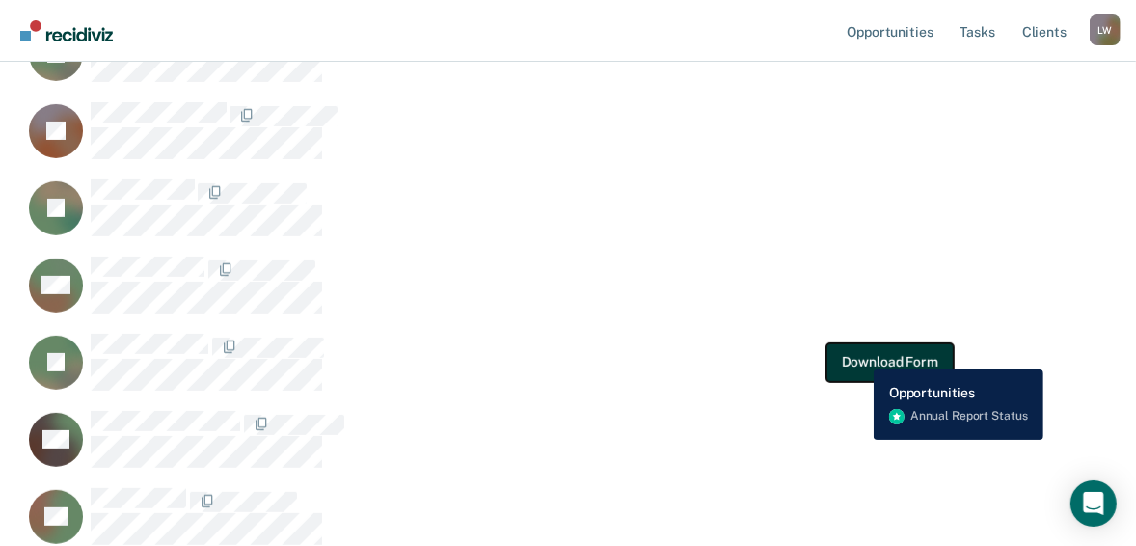
click at [847, 355] on button "Download Form" at bounding box center [889, 361] width 127 height 39
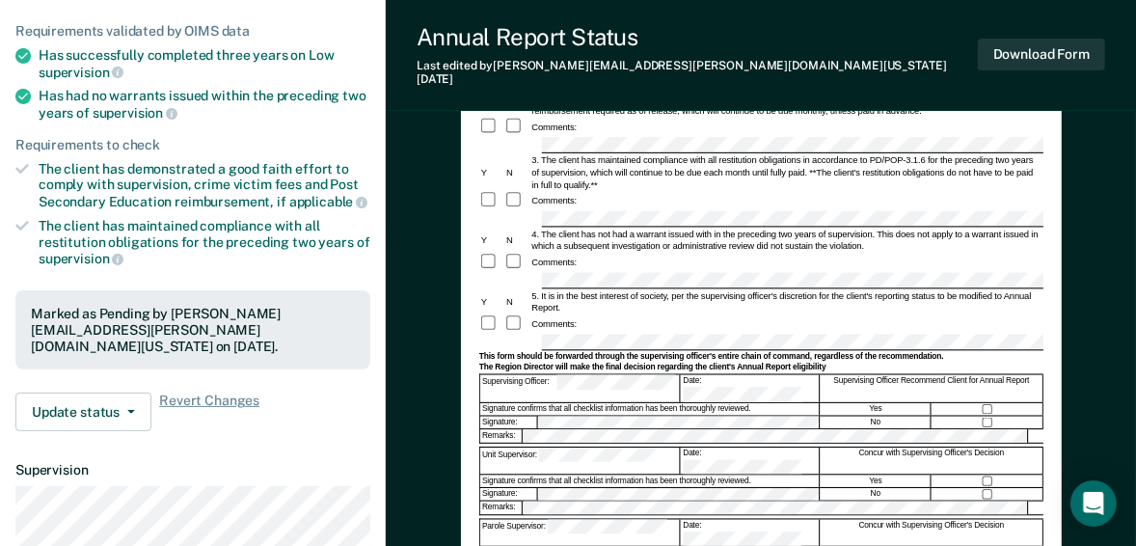
scroll to position [231, 0]
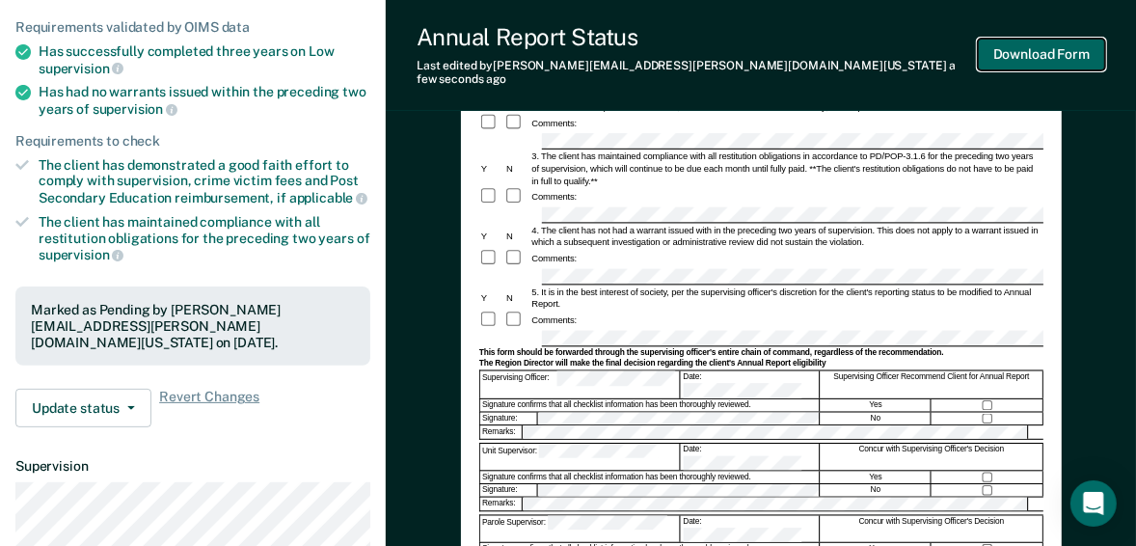
click at [847, 45] on button "Download Form" at bounding box center [1041, 55] width 127 height 32
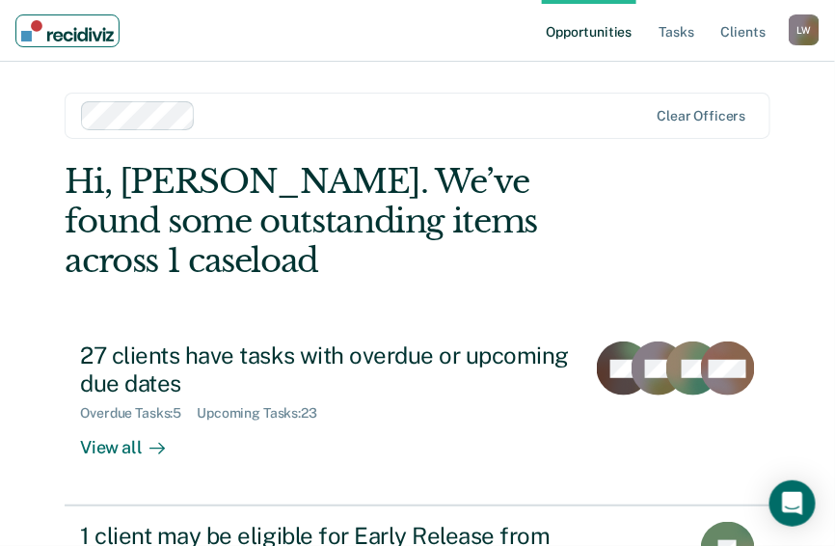
click at [53, 29] on img "Main navigation" at bounding box center [67, 30] width 93 height 21
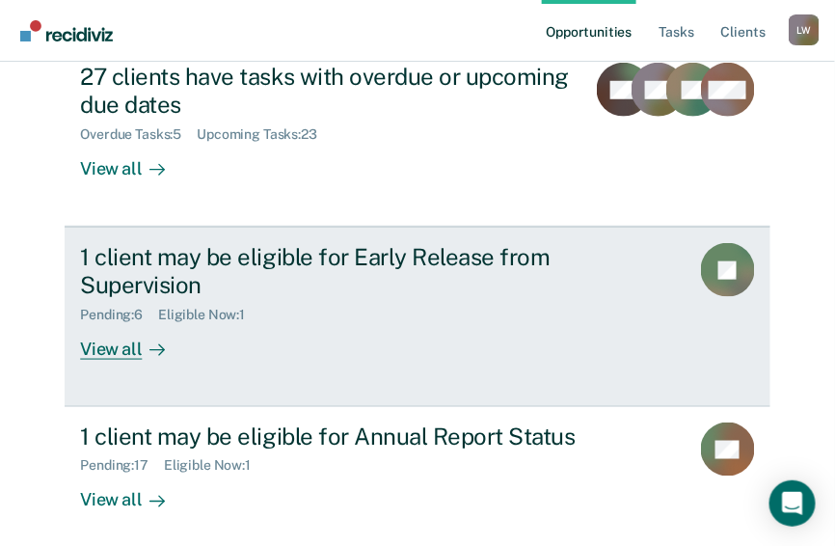
scroll to position [300, 0]
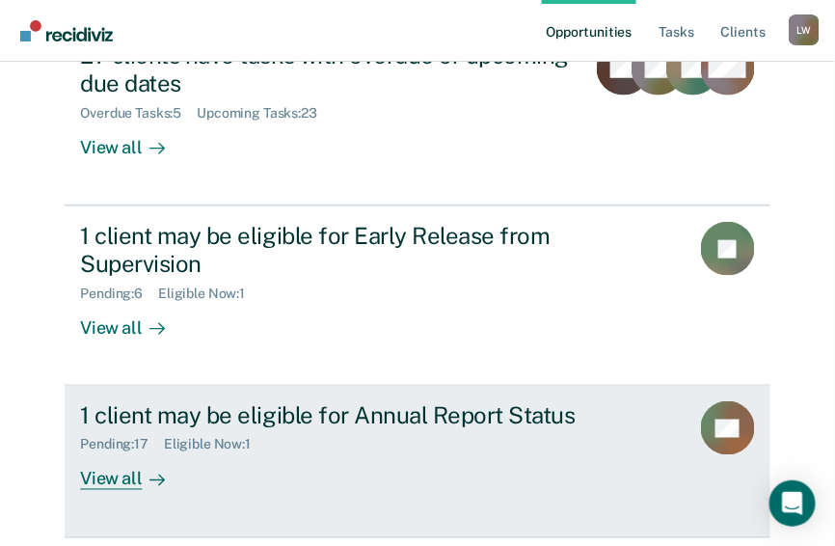
click at [102, 437] on div "Pending : 17" at bounding box center [122, 445] width 84 height 16
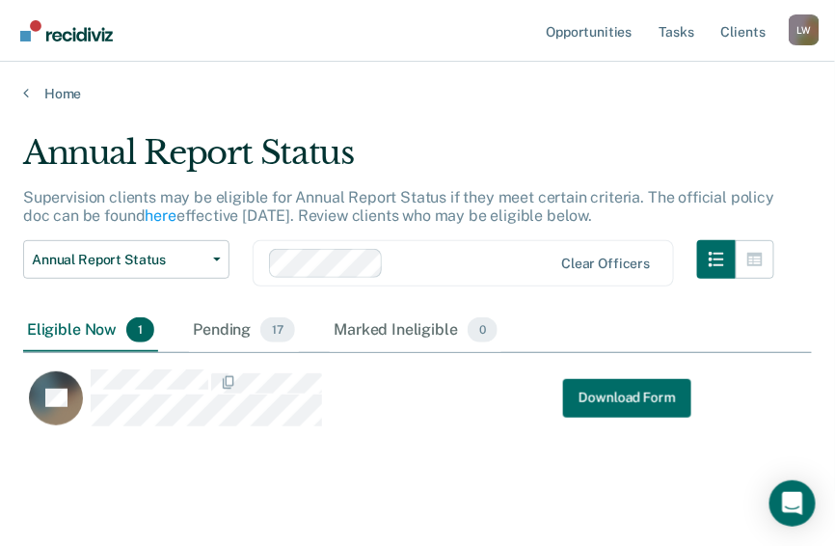
scroll to position [293, 777]
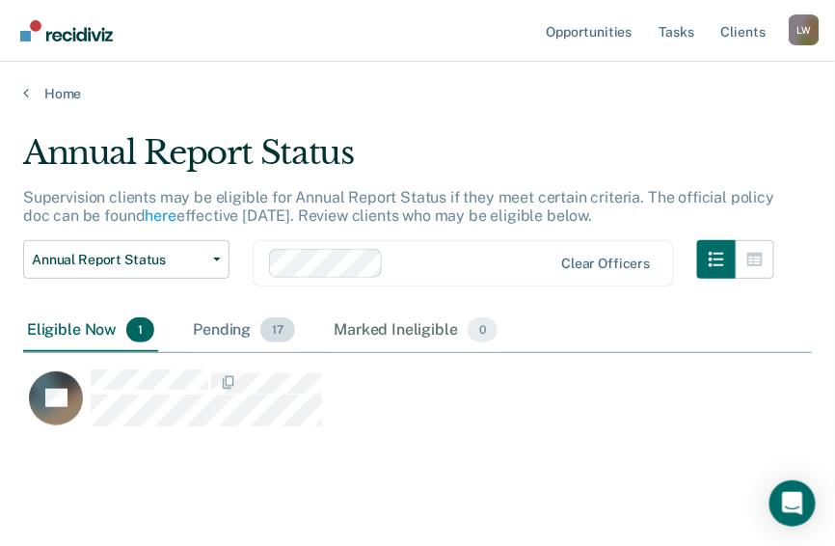
click at [274, 332] on span "17" at bounding box center [277, 329] width 35 height 25
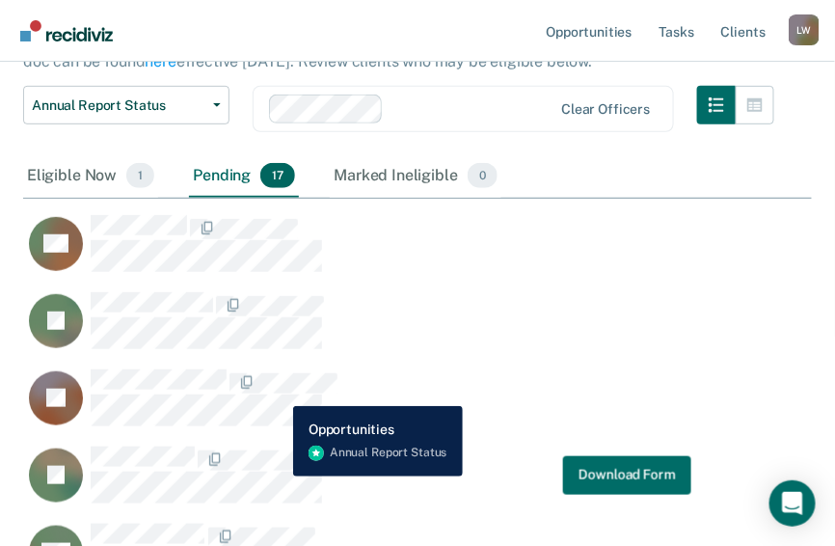
scroll to position [386, 0]
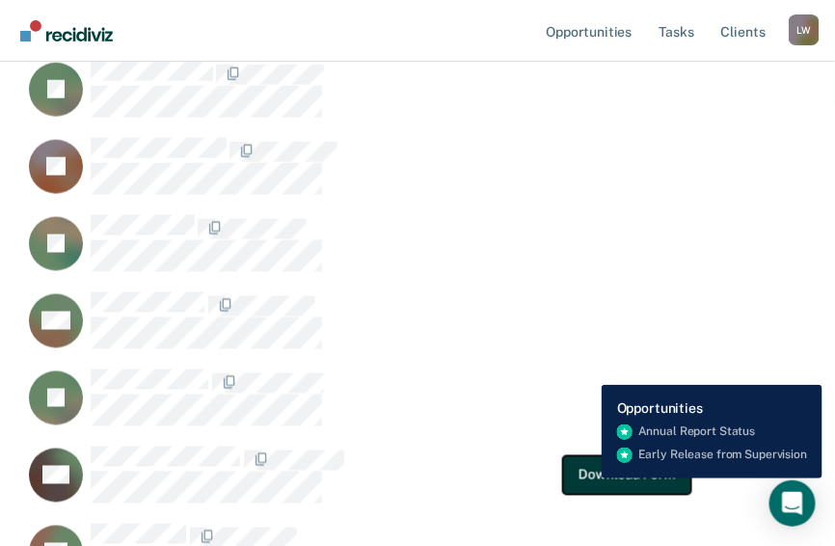
click at [587, 478] on button "Download Form" at bounding box center [626, 474] width 127 height 39
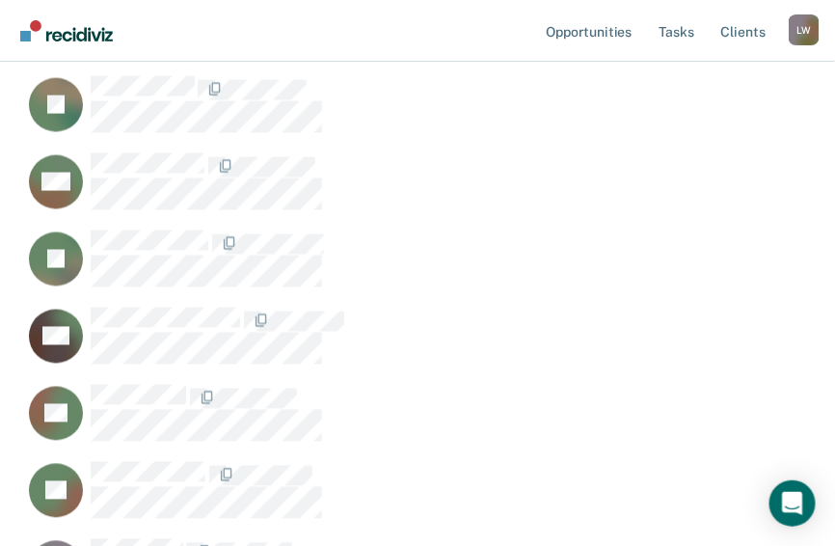
scroll to position [540, 0]
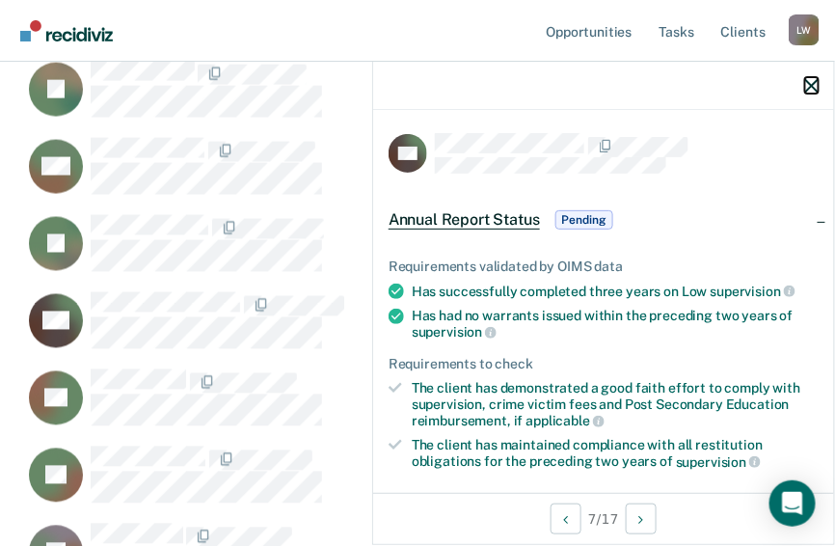
click at [817, 84] on icon "button" at bounding box center [811, 85] width 13 height 13
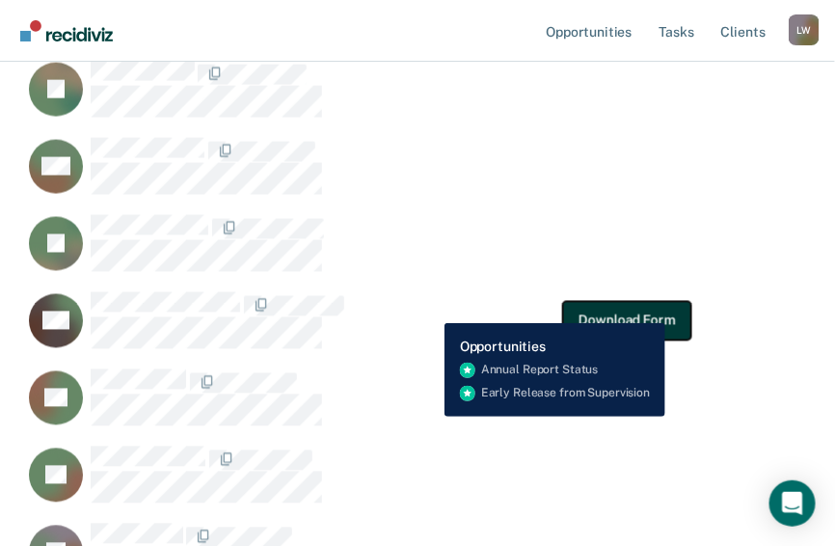
click at [666, 309] on button "Download Form" at bounding box center [626, 320] width 127 height 39
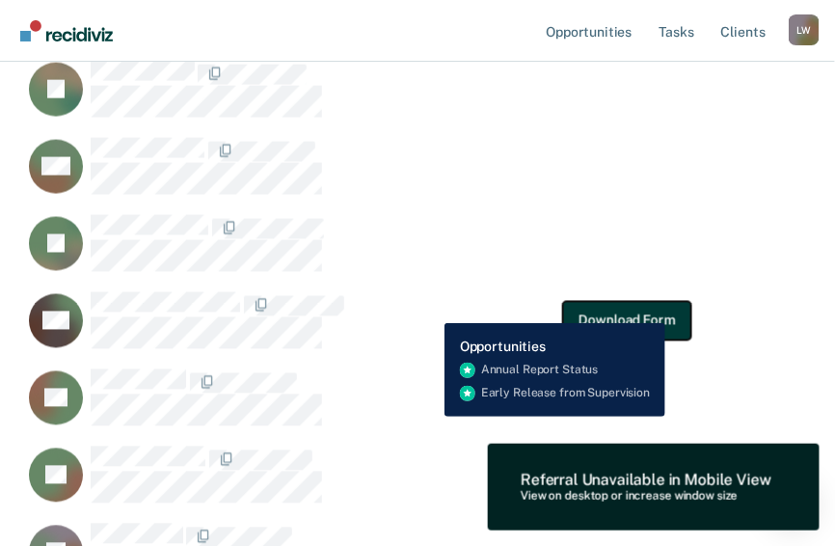
click at [666, 309] on button "Download Form" at bounding box center [626, 320] width 127 height 39
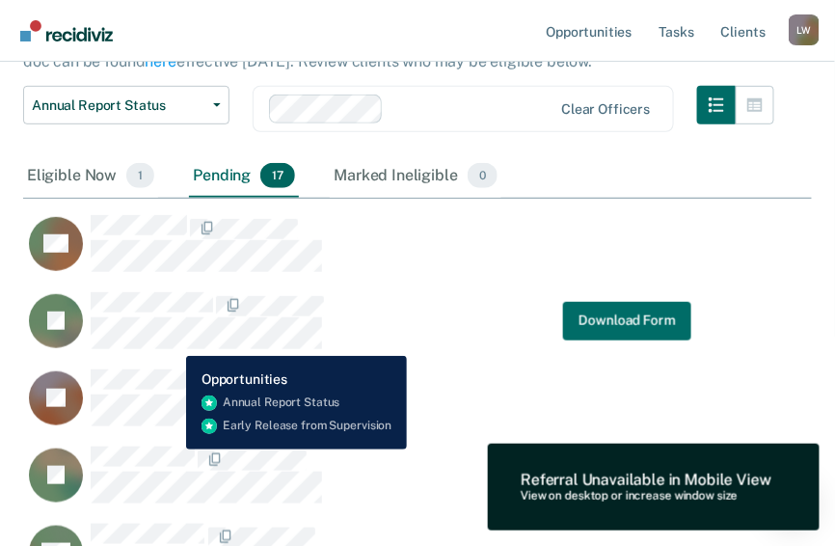
scroll to position [0, 0]
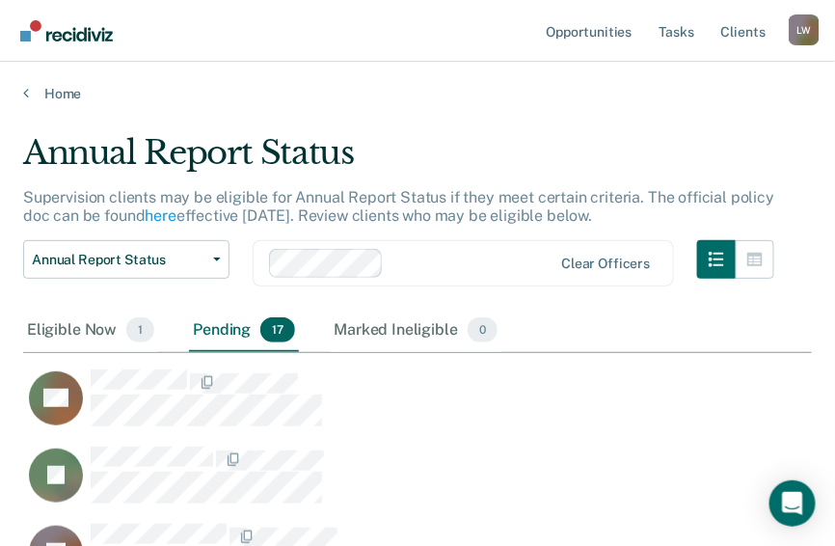
click at [274, 330] on span "17" at bounding box center [277, 329] width 35 height 25
drag, startPoint x: 274, startPoint y: 330, endPoint x: 211, endPoint y: 325, distance: 62.9
click at [211, 325] on div "Pending 17" at bounding box center [244, 330] width 110 height 42
click at [214, 331] on div "Pending 17" at bounding box center [244, 330] width 110 height 42
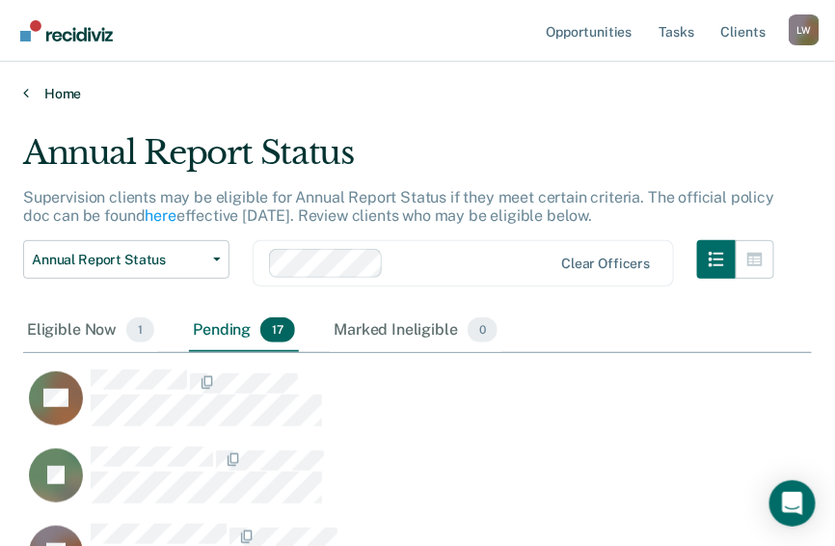
click at [25, 92] on icon at bounding box center [26, 92] width 6 height 15
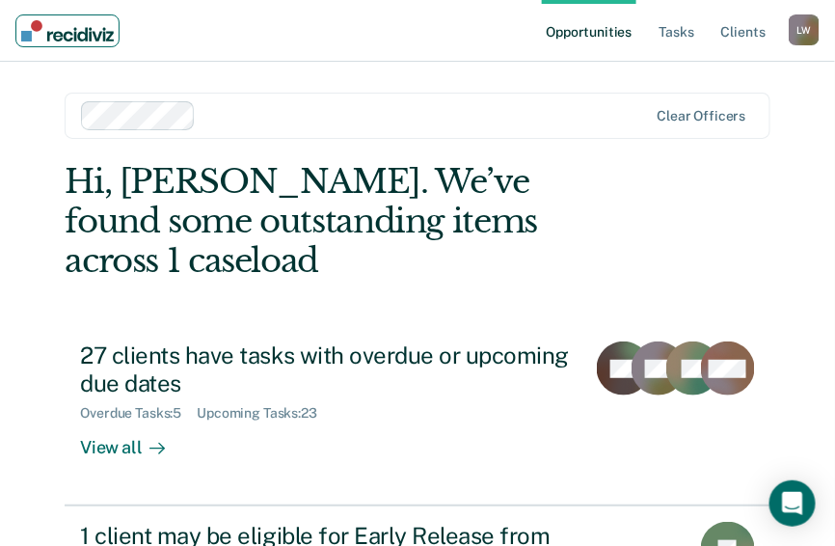
click at [62, 31] on img "Main navigation" at bounding box center [67, 30] width 93 height 21
click at [61, 30] on img "Main navigation" at bounding box center [67, 30] width 93 height 21
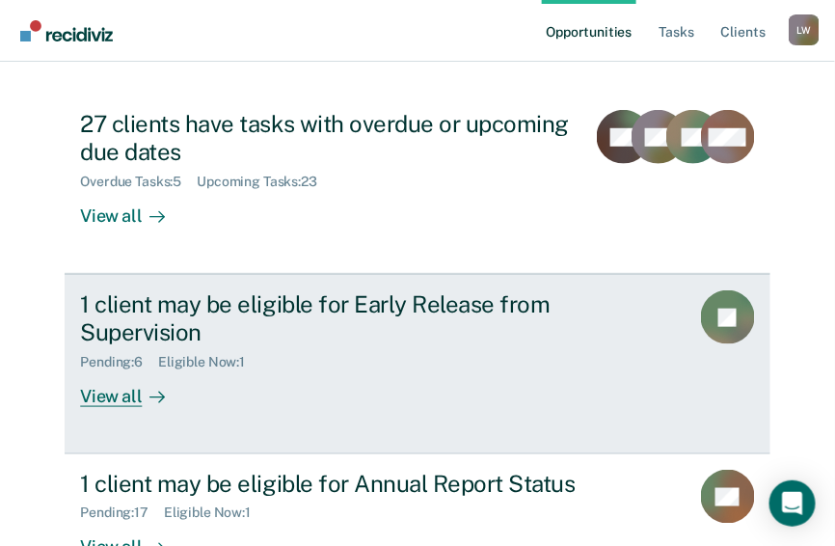
scroll to position [300, 0]
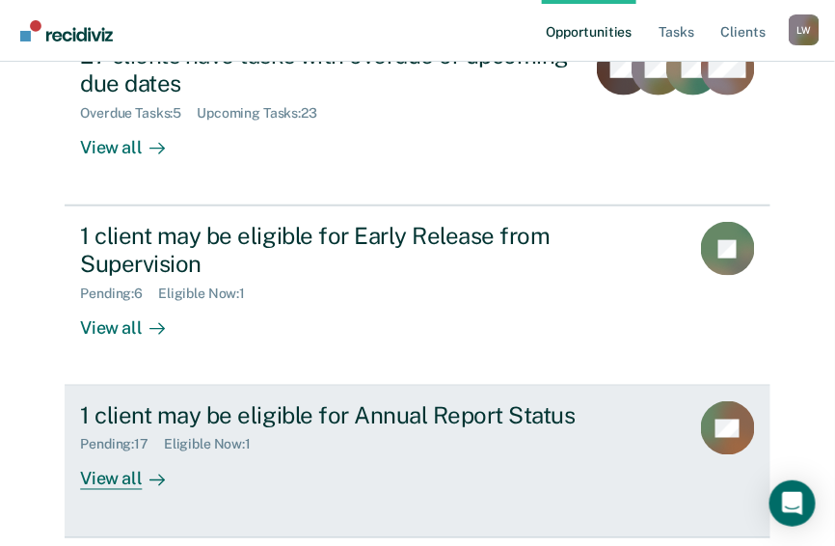
click at [122, 453] on div "View all" at bounding box center [134, 472] width 108 height 38
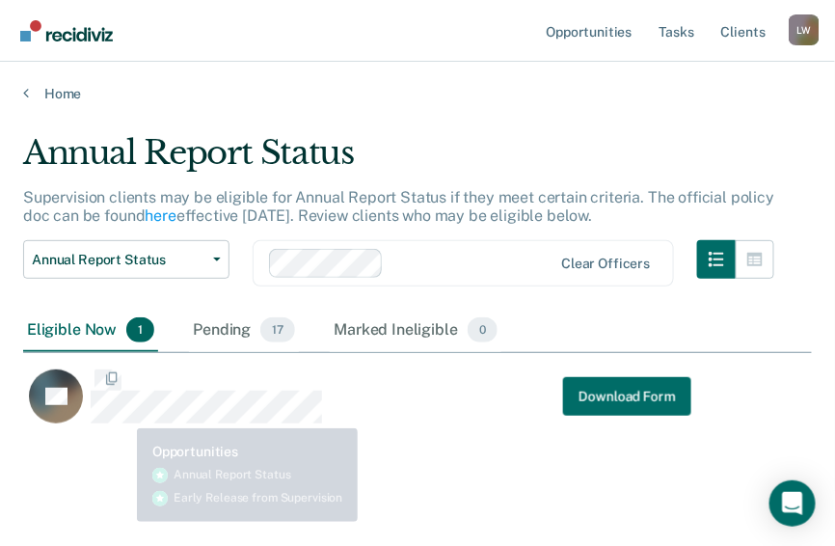
scroll to position [293, 777]
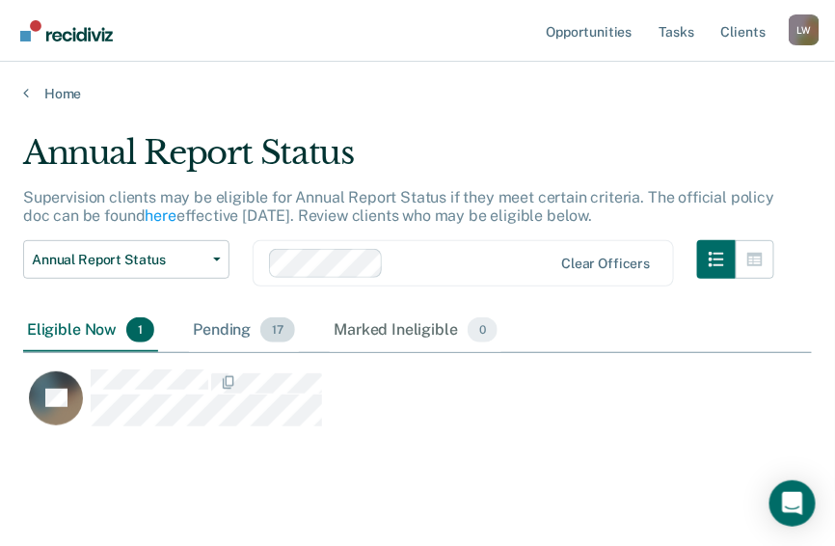
click at [213, 330] on div "Pending 17" at bounding box center [244, 330] width 110 height 42
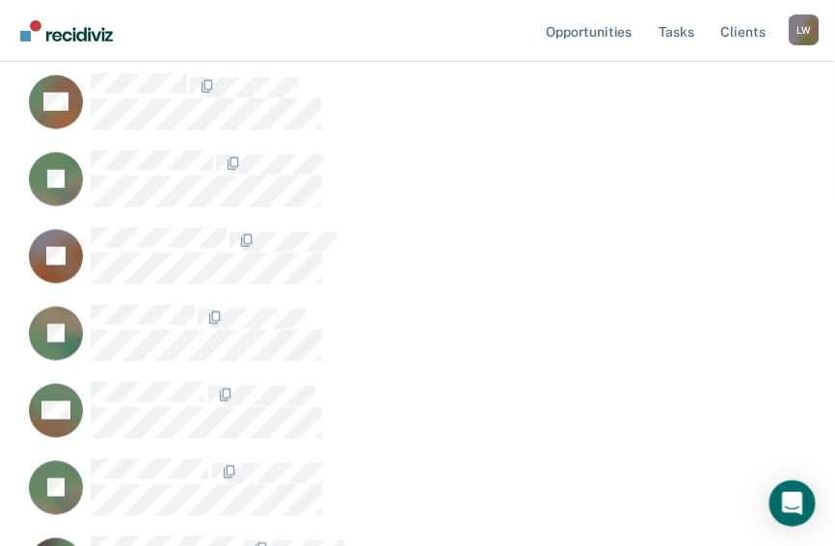
scroll to position [386, 0]
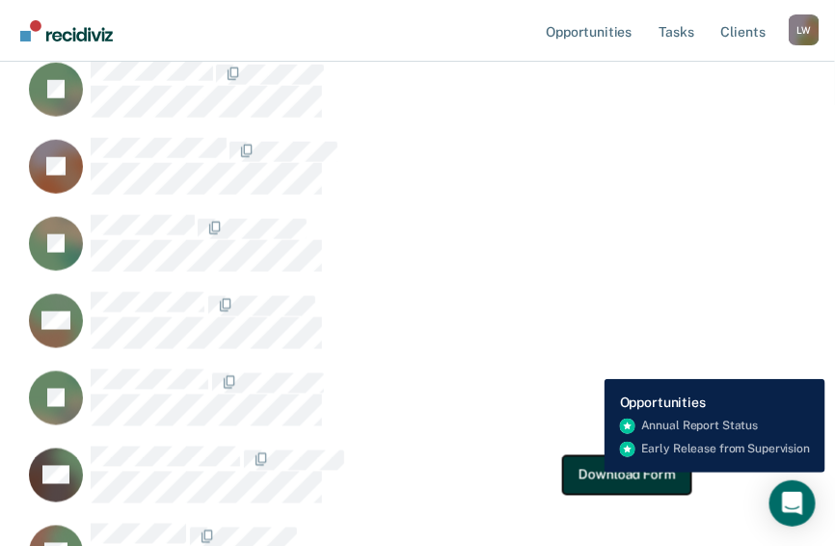
click at [590, 472] on button "Download Form" at bounding box center [626, 474] width 127 height 39
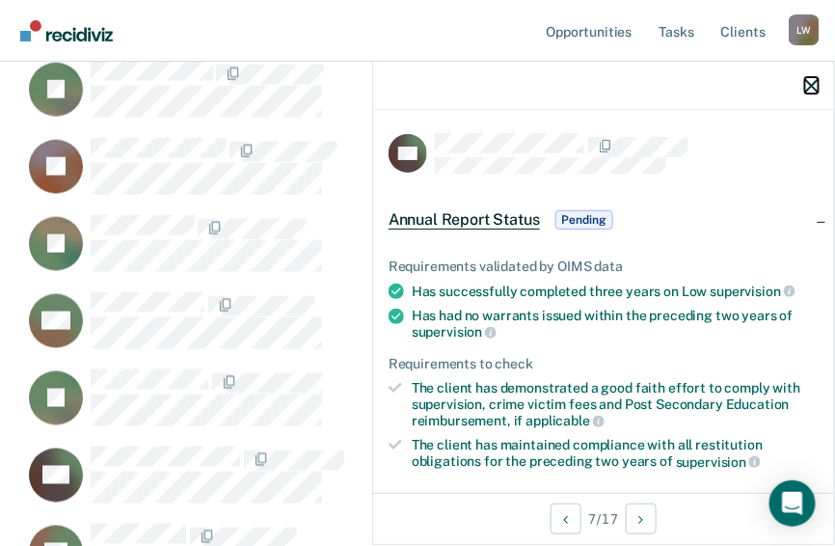
click at [818, 80] on icon "button" at bounding box center [811, 85] width 13 height 13
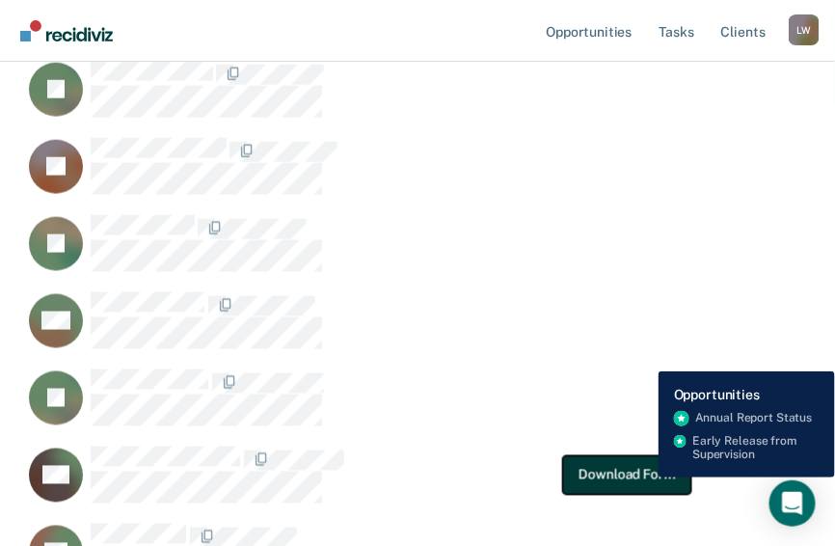
click at [644, 477] on button "Download Form" at bounding box center [626, 474] width 127 height 39
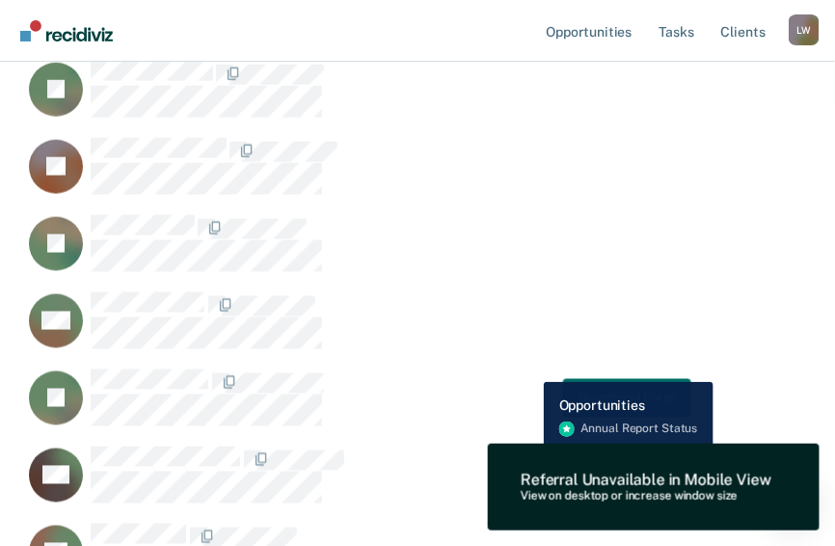
click at [529, 368] on div "JT Download Form" at bounding box center [357, 397] width 668 height 59
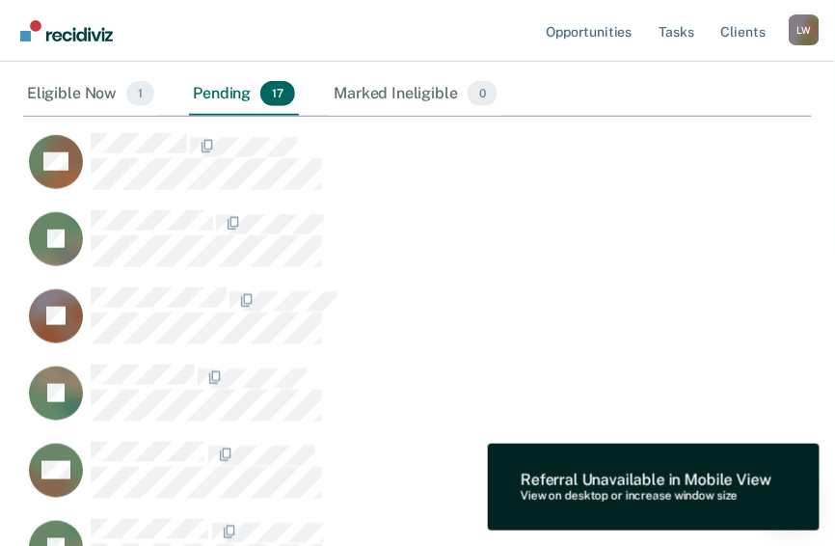
scroll to position [0, 0]
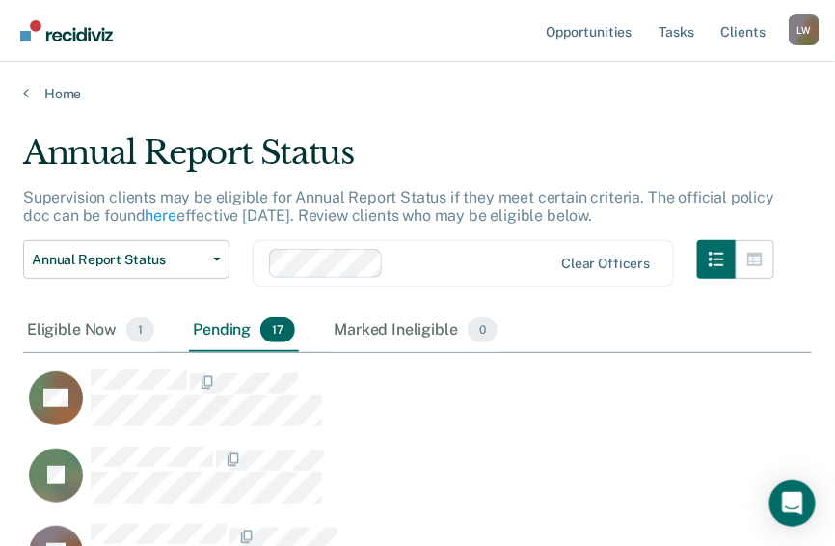
click at [216, 332] on div "Pending 17" at bounding box center [244, 330] width 110 height 42
click at [210, 329] on div "Pending 17" at bounding box center [244, 330] width 110 height 42
drag, startPoint x: 210, startPoint y: 329, endPoint x: 419, endPoint y: 365, distance: 212.4
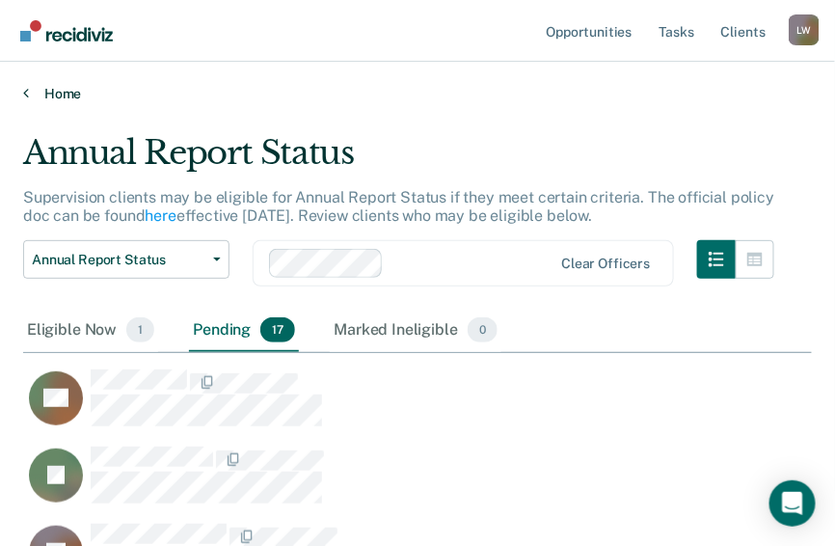
click at [40, 94] on link "Home" at bounding box center [417, 93] width 789 height 17
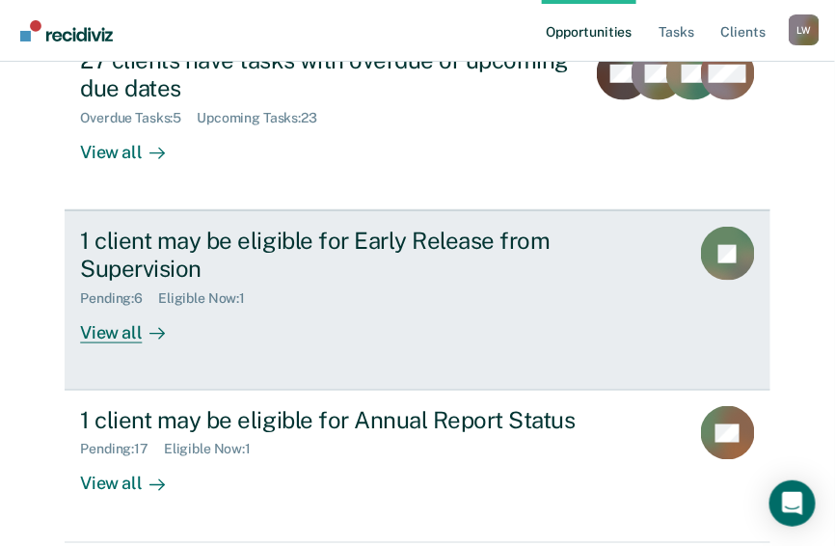
scroll to position [300, 0]
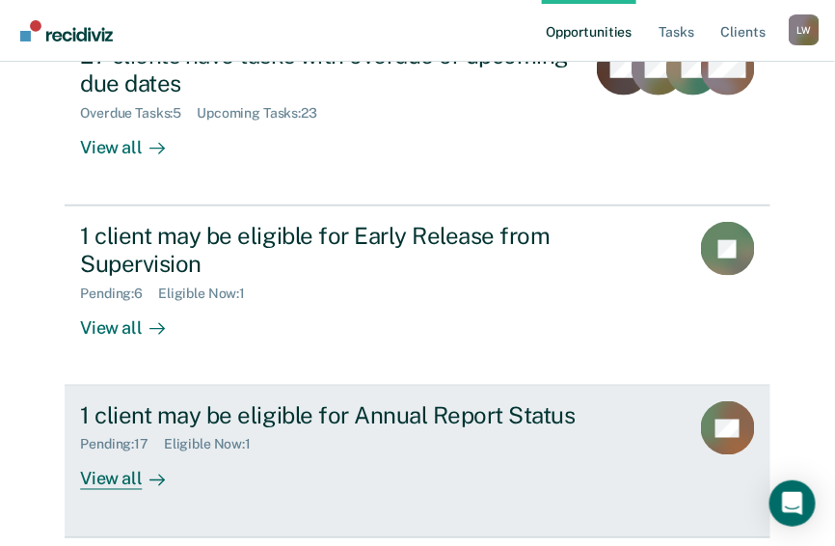
click at [159, 475] on icon at bounding box center [161, 480] width 5 height 11
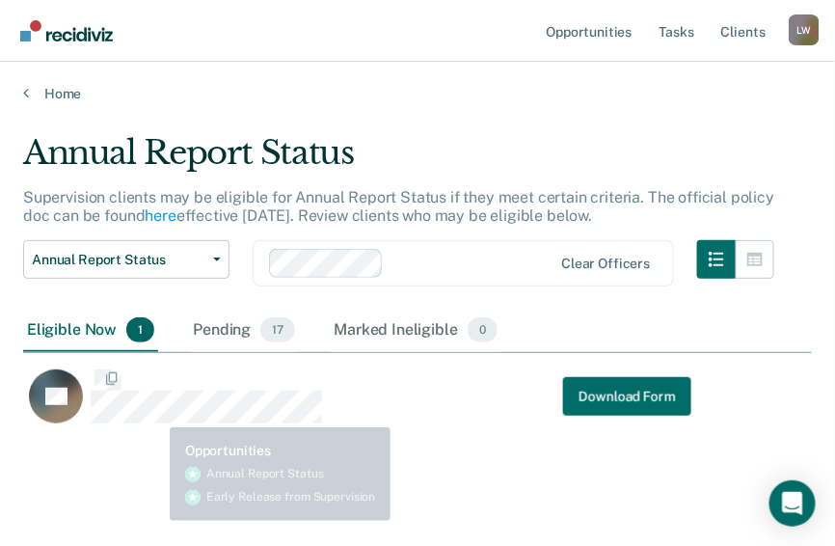
scroll to position [293, 777]
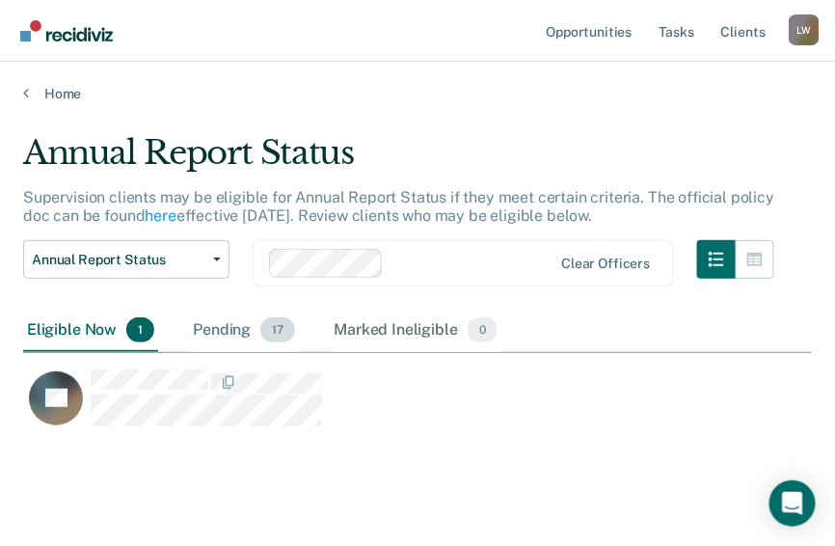
click at [224, 331] on div "Pending 17" at bounding box center [244, 330] width 110 height 42
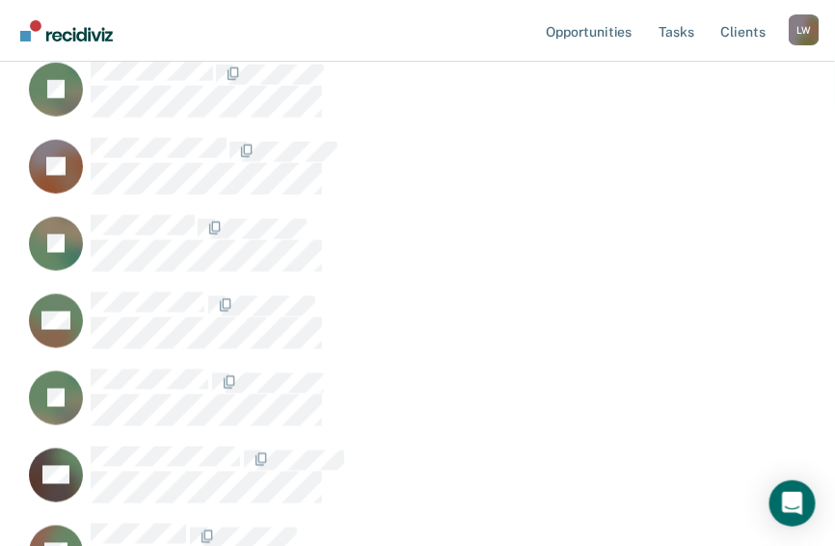
scroll to position [463, 0]
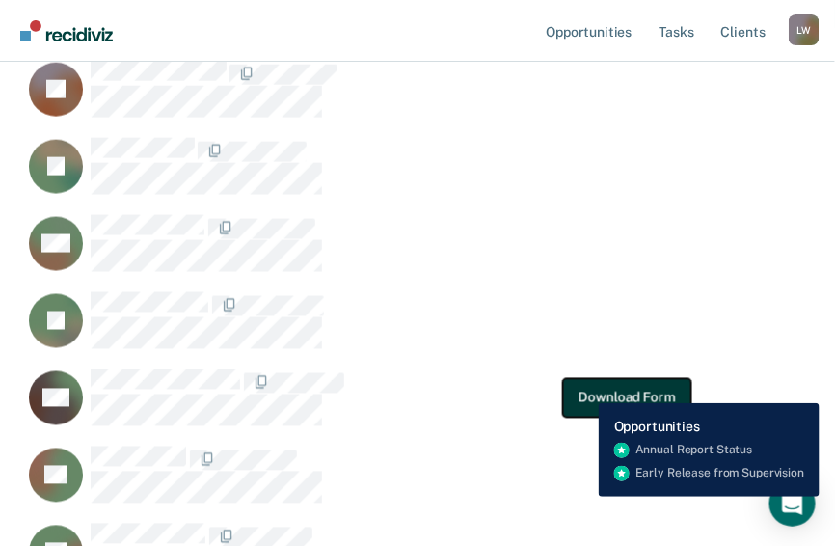
click at [584, 389] on button "Download Form" at bounding box center [626, 397] width 127 height 39
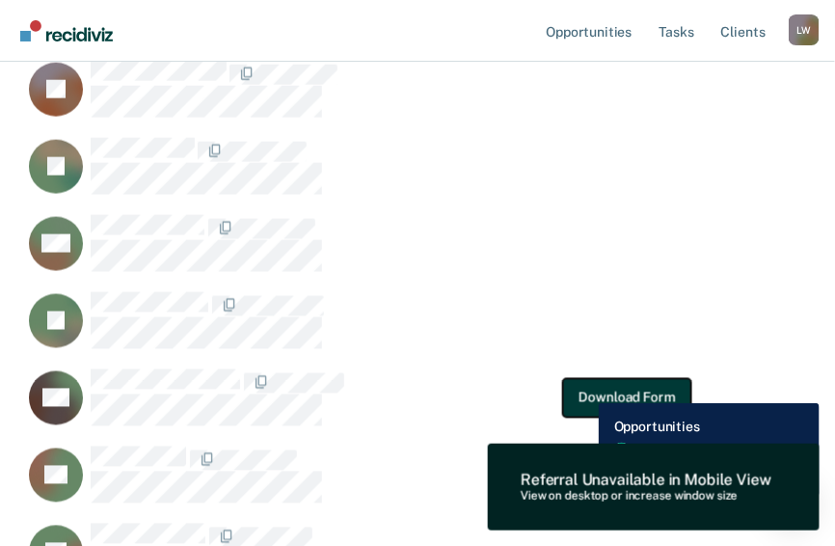
click at [584, 389] on button "Download Form" at bounding box center [626, 397] width 127 height 39
